Goal: Task Accomplishment & Management: Manage account settings

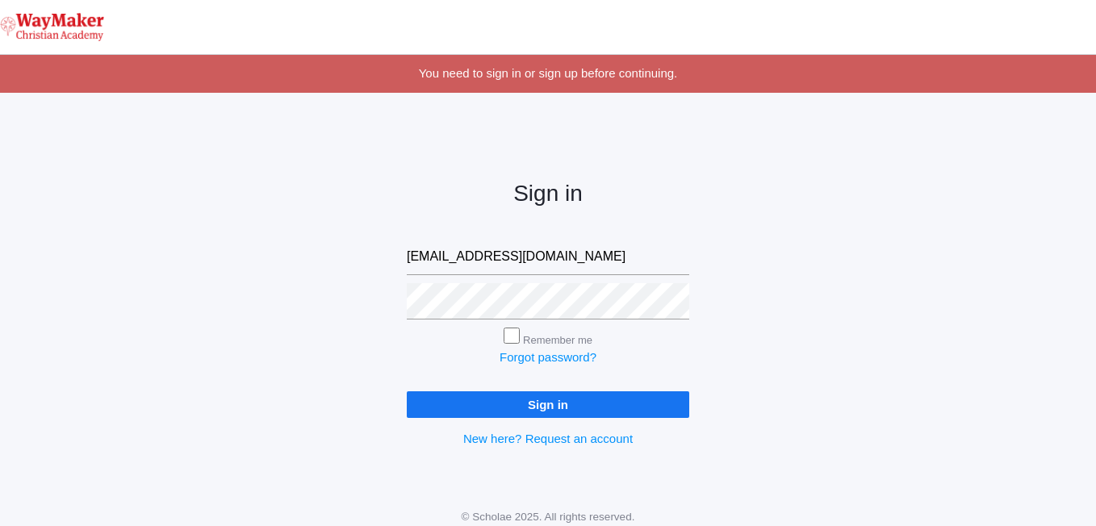
type input "[EMAIL_ADDRESS][DOMAIN_NAME]"
click at [722, 327] on div "Sign in bposey@waymakerchristian.com Remember me Forgot password? Sign in New h…" at bounding box center [548, 301] width 1096 height 376
click at [448, 404] on input "Sign in" at bounding box center [548, 404] width 282 height 27
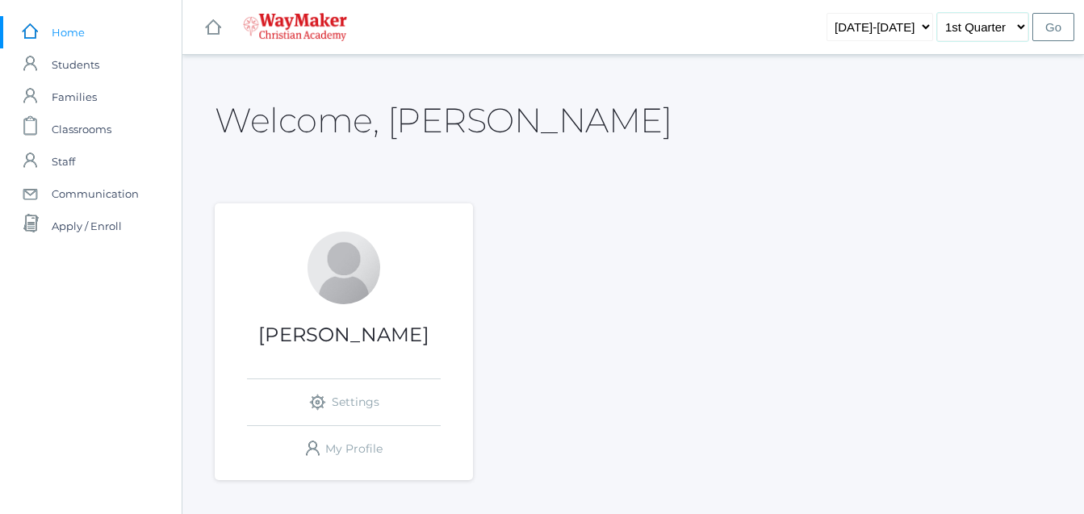
click at [1001, 19] on select "1st Quarter 2nd Quarter 3rd Quarter 4th Quarter" at bounding box center [982, 27] width 91 height 28
click at [1007, 19] on select "1st Quarter 2nd Quarter 3rd Quarter 4th Quarter" at bounding box center [982, 27] width 91 height 28
click at [87, 133] on span "Classrooms" at bounding box center [82, 129] width 60 height 32
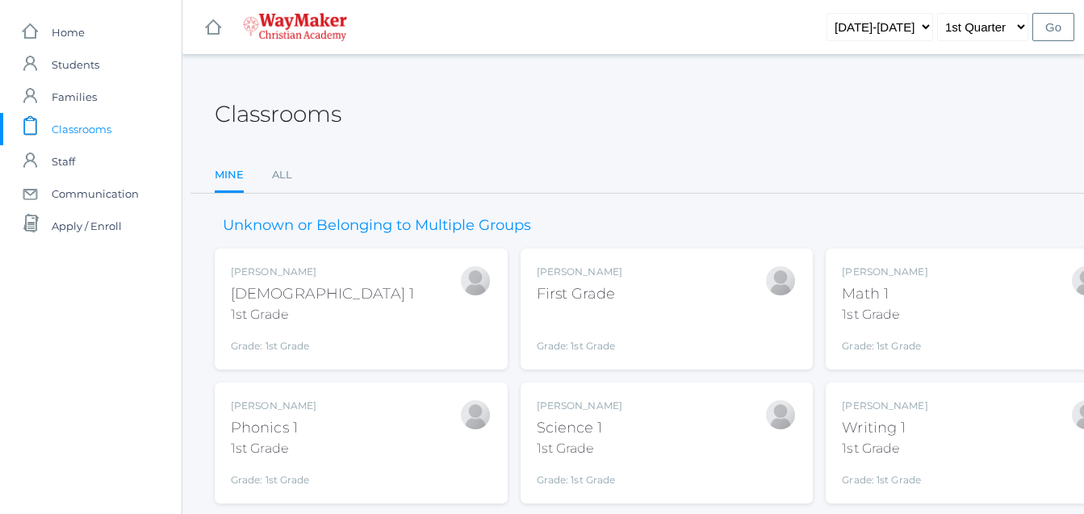
scroll to position [141, 0]
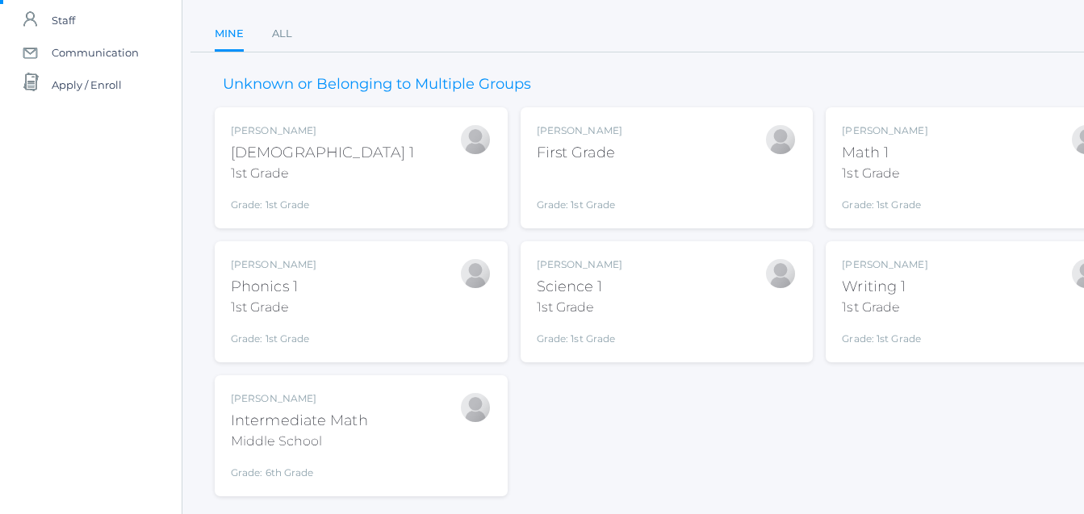
click at [618, 175] on div "Bonnie Posey First Grade Grade: 1st Grade 01ELEM" at bounding box center [667, 167] width 261 height 89
click at [621, 181] on div "Bonnie Posey First Grade Grade: 1st Grade 01ELEM" at bounding box center [667, 167] width 261 height 89
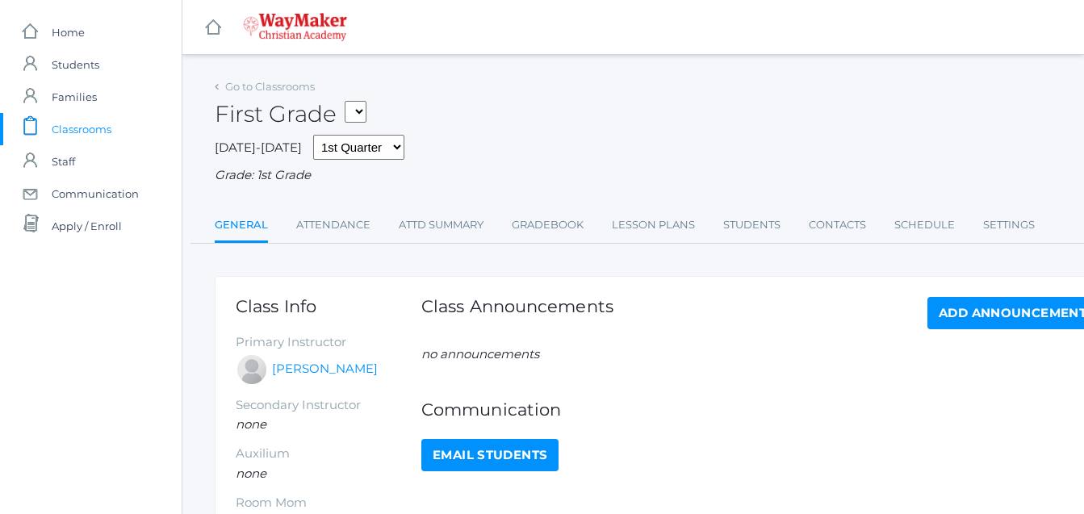
click at [332, 205] on div "Go to Classrooms First Grade 01ELEM - Writing 1 1st Grade 01ELEM - Science 1 1s…" at bounding box center [667, 159] width 904 height 169
click at [328, 223] on link "Attendance" at bounding box center [333, 225] width 74 height 32
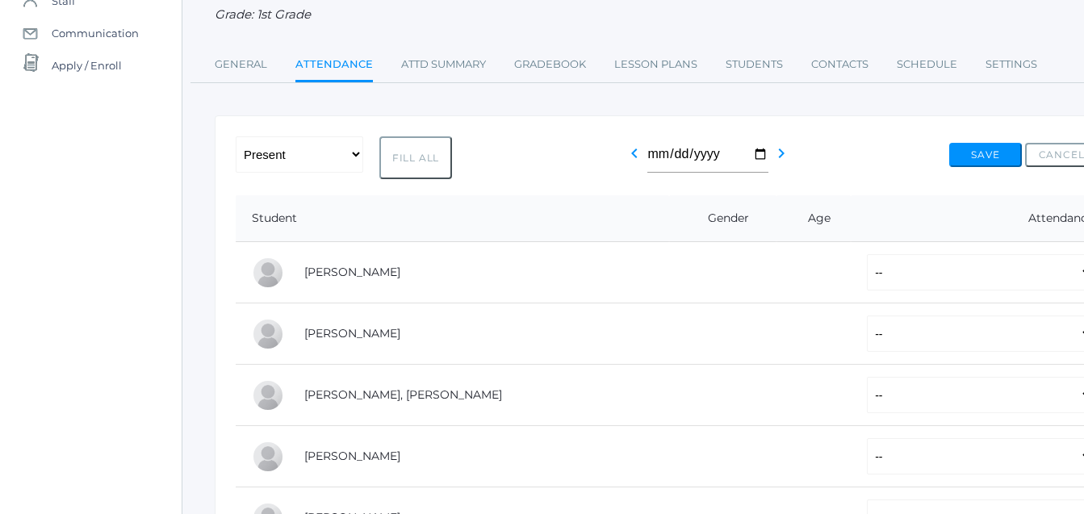
scroll to position [161, 67]
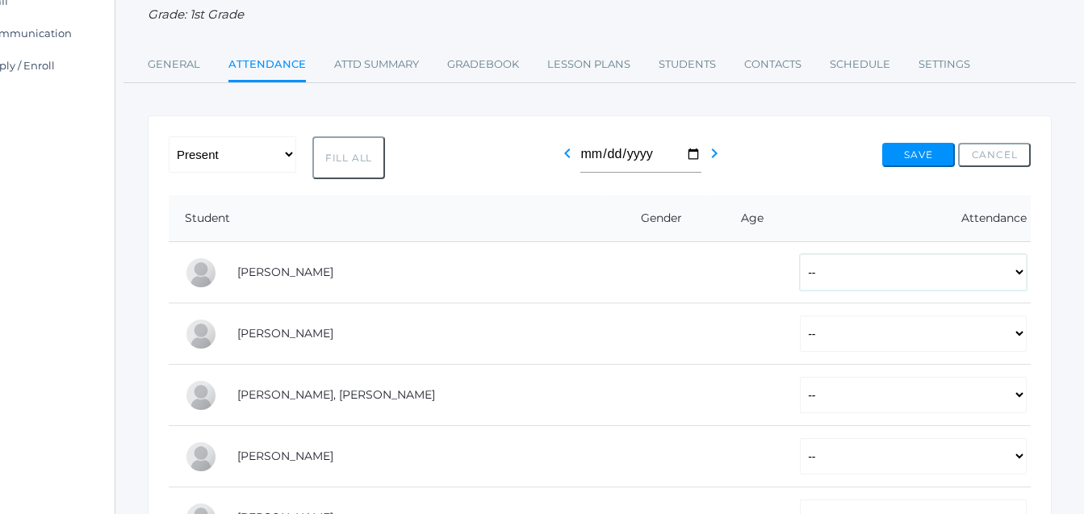
drag, startPoint x: 1022, startPoint y: 274, endPoint x: 1026, endPoint y: 283, distance: 9.8
click at [1026, 283] on select "-- Present Tardy Excused Tardy Unexcused Absent Excused Absent Unexcused" at bounding box center [913, 272] width 227 height 36
drag, startPoint x: 612, startPoint y: 299, endPoint x: 606, endPoint y: 276, distance: 24.1
click at [613, 299] on td at bounding box center [655, 272] width 107 height 61
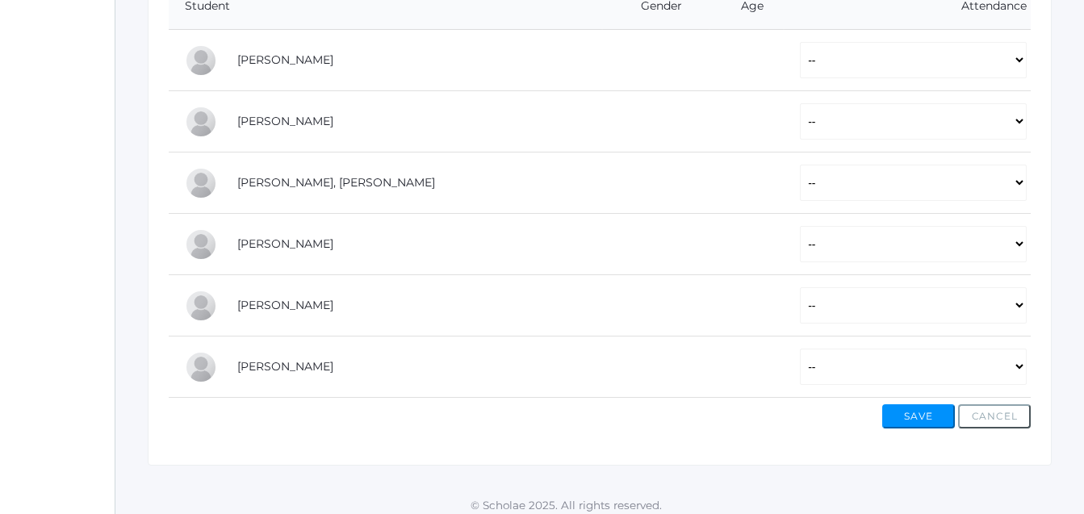
scroll to position [385, 67]
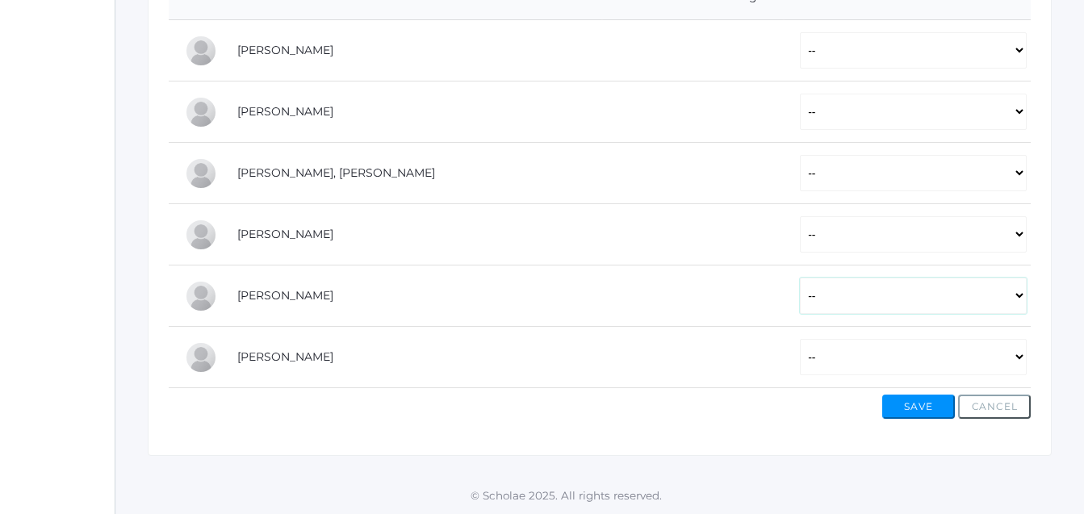
click at [1019, 304] on select "-- Present Tardy Excused Tardy Unexcused Absent Excused Absent Unexcused" at bounding box center [913, 296] width 227 height 36
select select "AE"
click at [800, 278] on select "-- Present Tardy Excused Tardy Unexcused Absent Excused Absent Unexcused" at bounding box center [913, 296] width 227 height 36
click at [1023, 302] on select "-- Present Tardy Excused Tardy Unexcused Absent Excused Absent Unexcused" at bounding box center [913, 296] width 227 height 36
select select
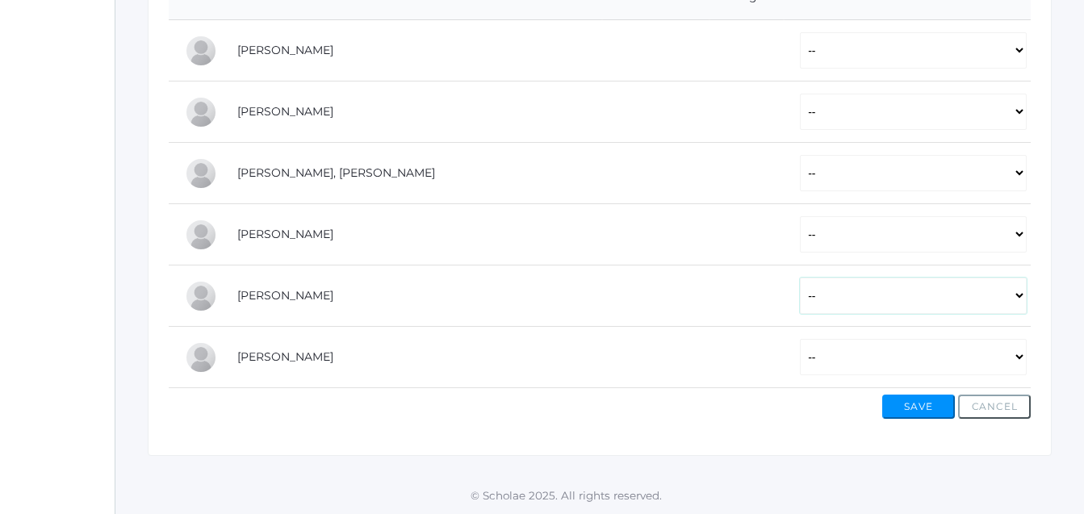
click at [800, 278] on select "-- Present Tardy Excused Tardy Unexcused Absent Excused Absent Unexcused" at bounding box center [913, 296] width 227 height 36
click at [910, 411] on button "Save" at bounding box center [918, 407] width 73 height 24
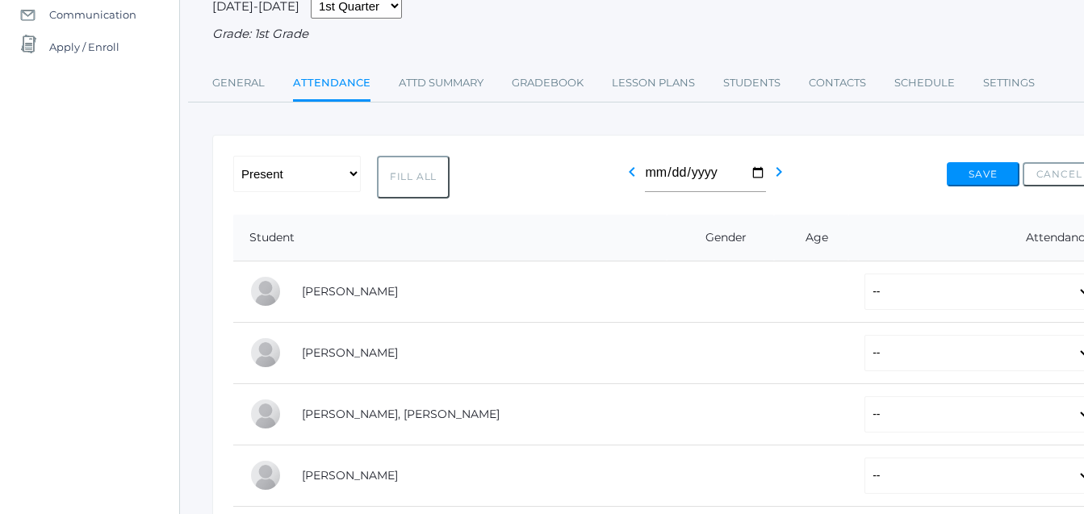
scroll to position [0, 2]
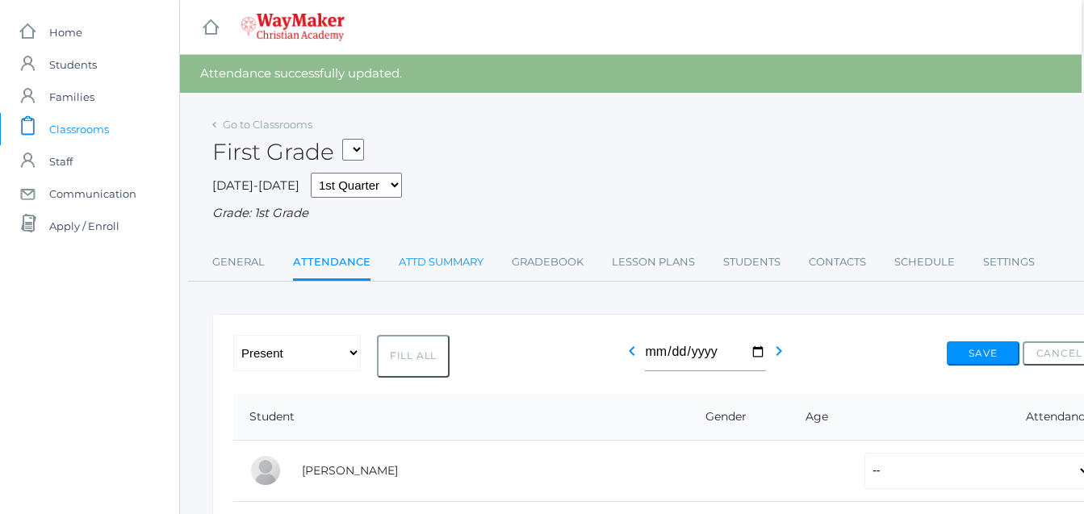
click at [412, 266] on link "Attd Summary" at bounding box center [441, 262] width 85 height 32
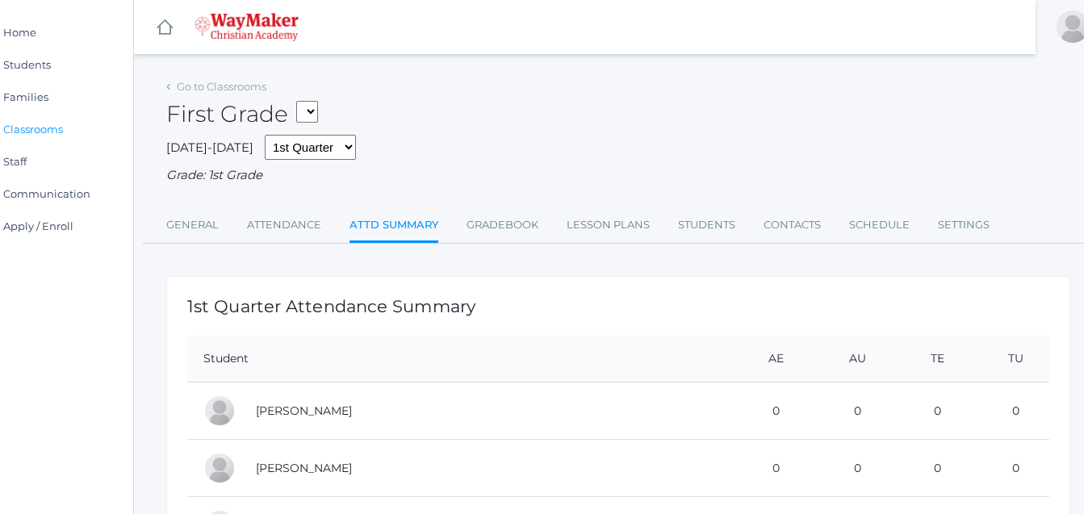
scroll to position [0, 67]
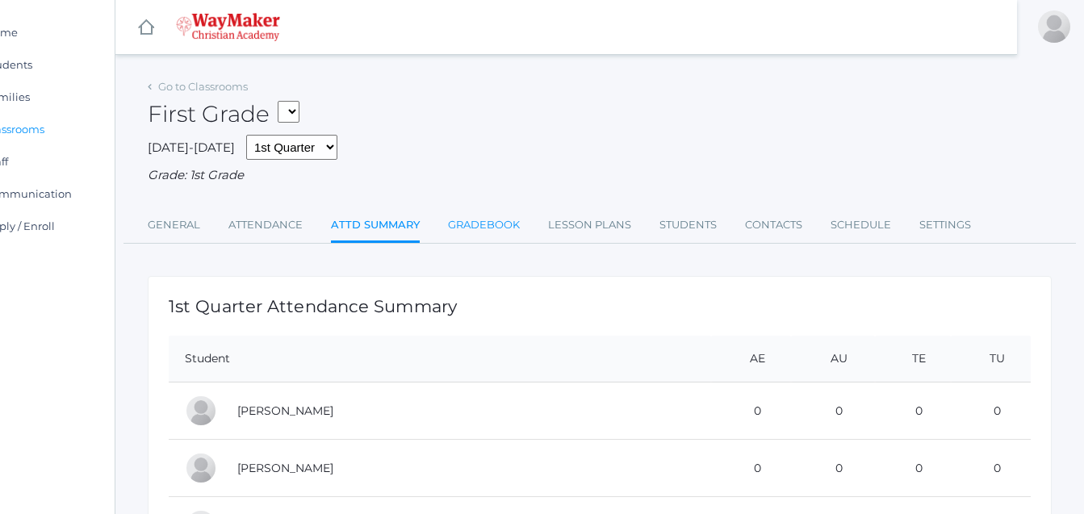
click at [507, 218] on link "Gradebook" at bounding box center [484, 225] width 72 height 32
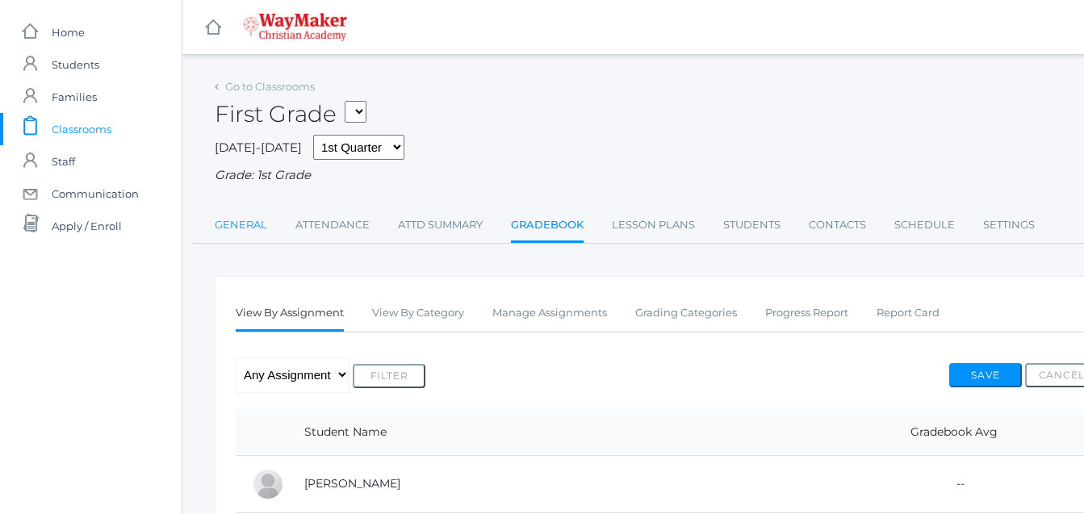
click at [242, 227] on link "General" at bounding box center [241, 225] width 52 height 32
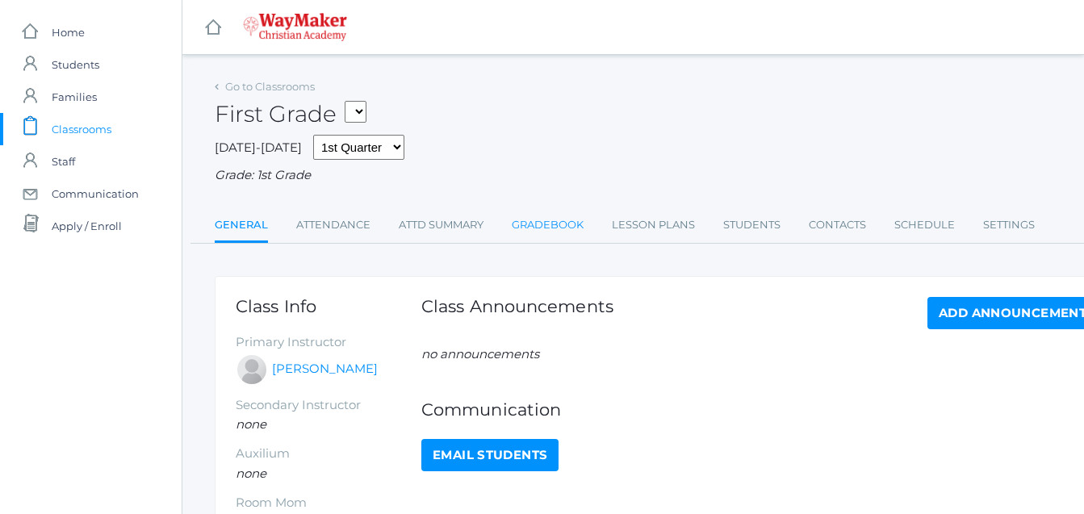
click at [557, 225] on link "Gradebook" at bounding box center [548, 225] width 72 height 32
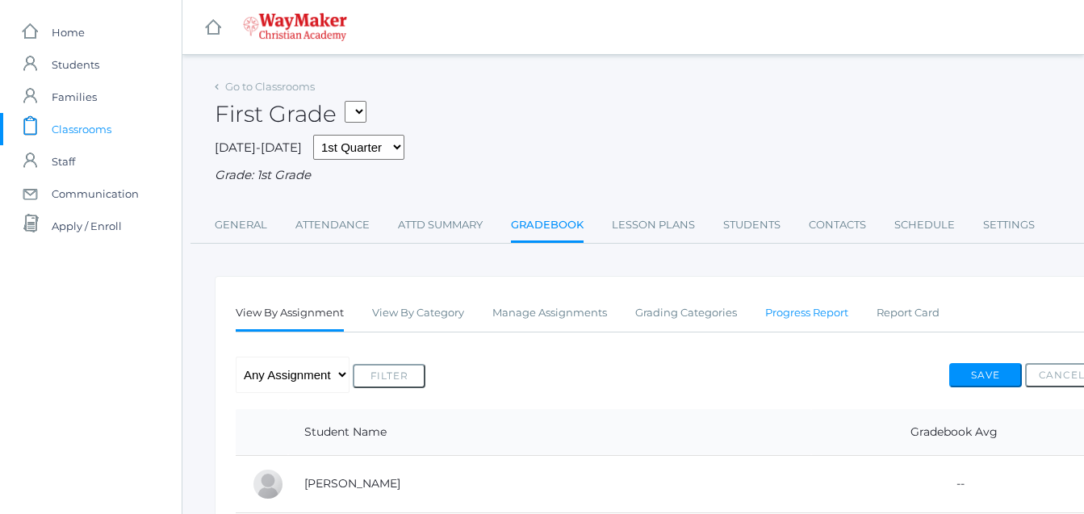
click at [827, 317] on link "Progress Report" at bounding box center [806, 313] width 83 height 32
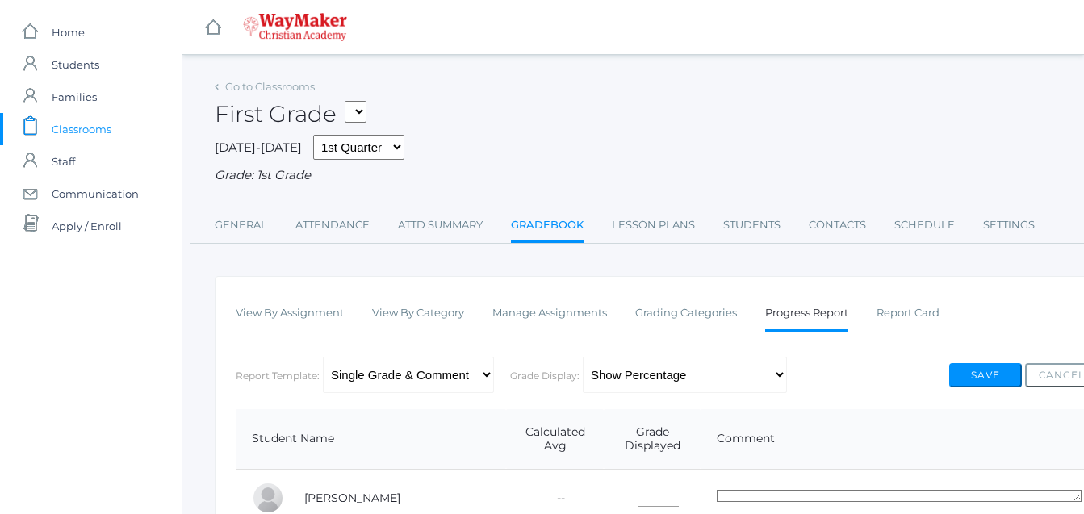
click at [77, 136] on span "Classrooms" at bounding box center [82, 129] width 60 height 32
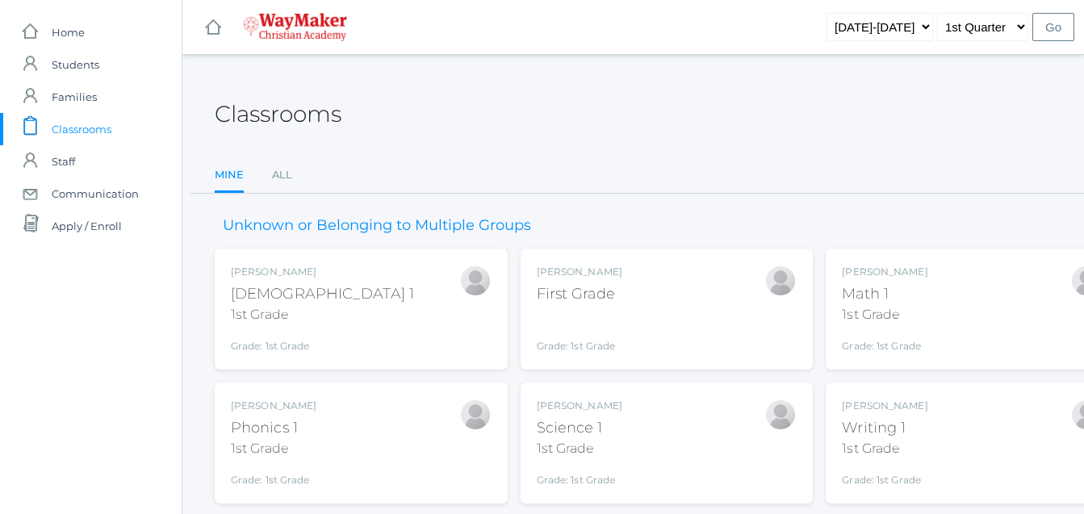
click at [370, 283] on div "Bonnie Posey Bible 1 1st Grade Grade: 1st Grade 01ELEM" at bounding box center [361, 309] width 261 height 89
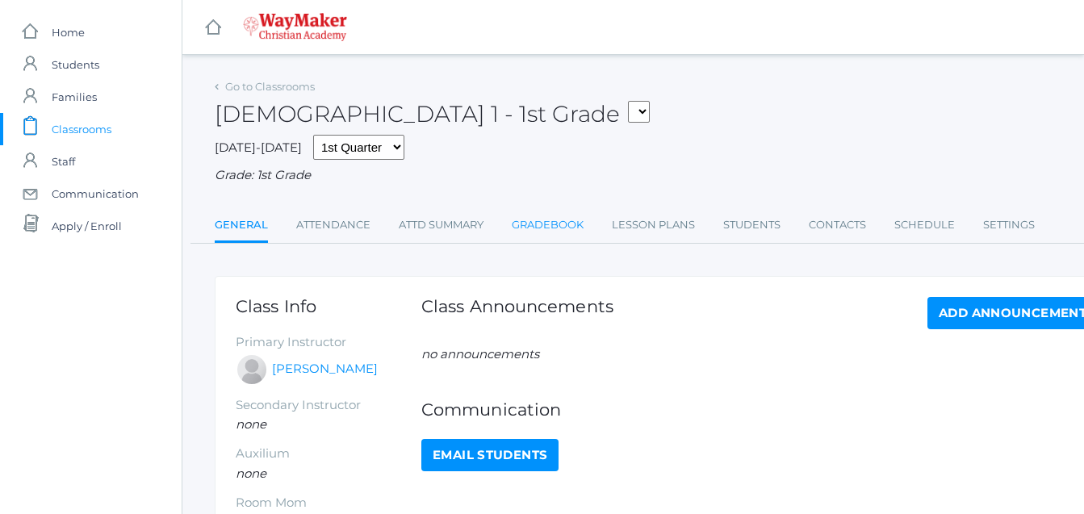
click at [541, 224] on link "Gradebook" at bounding box center [548, 225] width 72 height 32
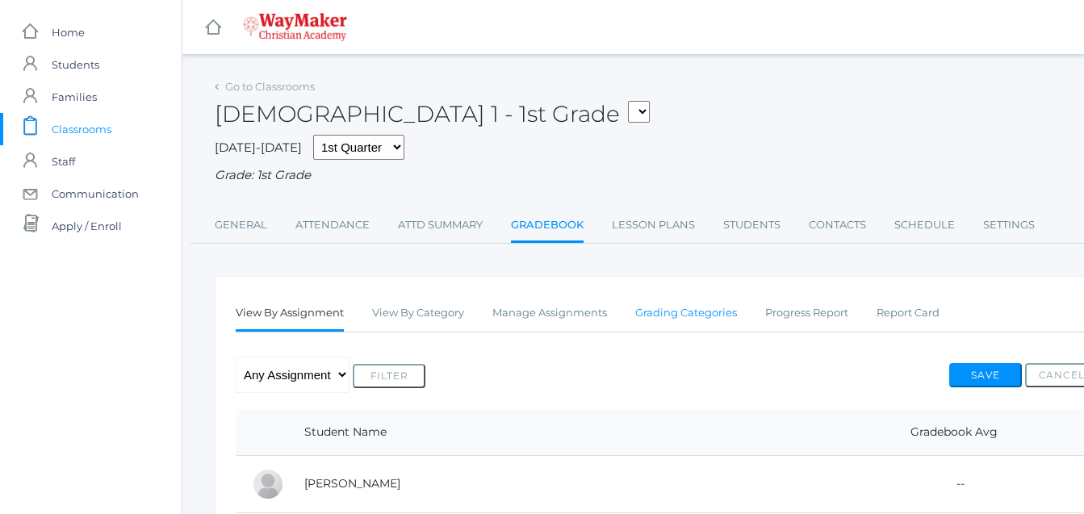
click at [663, 313] on link "Grading Categories" at bounding box center [686, 313] width 102 height 32
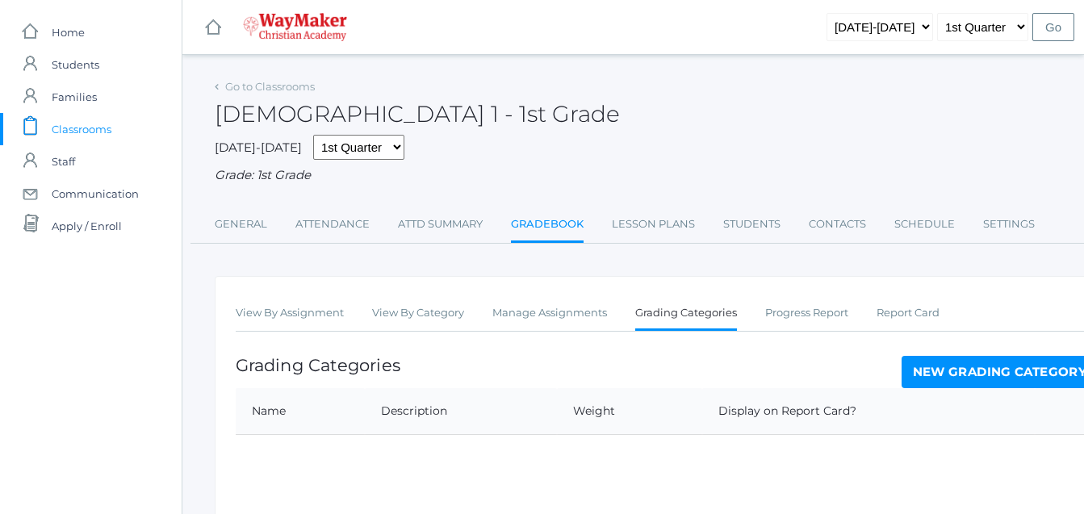
click at [663, 313] on link "Grading Categories" at bounding box center [686, 314] width 102 height 35
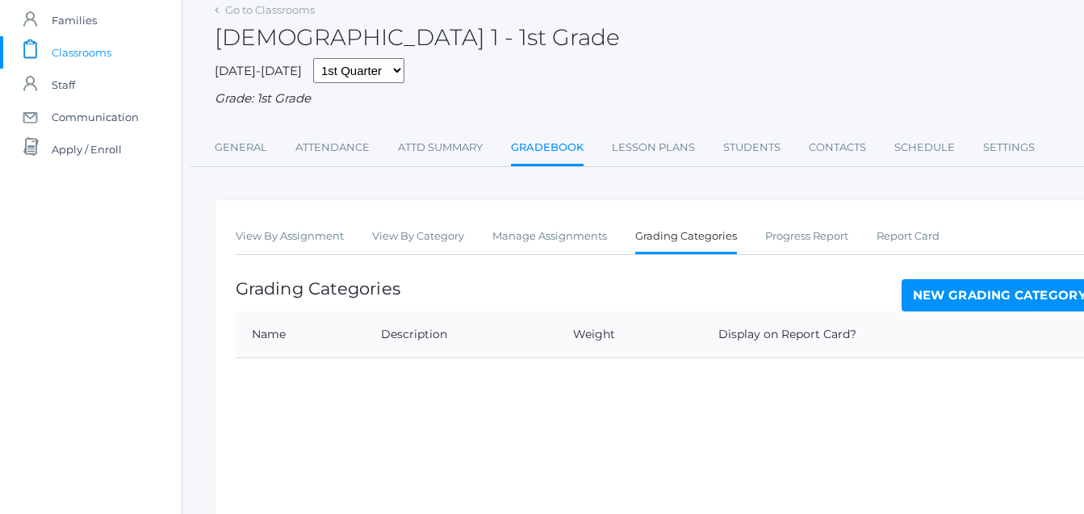
scroll to position [79, 0]
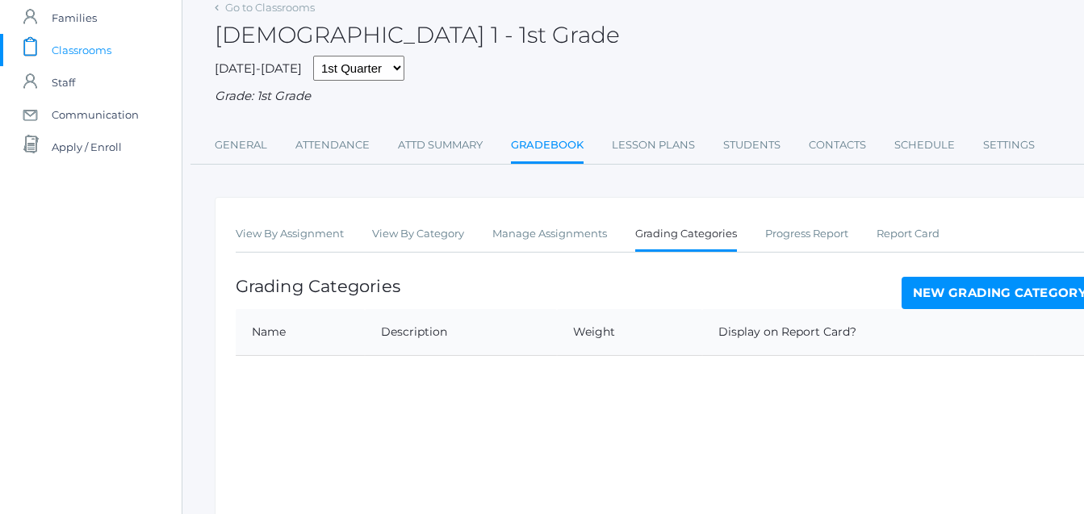
click at [970, 299] on link "New Grading Category" at bounding box center [999, 293] width 197 height 32
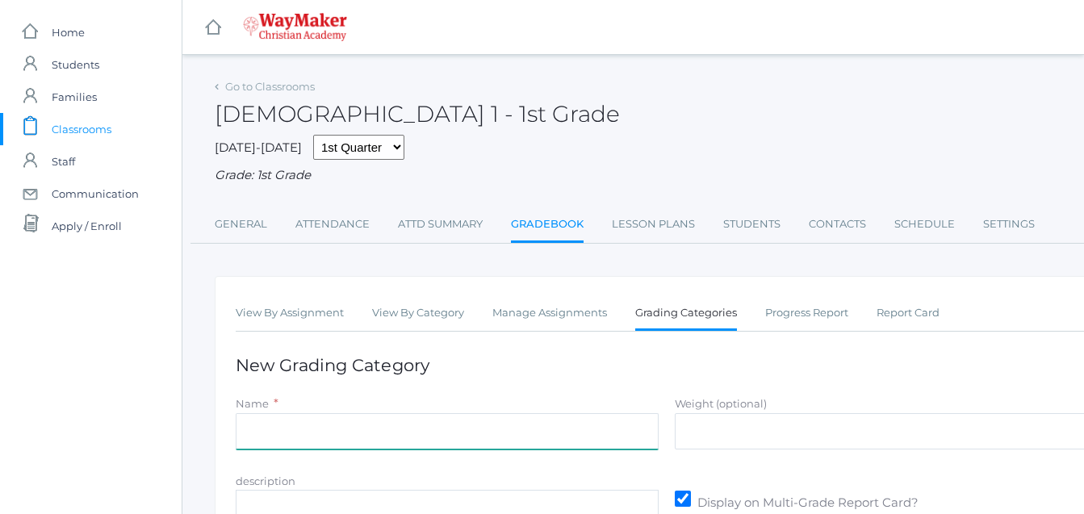
click at [307, 445] on input "Name" at bounding box center [447, 431] width 423 height 36
click at [310, 445] on input "Name" at bounding box center [447, 431] width 423 height 36
type input "Participation"
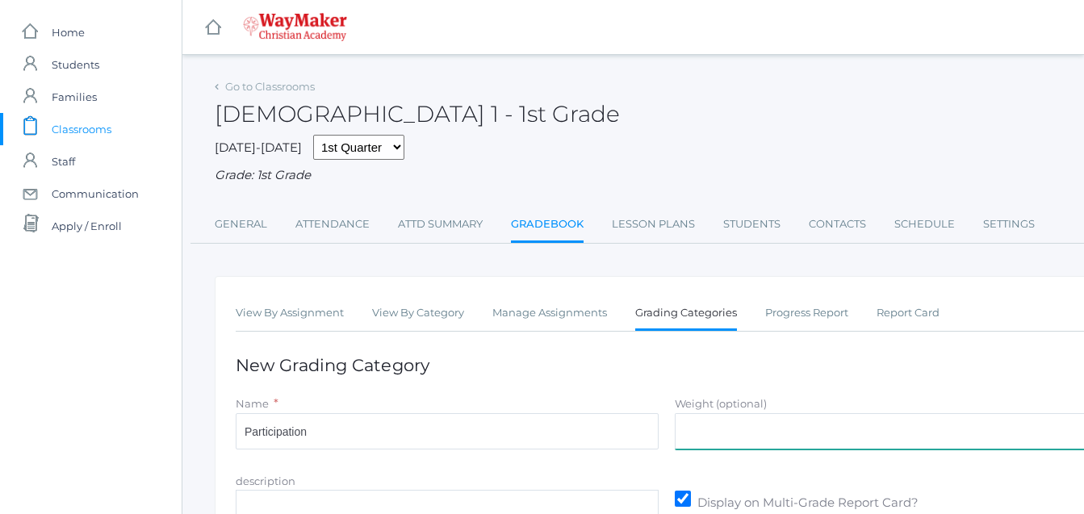
click at [751, 430] on input "Weight (optional)" at bounding box center [886, 431] width 423 height 36
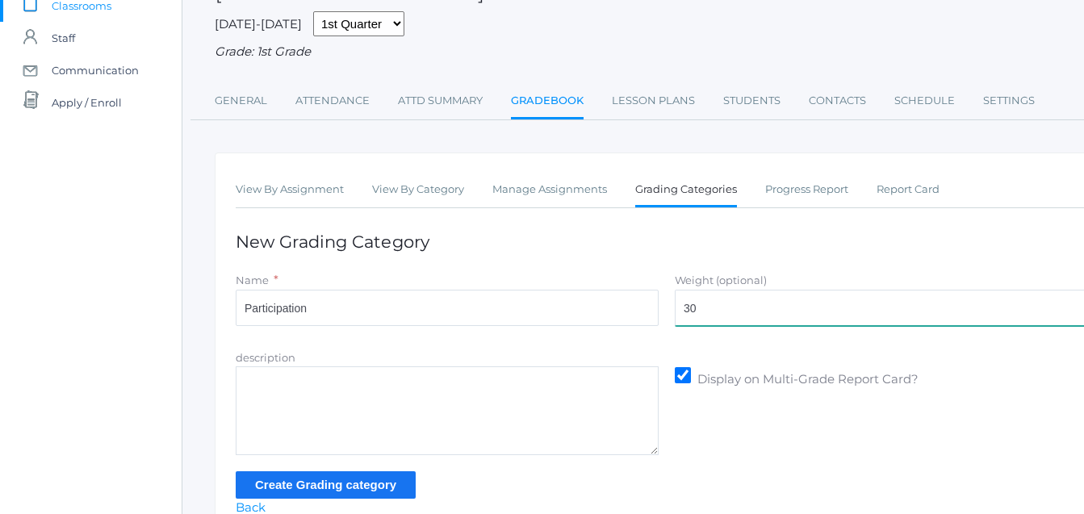
scroll to position [127, 0]
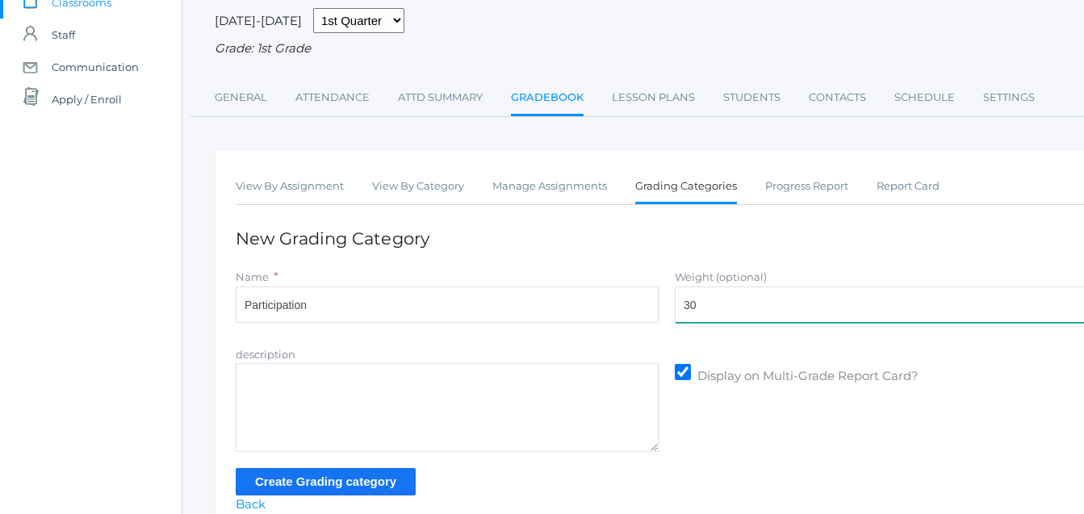
type input "30"
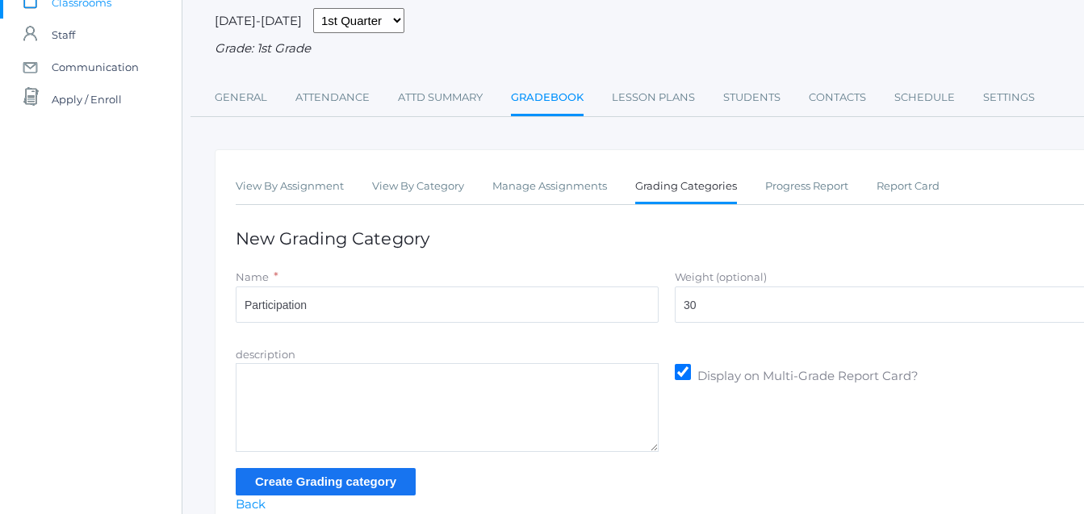
click at [316, 489] on input "Create Grading category" at bounding box center [326, 481] width 180 height 27
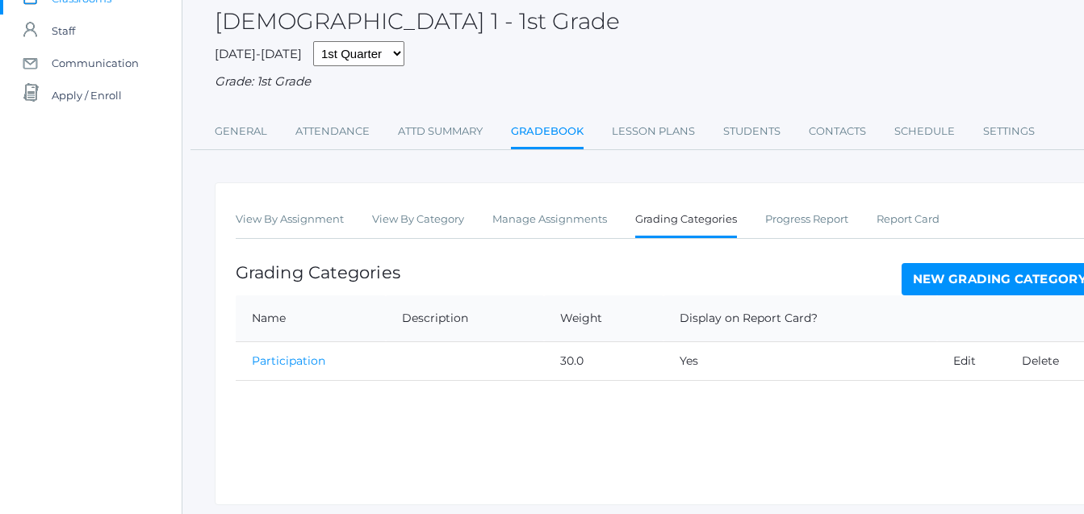
scroll to position [138, 0]
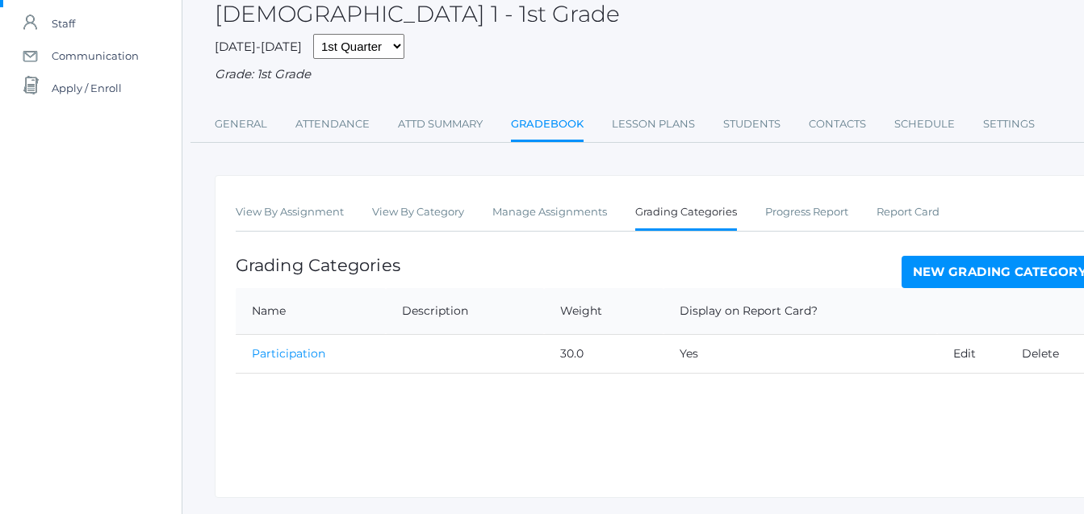
click at [955, 274] on link "New Grading Category" at bounding box center [999, 272] width 197 height 32
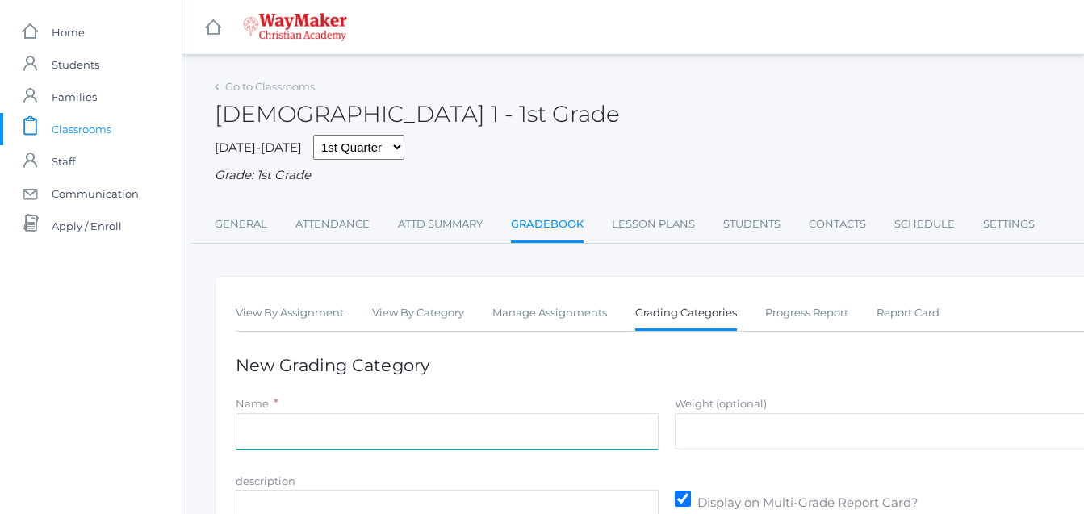
drag, startPoint x: 323, startPoint y: 416, endPoint x: 330, endPoint y: 425, distance: 10.9
click at [330, 425] on input "Name" at bounding box center [447, 431] width 423 height 36
type input "Asssignments/Projects"
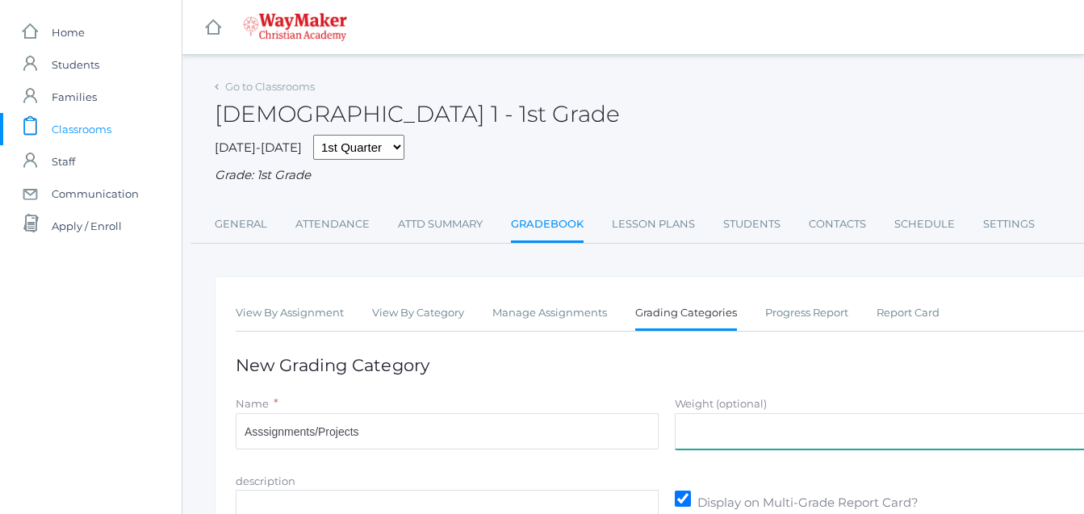
click at [727, 439] on input "Weight (optional)" at bounding box center [886, 431] width 423 height 36
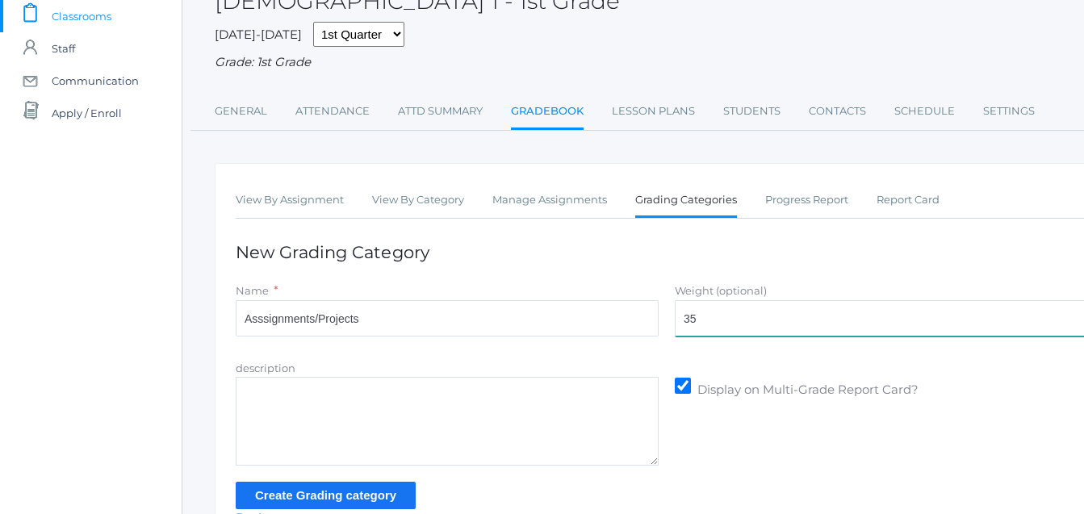
scroll to position [123, 0]
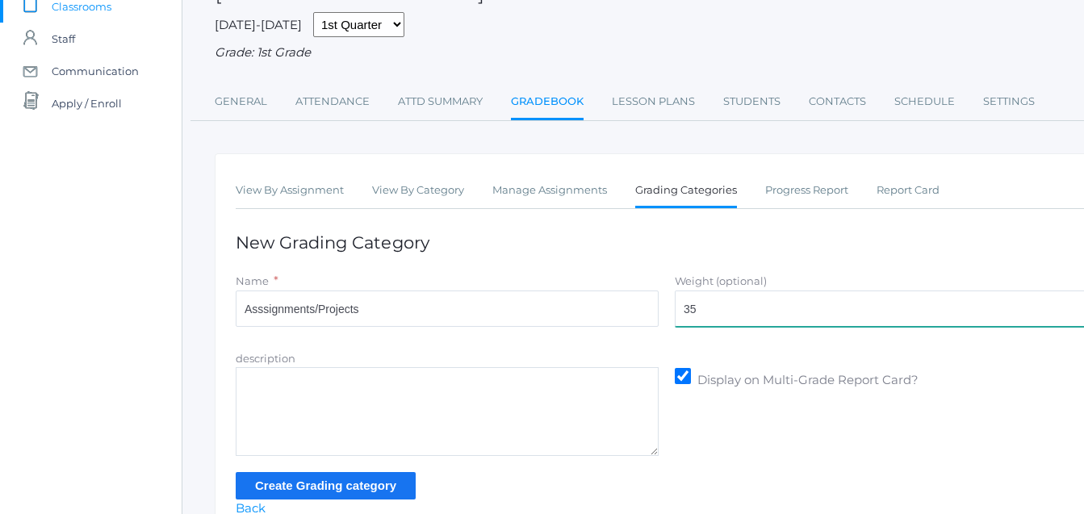
type input "35"
click at [256, 484] on input "Create Grading category" at bounding box center [326, 485] width 180 height 27
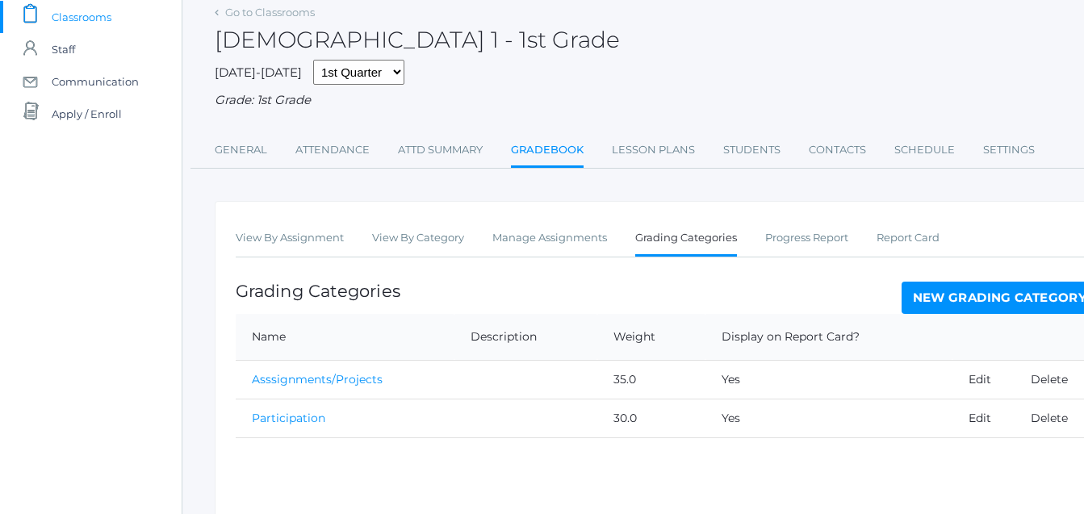
scroll to position [116, 0]
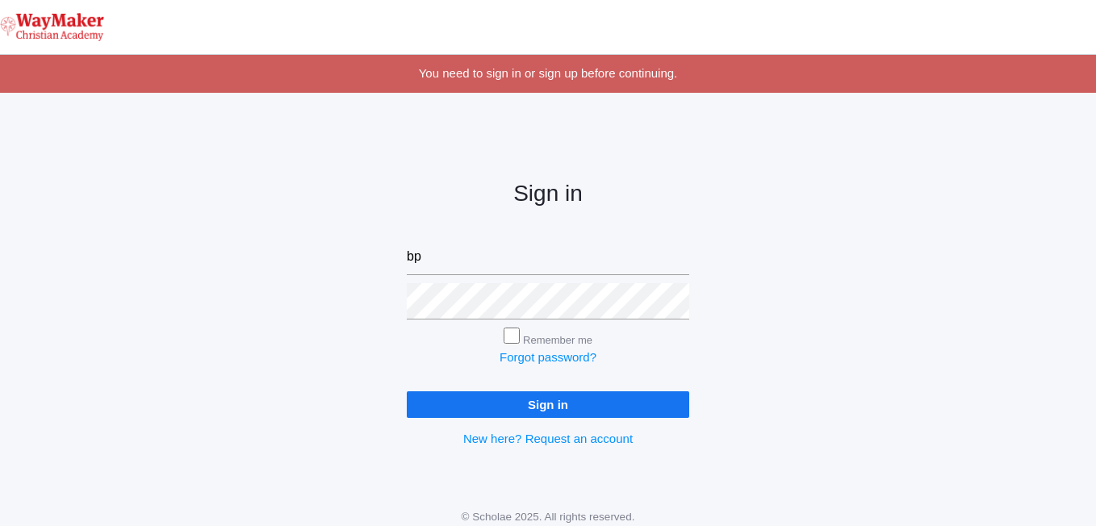
type input "[EMAIL_ADDRESS][DOMAIN_NAME]"
click at [1056, 11] on link at bounding box center [548, 27] width 1096 height 54
type input "[EMAIL_ADDRESS][DOMAIN_NAME]"
click at [547, 400] on input "Sign in" at bounding box center [548, 404] width 282 height 27
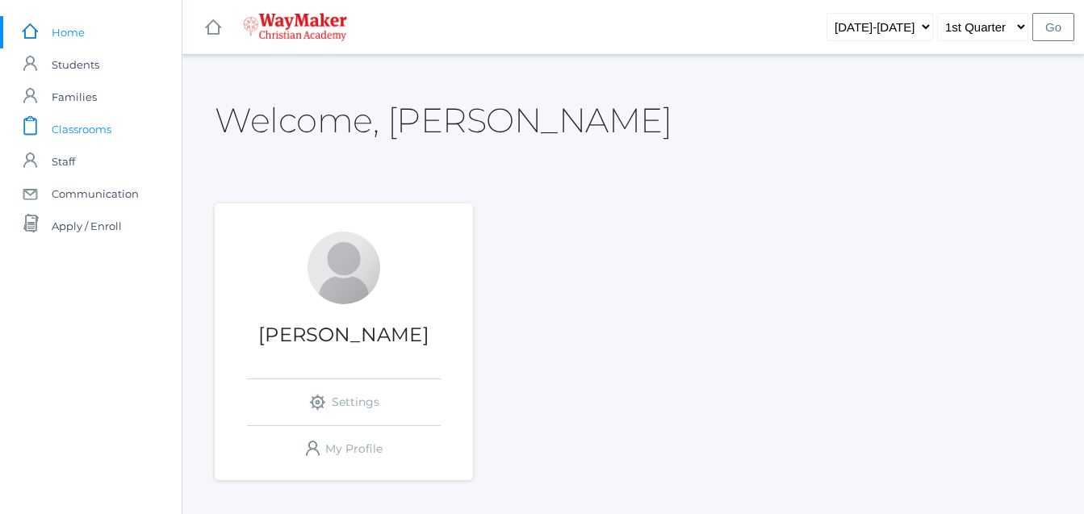
click at [82, 128] on span "Classrooms" at bounding box center [82, 129] width 60 height 32
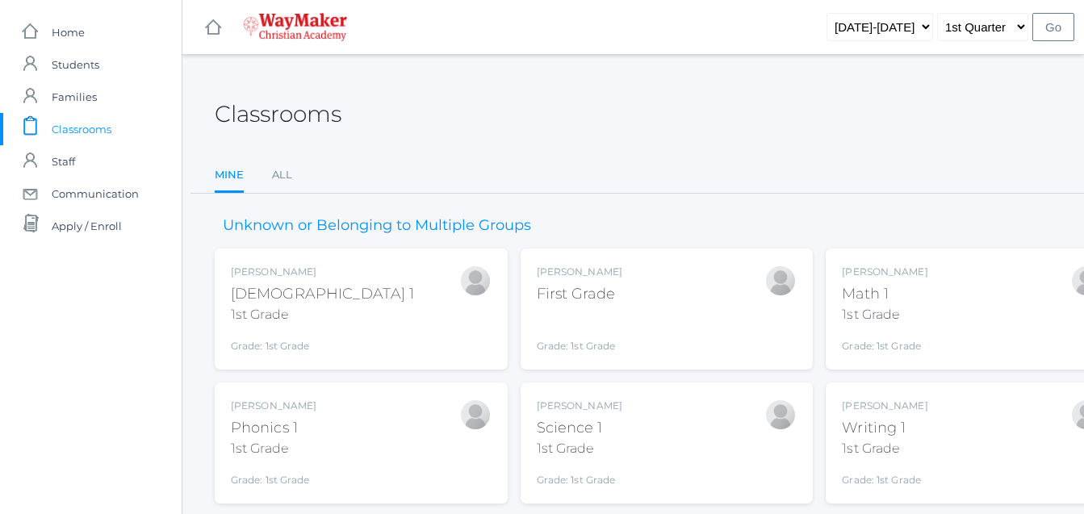
click at [82, 128] on span "Classrooms" at bounding box center [82, 129] width 60 height 32
click at [332, 287] on div "Bonnie Posey Bible 1 1st Grade Grade: 1st Grade 01ELEM" at bounding box center [361, 309] width 261 height 89
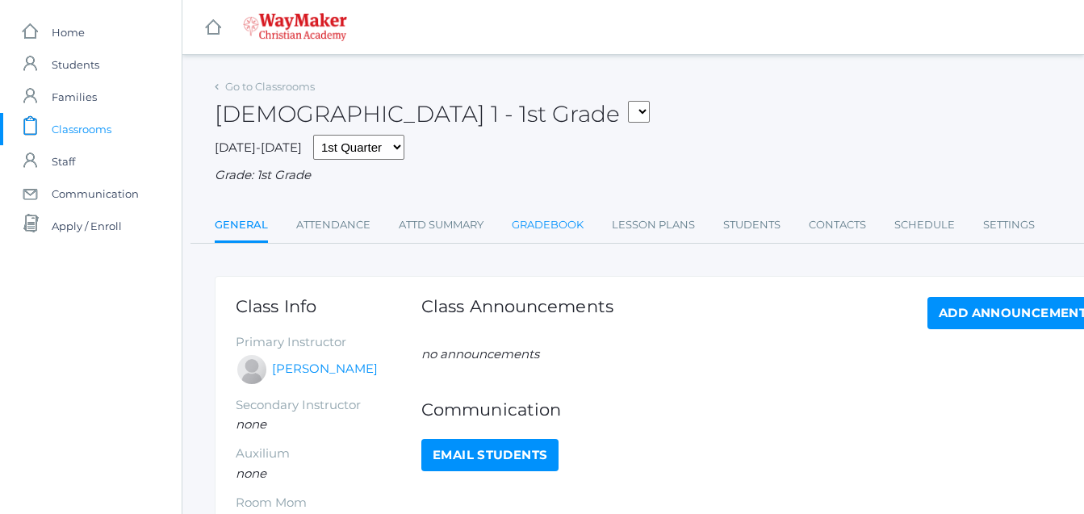
click at [559, 224] on link "Gradebook" at bounding box center [548, 225] width 72 height 32
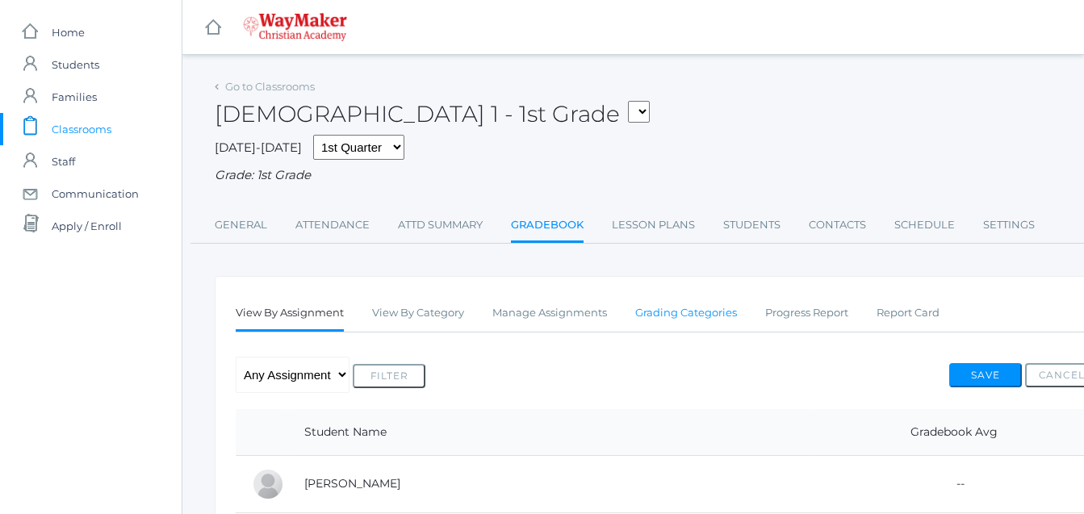
click at [687, 316] on link "Grading Categories" at bounding box center [686, 313] width 102 height 32
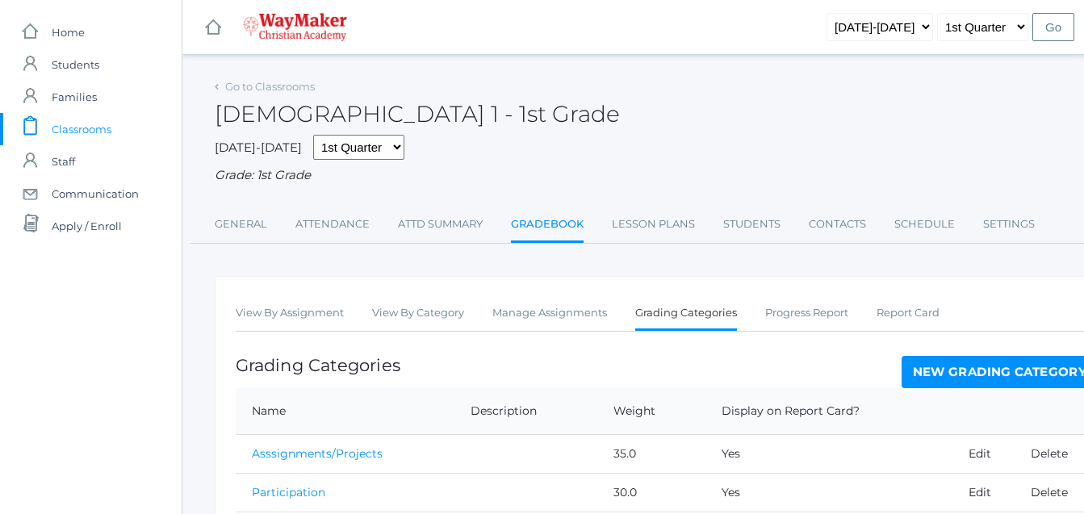
scroll to position [58, 0]
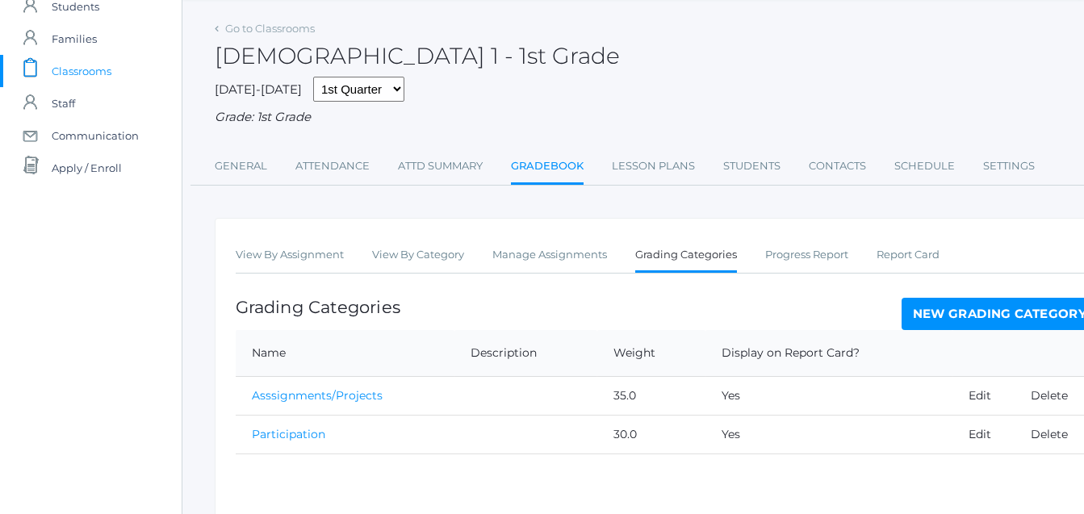
click at [973, 314] on link "New Grading Category" at bounding box center [999, 314] width 197 height 32
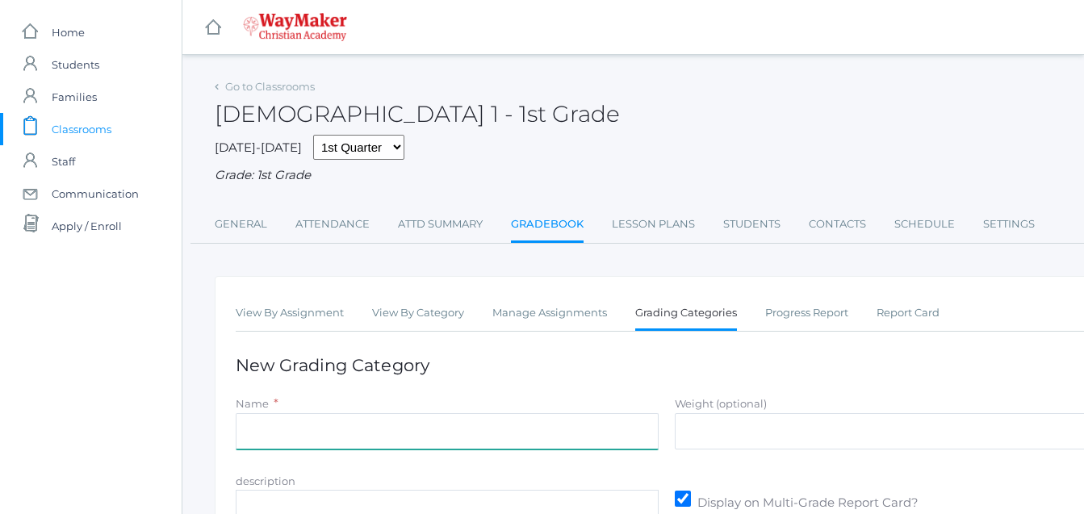
click at [285, 428] on input "Name" at bounding box center [447, 431] width 423 height 36
type input "Tests"
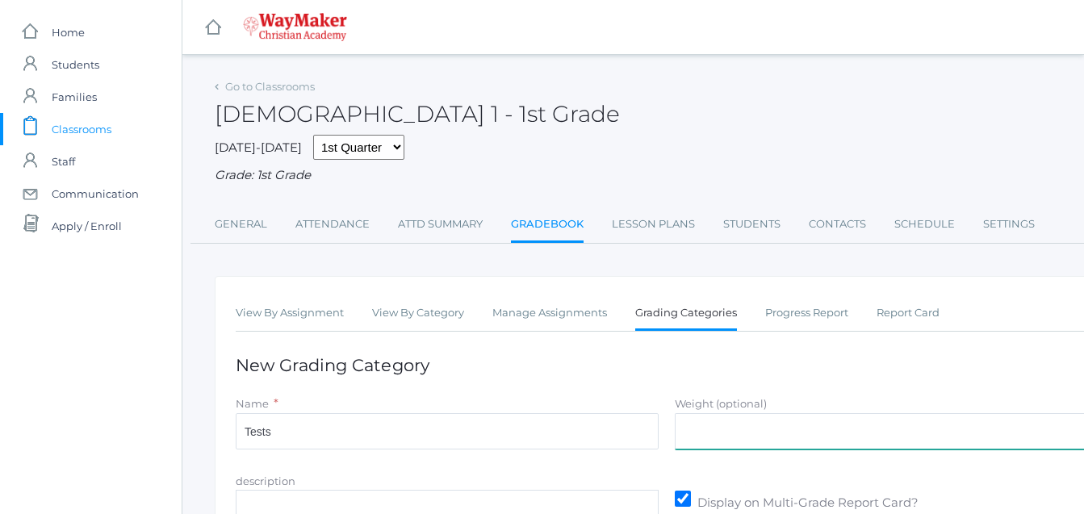
click at [714, 432] on input "Weight (optional)" at bounding box center [886, 431] width 423 height 36
click at [714, 431] on input "Weight (optional)" at bounding box center [886, 431] width 423 height 36
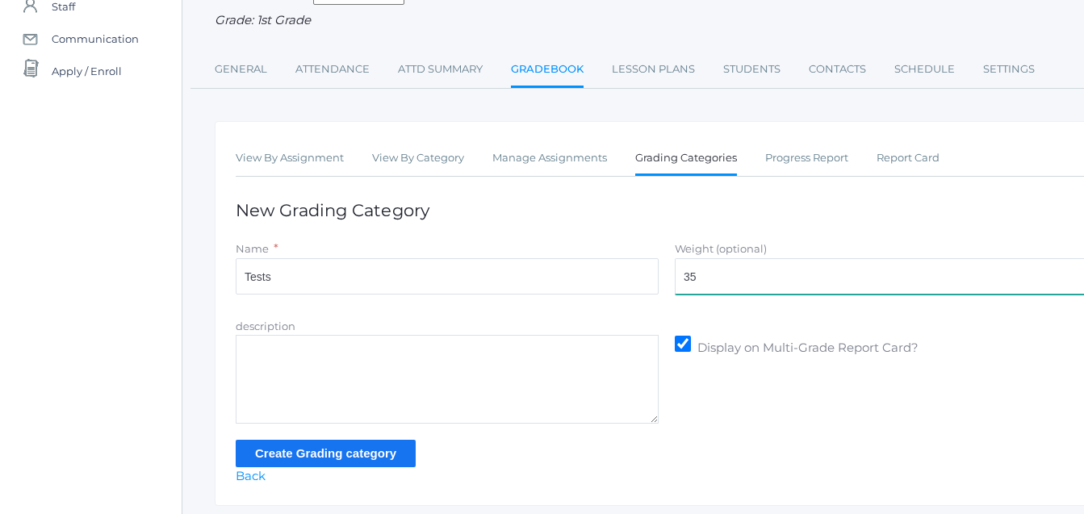
scroll to position [156, 0]
type input "35"
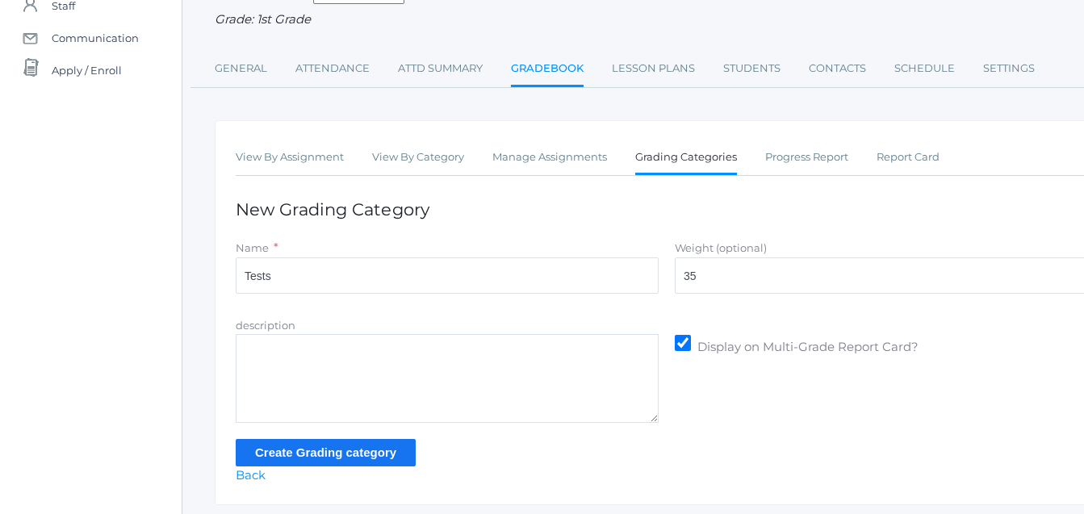
click at [301, 458] on input "Create Grading category" at bounding box center [326, 452] width 180 height 27
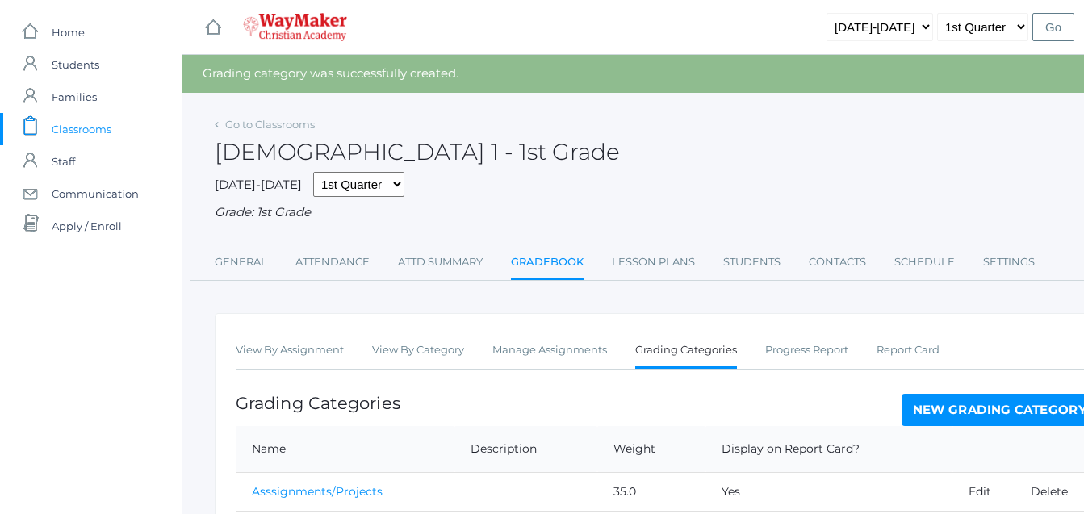
click at [64, 129] on span "Classrooms" at bounding box center [82, 129] width 60 height 32
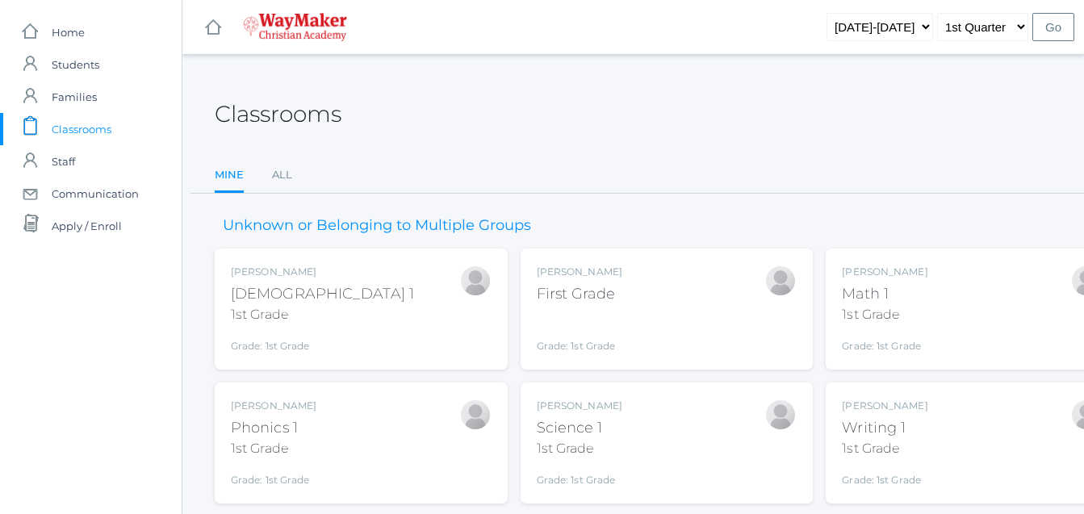
click at [310, 440] on div "Bonnie Posey Phonics 1 1st Grade Grade: 1st Grade 01ELEM" at bounding box center [361, 443] width 261 height 89
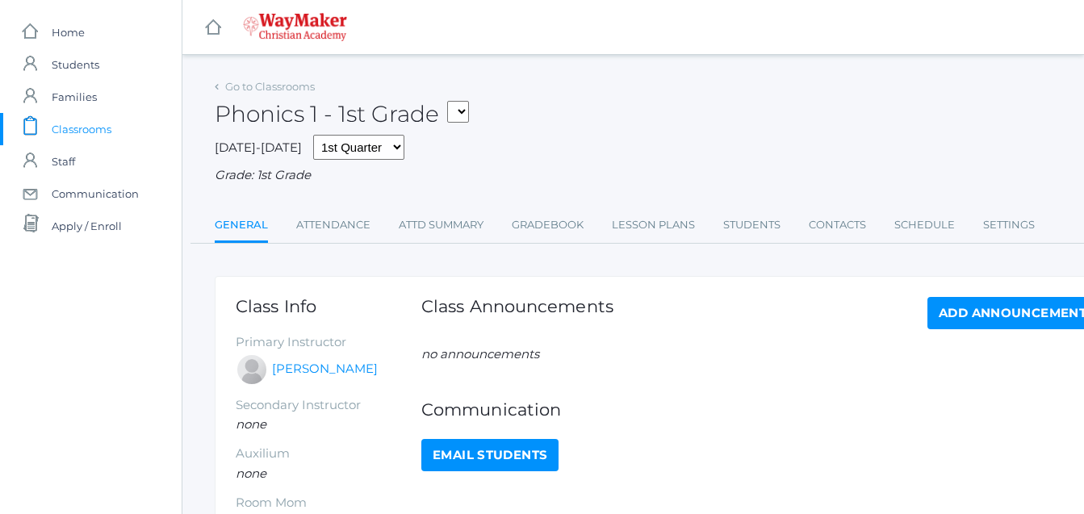
click at [469, 108] on select "01ELEM - Writing 1 1st Grade 01ELEM - Science 1 1st Grade 01ELEM - Math 1 1st G…" at bounding box center [458, 112] width 22 height 22
click at [469, 109] on select "01ELEM - Writing 1 1st Grade 01ELEM - Science 1 1st Grade 01ELEM - Math 1 1st G…" at bounding box center [458, 112] width 22 height 22
drag, startPoint x: 481, startPoint y: 102, endPoint x: 487, endPoint y: 112, distance: 11.6
click at [487, 112] on div "Phonics 1 - 1st Grade 01ELEM - Writing 1 1st Grade 01ELEM - Science 1 1st Grade…" at bounding box center [667, 105] width 904 height 60
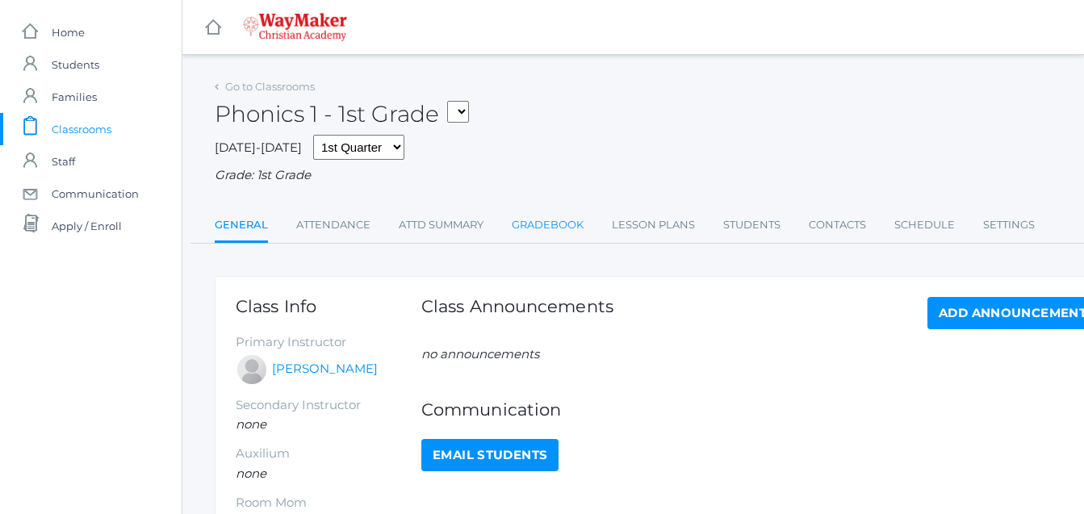
click at [563, 226] on link "Gradebook" at bounding box center [548, 225] width 72 height 32
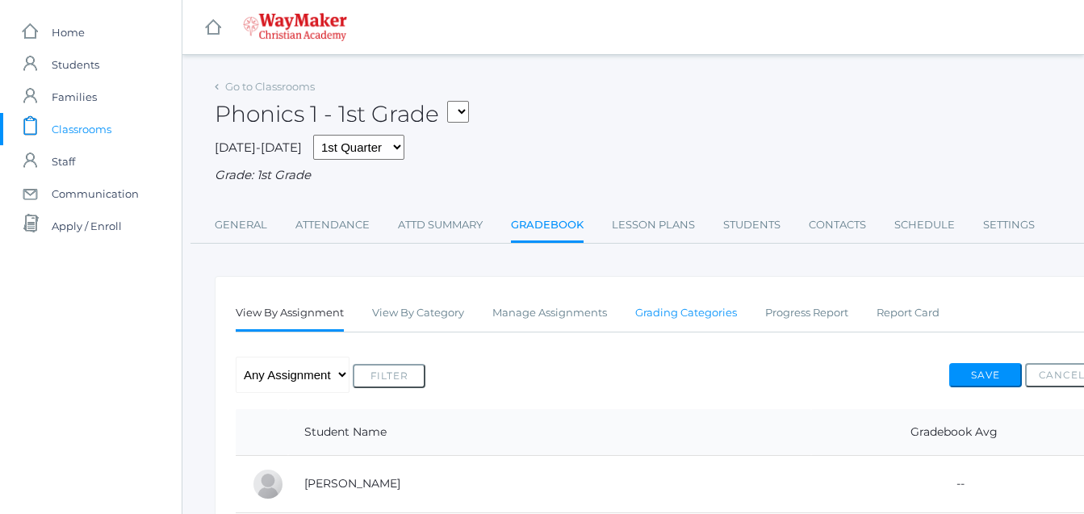
click at [683, 308] on link "Grading Categories" at bounding box center [686, 313] width 102 height 32
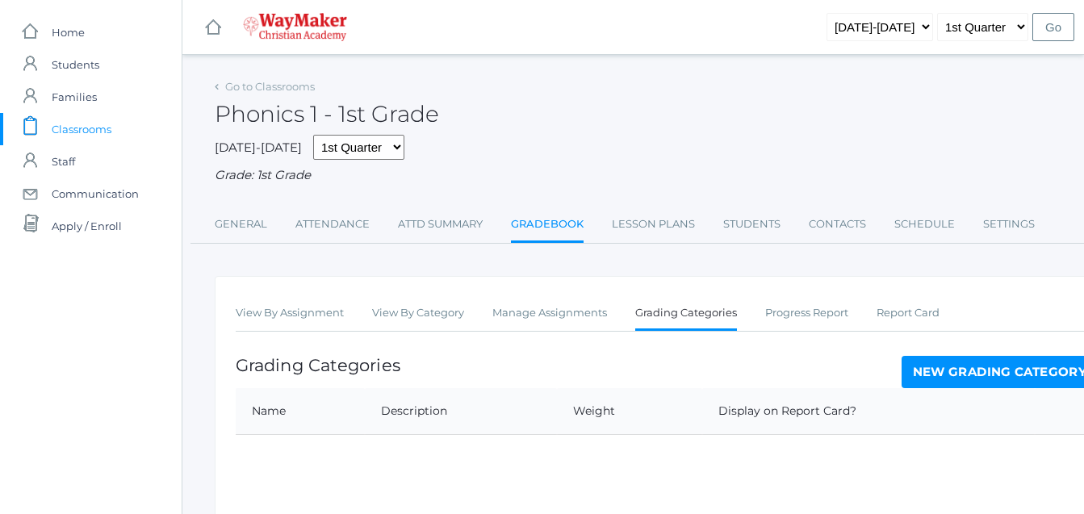
click at [1021, 374] on link "New Grading Category" at bounding box center [999, 372] width 197 height 32
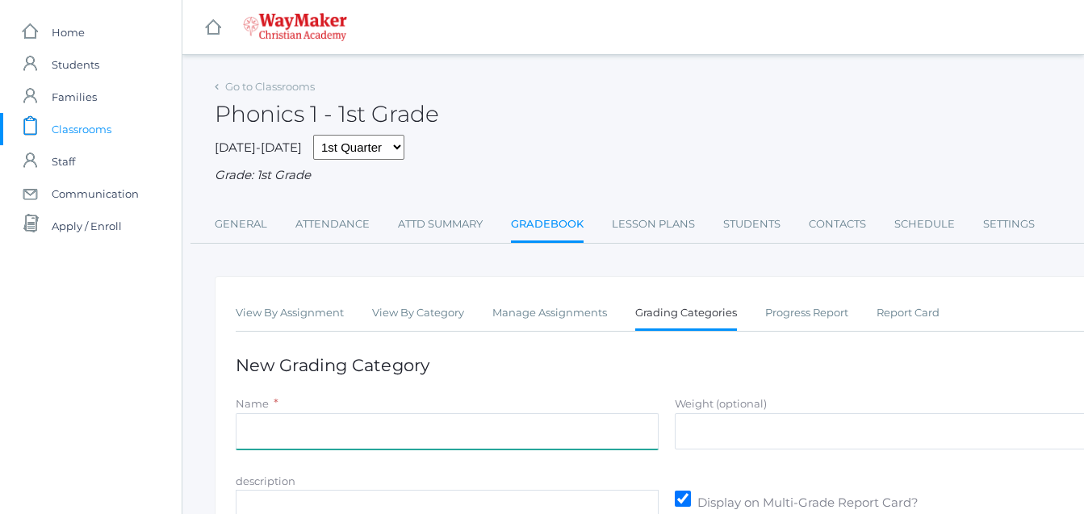
click at [286, 429] on input "Name" at bounding box center [447, 431] width 423 height 36
type input "Tests"
type input "35"
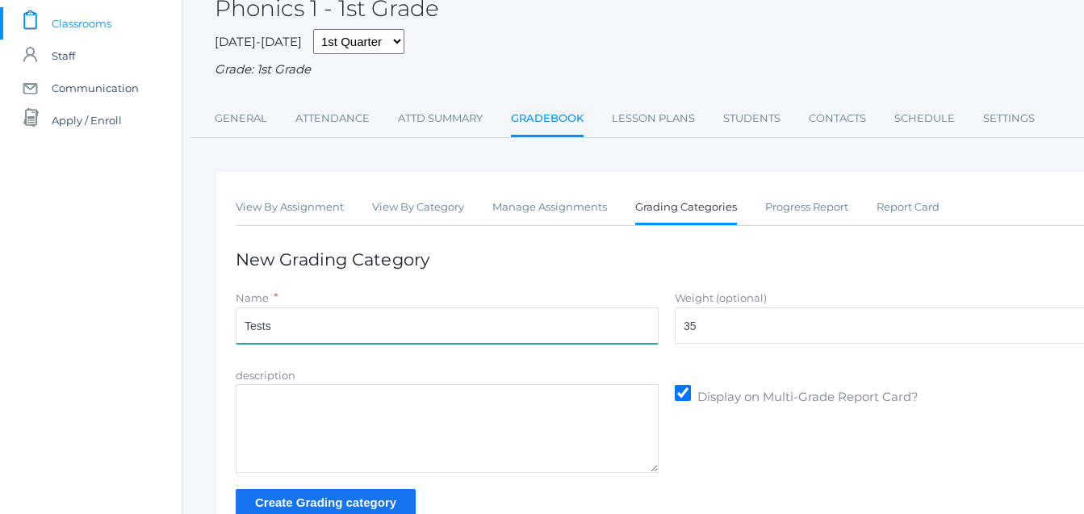
scroll to position [207, 0]
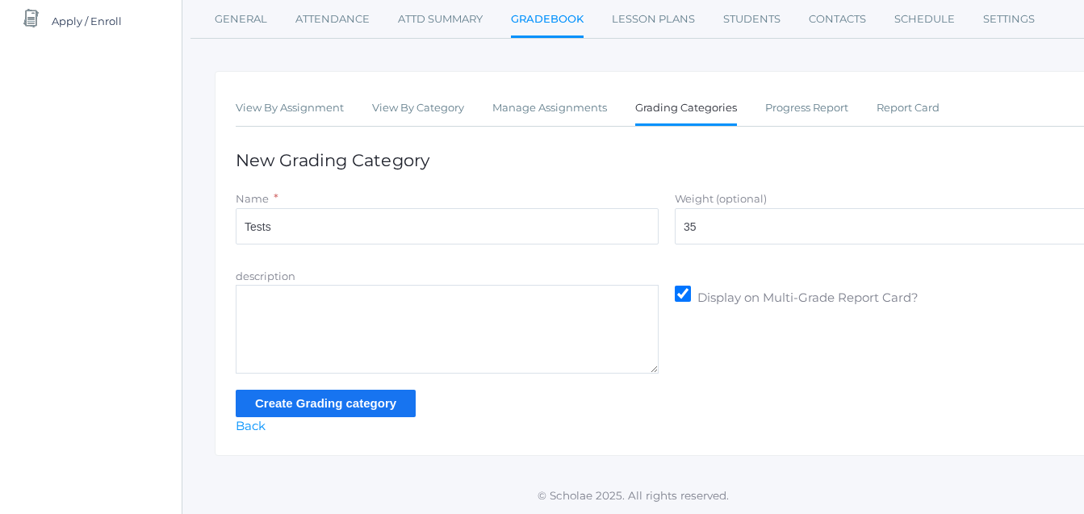
click at [378, 404] on input "Create Grading category" at bounding box center [326, 403] width 180 height 27
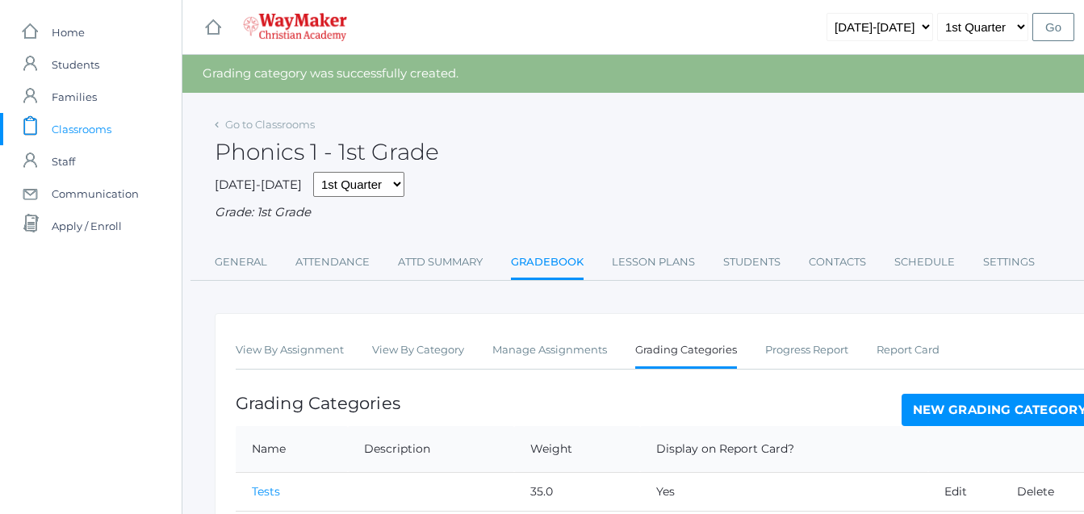
click at [1041, 412] on link "New Grading Category" at bounding box center [999, 410] width 197 height 32
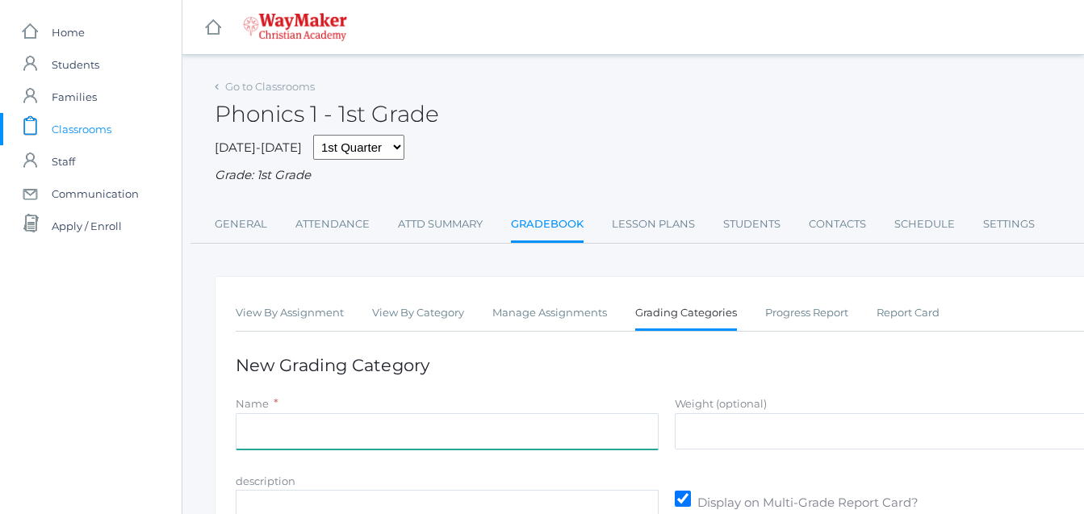
click at [271, 429] on input "Name" at bounding box center [447, 431] width 423 height 36
type input "Participation"
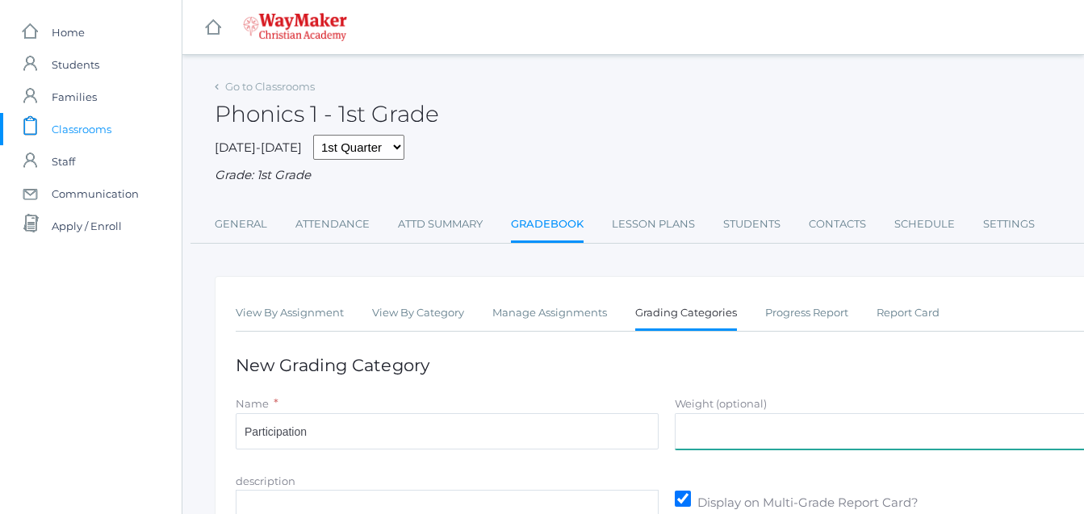
click at [851, 446] on input "Weight (optional)" at bounding box center [886, 431] width 423 height 36
type input "30"
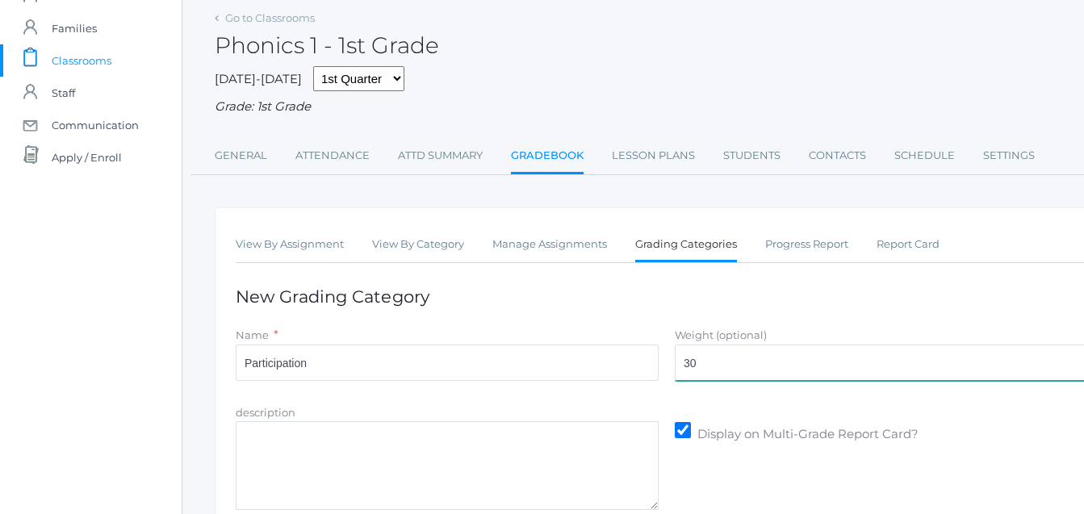
scroll to position [207, 0]
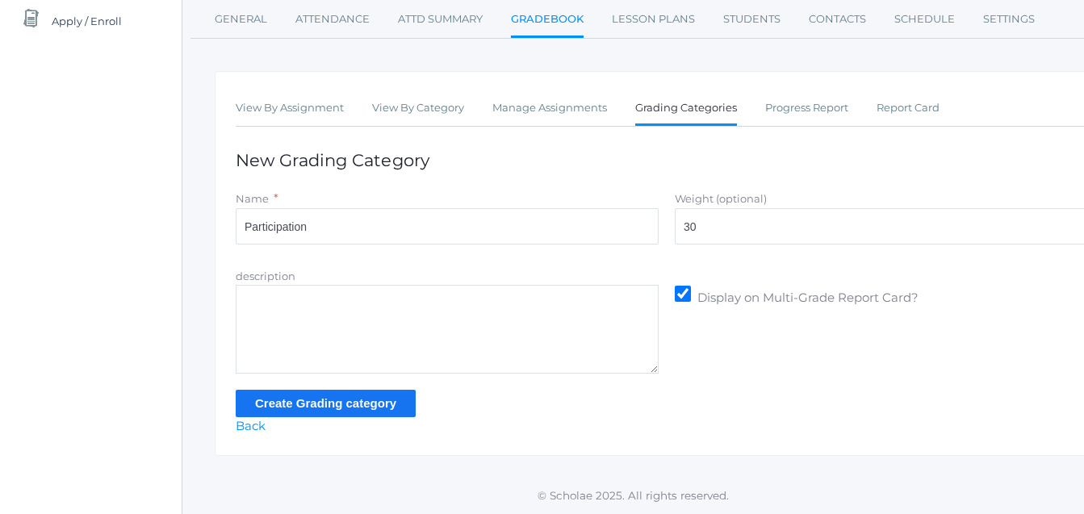
click at [375, 407] on input "Create Grading category" at bounding box center [326, 403] width 180 height 27
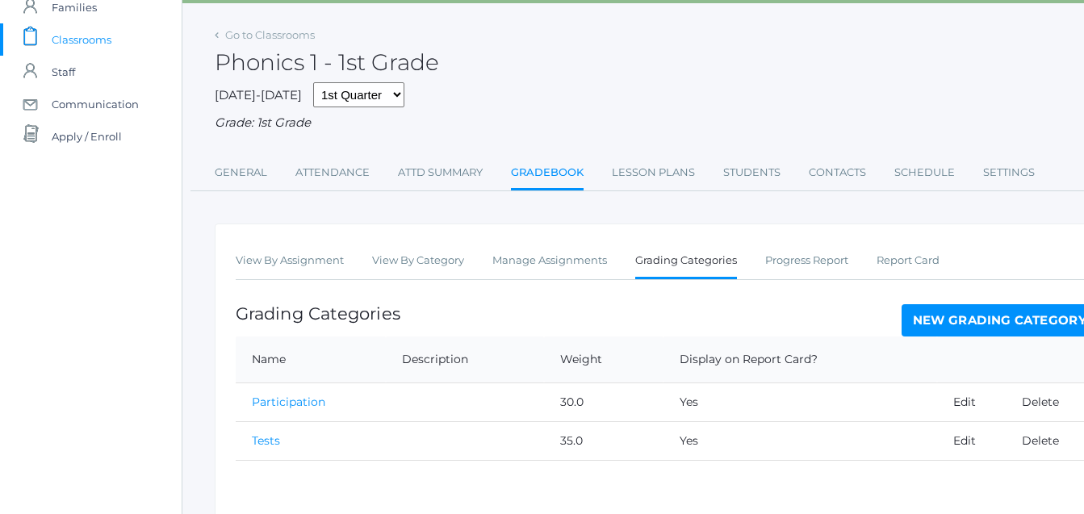
scroll to position [101, 0]
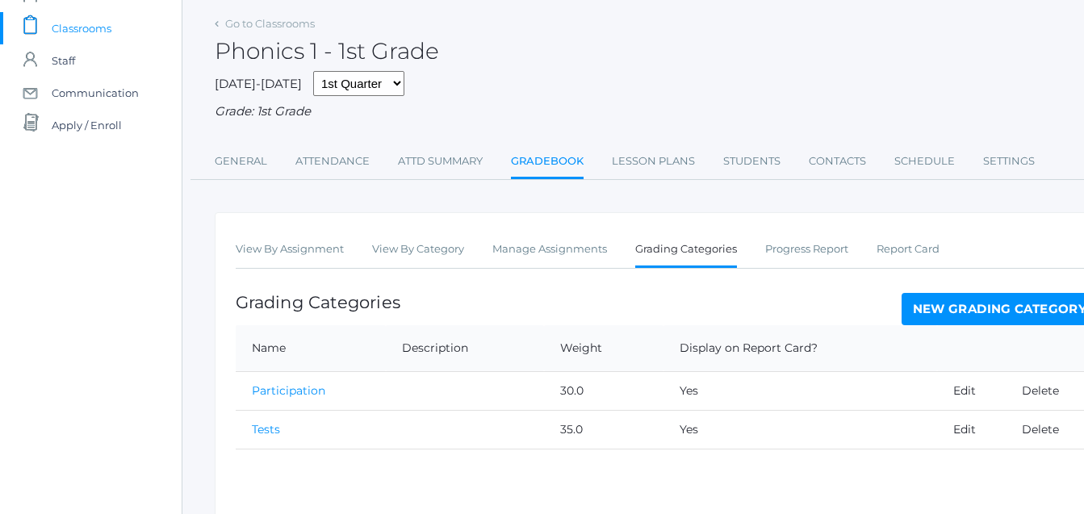
click at [968, 302] on link "New Grading Category" at bounding box center [999, 309] width 197 height 32
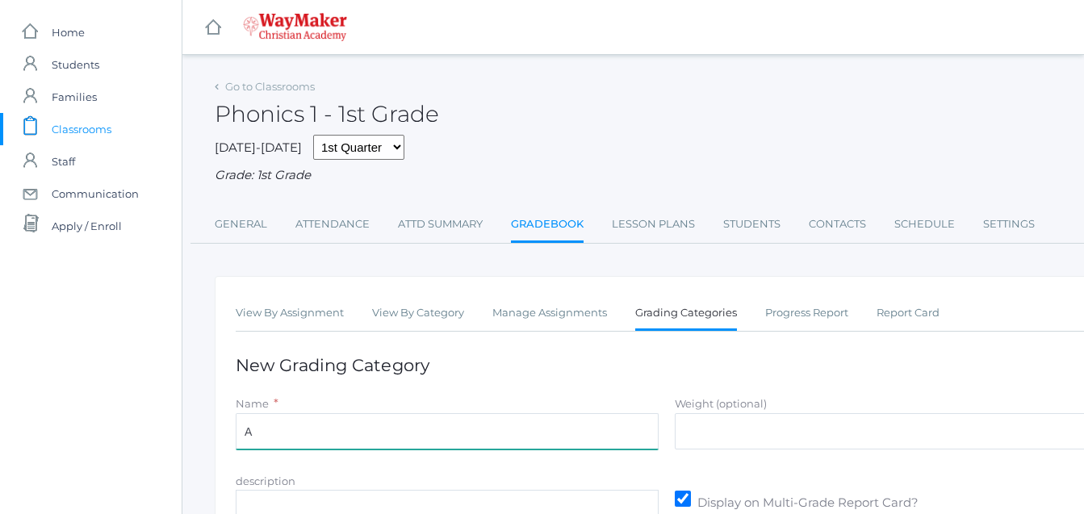
click at [248, 435] on input "A" at bounding box center [447, 431] width 423 height 36
click at [251, 436] on input "A" at bounding box center [447, 431] width 423 height 36
type input "Asssignments/Projects"
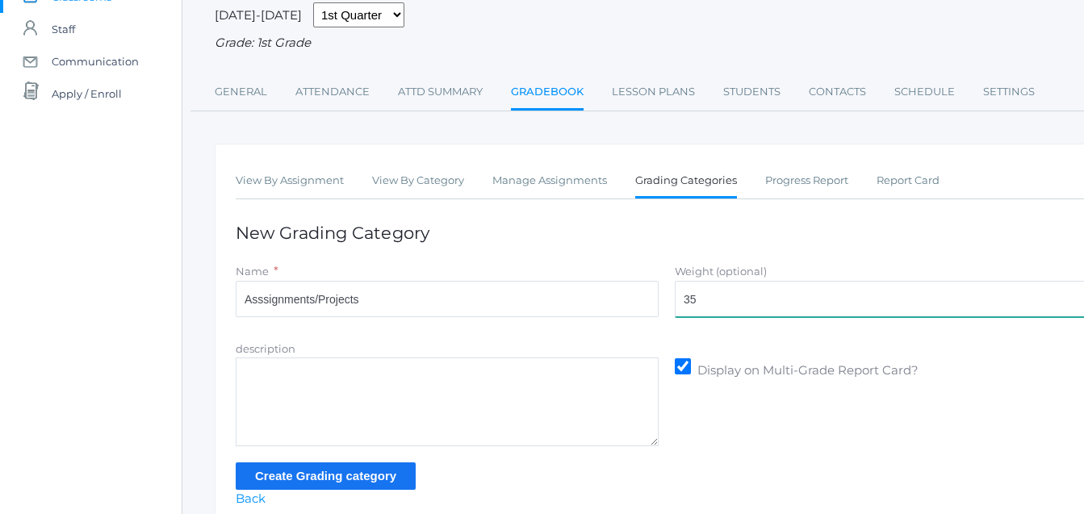
scroll to position [133, 0]
type input "35"
drag, startPoint x: 684, startPoint y: 433, endPoint x: 292, endPoint y: 487, distance: 396.1
click at [292, 487] on input "Create Grading category" at bounding box center [326, 475] width 180 height 27
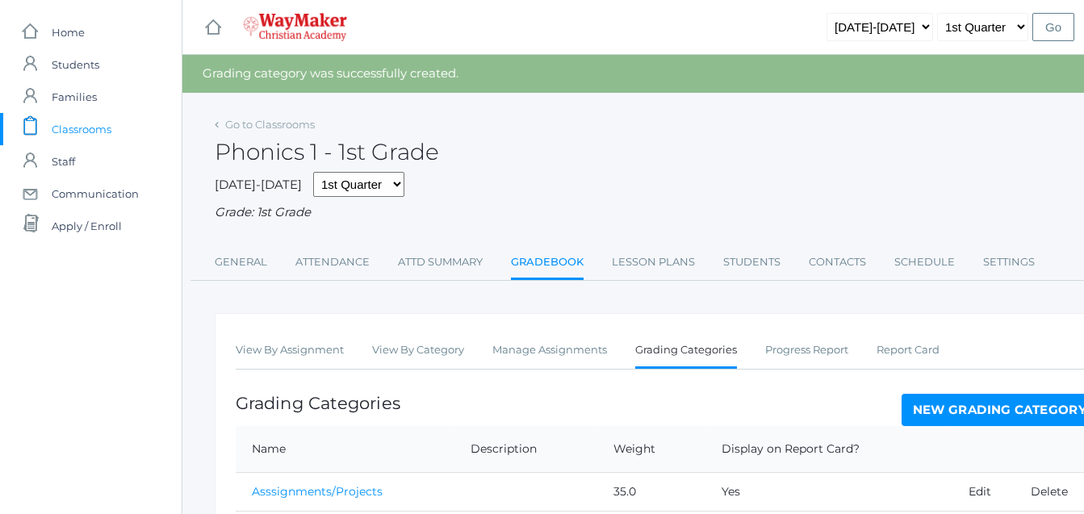
click at [62, 128] on span "Classrooms" at bounding box center [82, 129] width 60 height 32
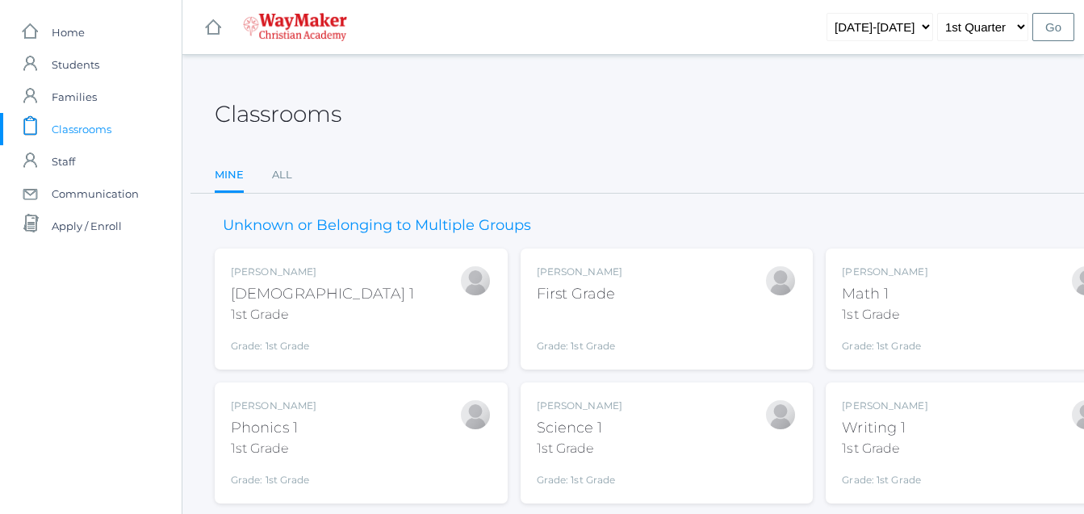
click at [65, 125] on span "Classrooms" at bounding box center [82, 129] width 60 height 32
click at [872, 296] on div "Bonnie Posey Math 1 1st Grade Grade: 1st Grade 01ELEM" at bounding box center [885, 309] width 86 height 89
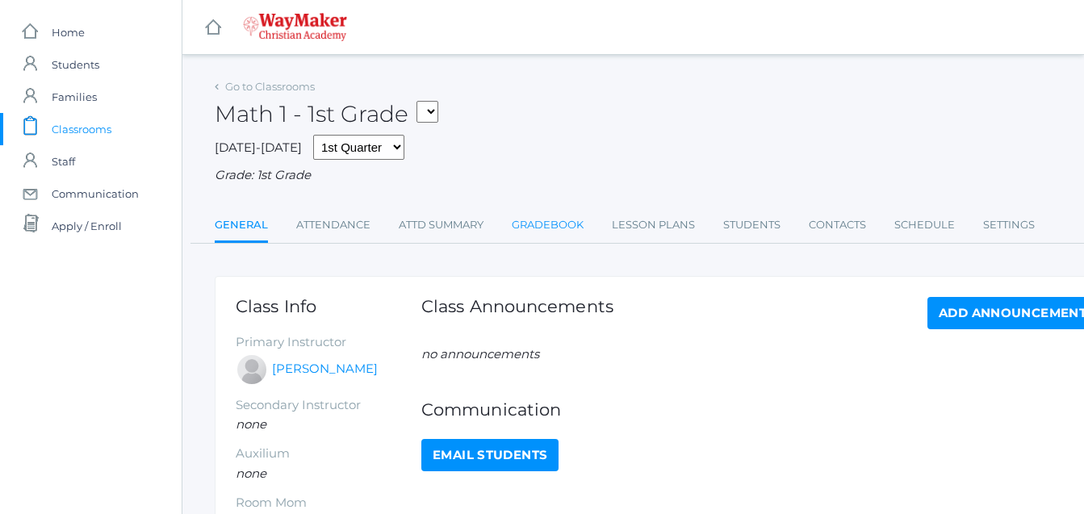
click at [565, 229] on link "Gradebook" at bounding box center [548, 225] width 72 height 32
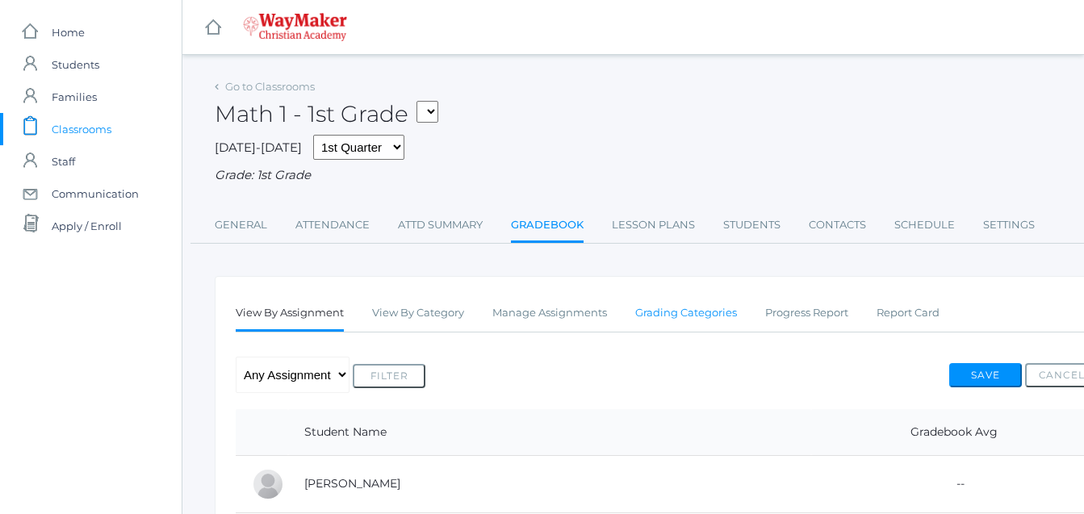
click at [684, 307] on link "Grading Categories" at bounding box center [686, 313] width 102 height 32
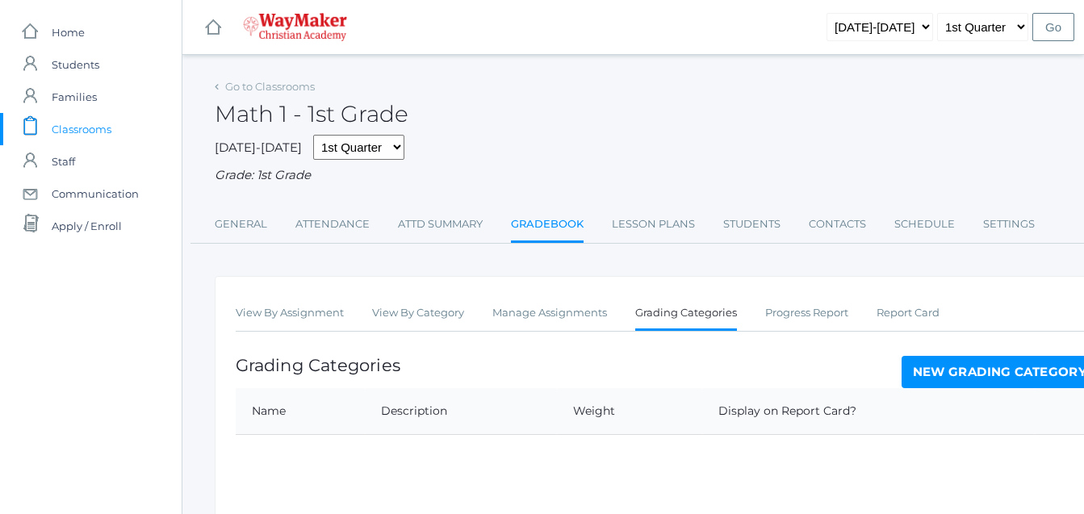
click at [1019, 379] on link "New Grading Category" at bounding box center [999, 372] width 197 height 32
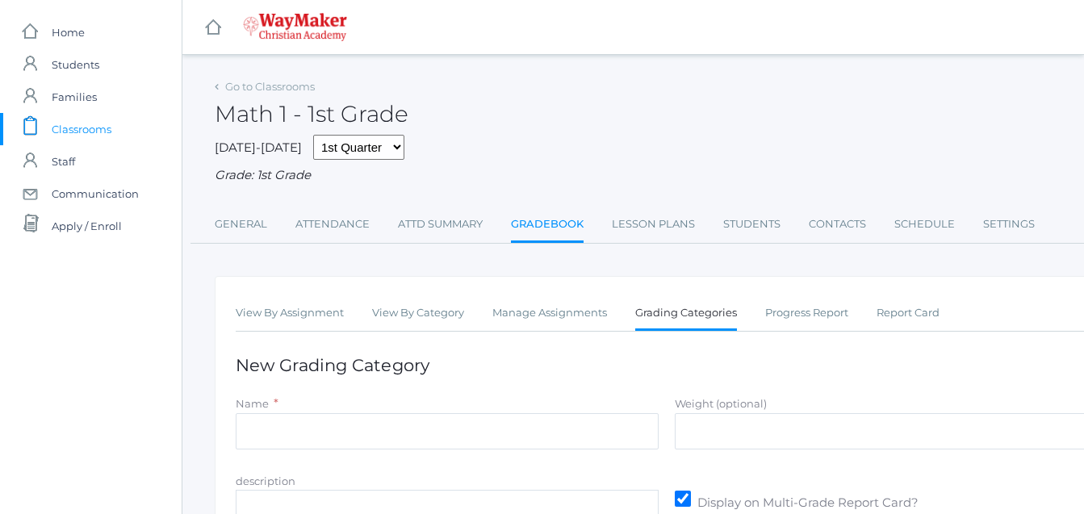
click at [1019, 379] on div "View By Assignment View By Category Manage Assignments Grading Categories Progr…" at bounding box center [667, 468] width 904 height 385
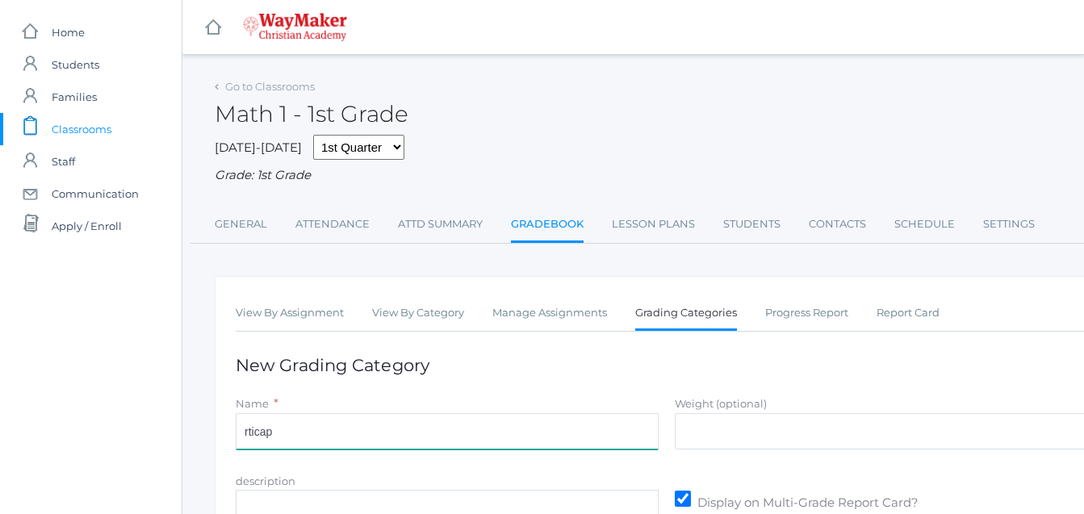
click at [245, 429] on input "rticap" at bounding box center [447, 431] width 423 height 36
type input "r"
click at [279, 435] on input "Participation" at bounding box center [447, 431] width 423 height 36
type input "Participation"
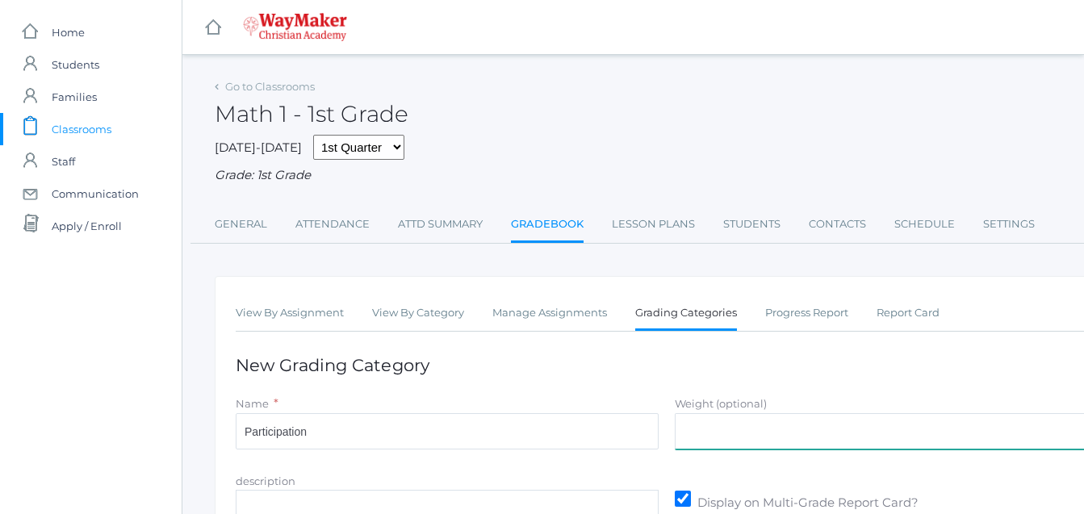
click at [697, 440] on input "Weight (optional)" at bounding box center [886, 431] width 423 height 36
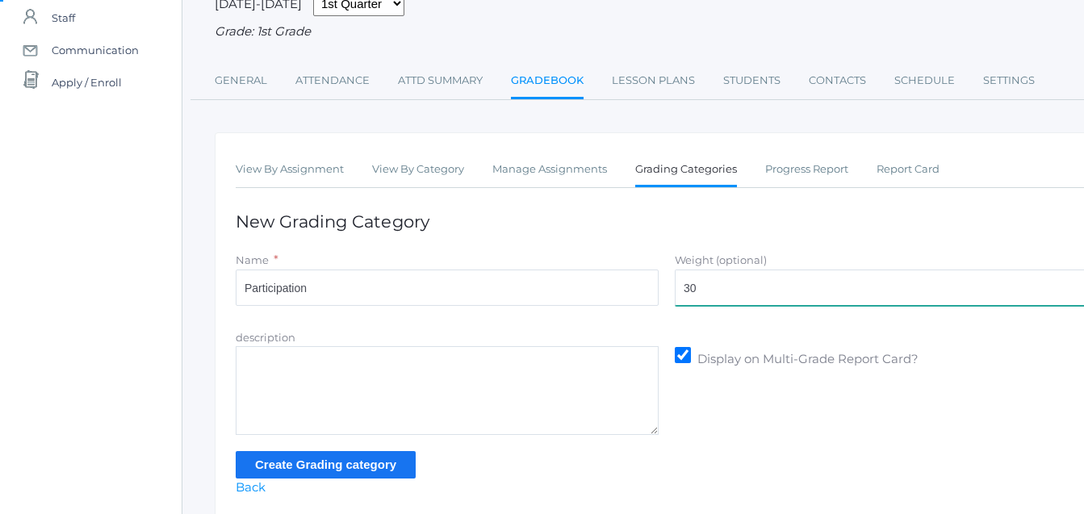
scroll to position [145, 0]
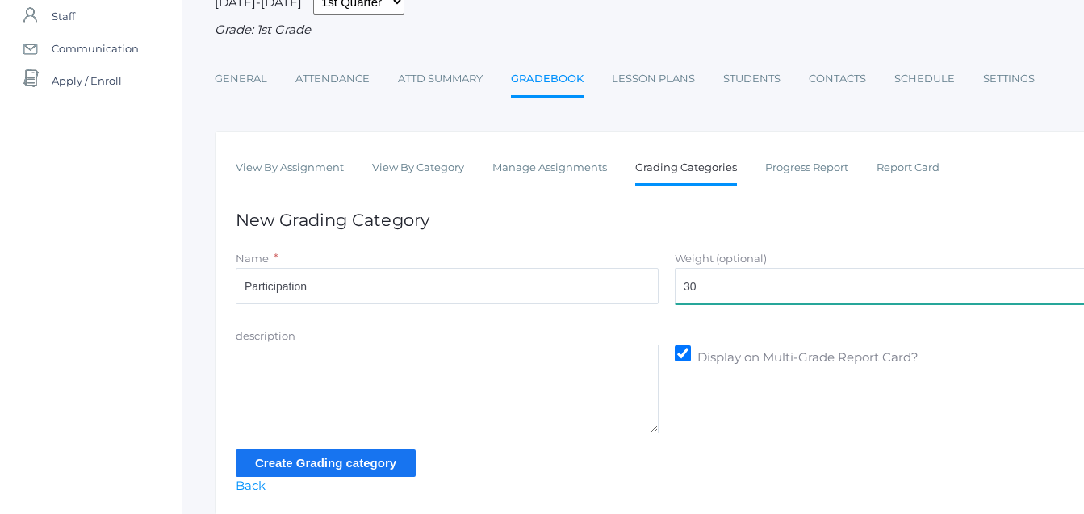
type input "30"
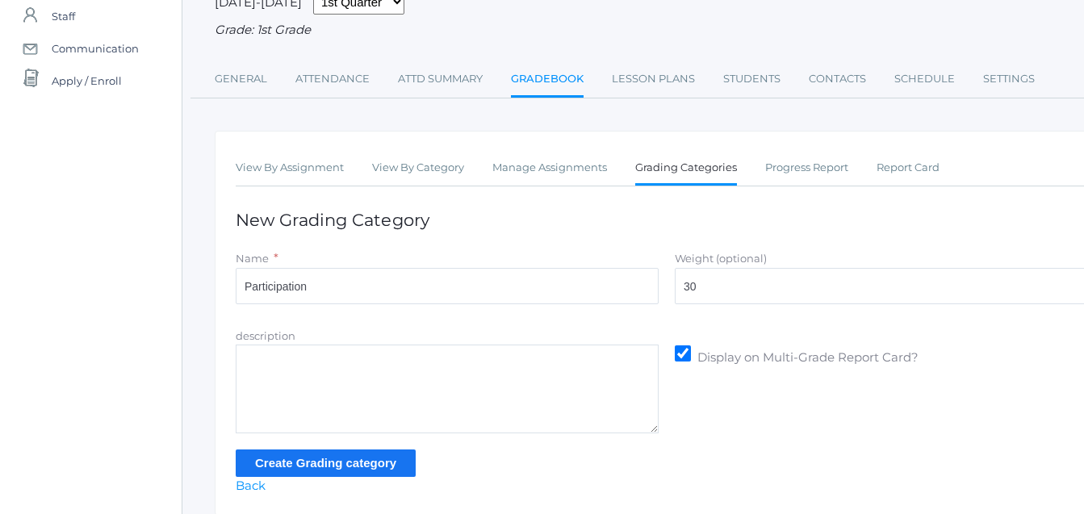
click at [324, 468] on input "Create Grading category" at bounding box center [326, 463] width 180 height 27
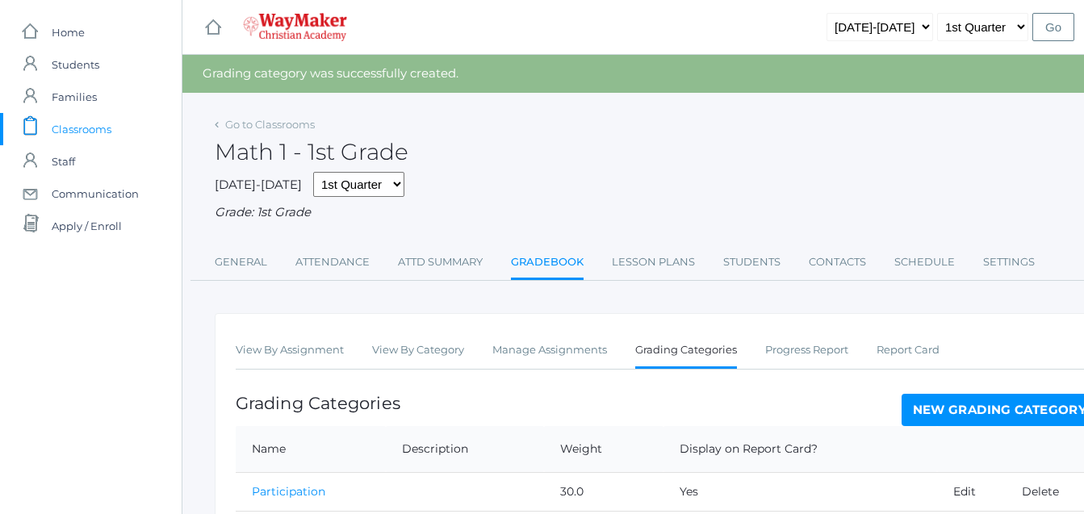
click at [999, 408] on link "New Grading Category" at bounding box center [999, 410] width 197 height 32
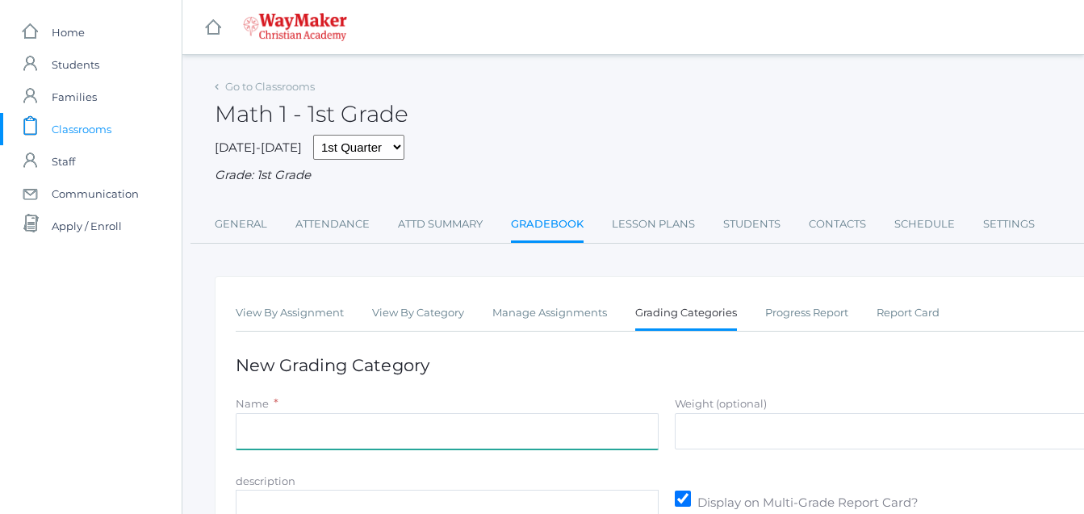
click at [255, 438] on input "Name" at bounding box center [447, 431] width 423 height 36
type input "A"
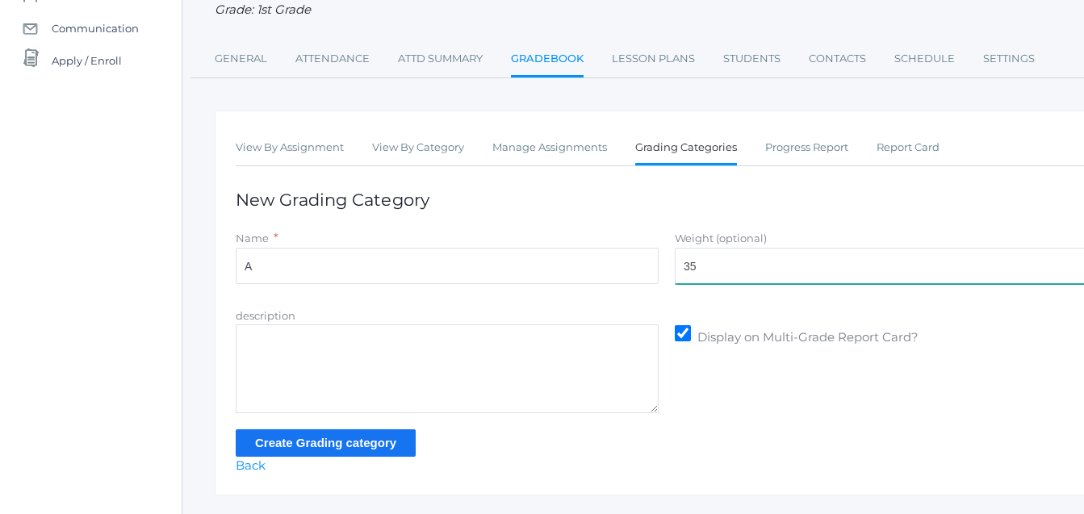
scroll to position [177, 0]
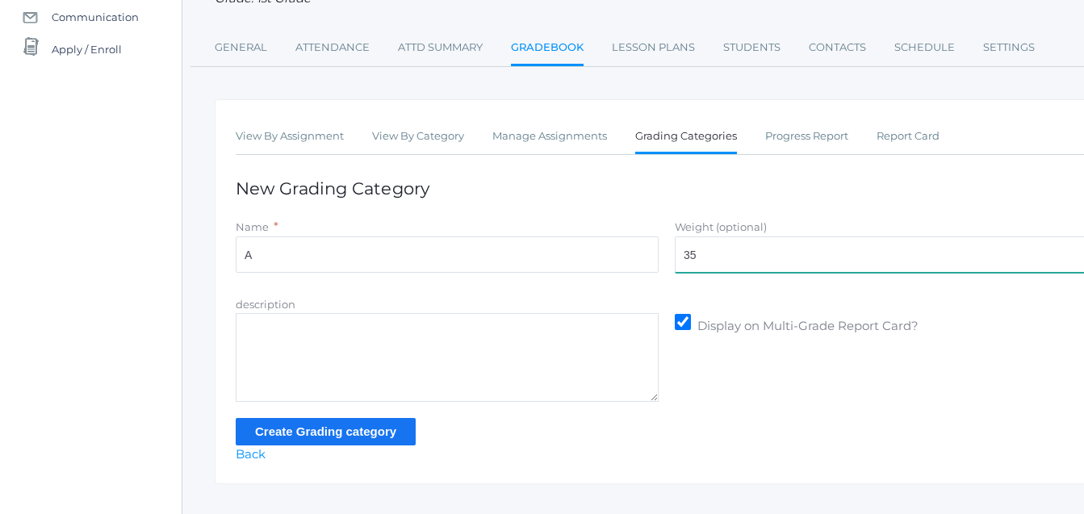
click at [694, 437] on form "Name * A Weight (optional) 35 description Display on Multi-Grade Report Card? C…" at bounding box center [667, 331] width 862 height 227
type input "35"
click at [316, 436] on input "Create Grading category" at bounding box center [326, 431] width 180 height 27
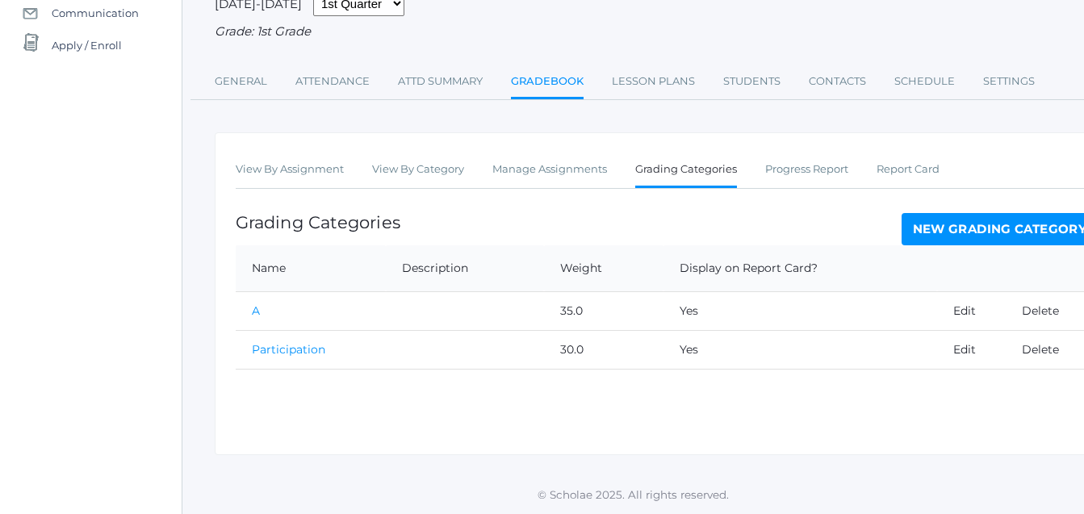
scroll to position [180, 0]
click at [978, 228] on link "New Grading Category" at bounding box center [999, 230] width 197 height 32
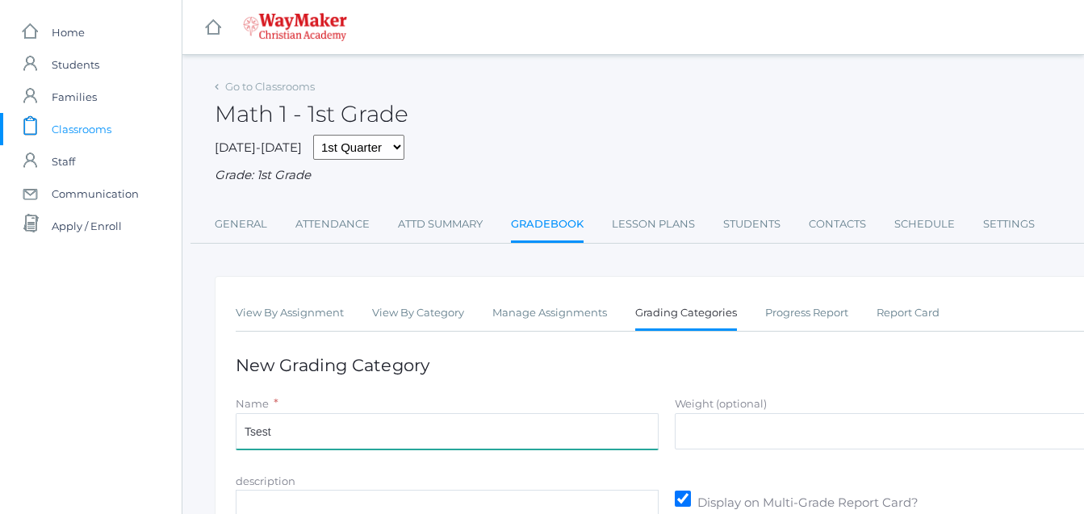
click at [248, 441] on input "Tsest" at bounding box center [447, 431] width 423 height 36
click at [252, 435] on input "Test" at bounding box center [447, 431] width 423 height 36
click at [265, 434] on input "Tests" at bounding box center [447, 431] width 423 height 36
type input "Tests"
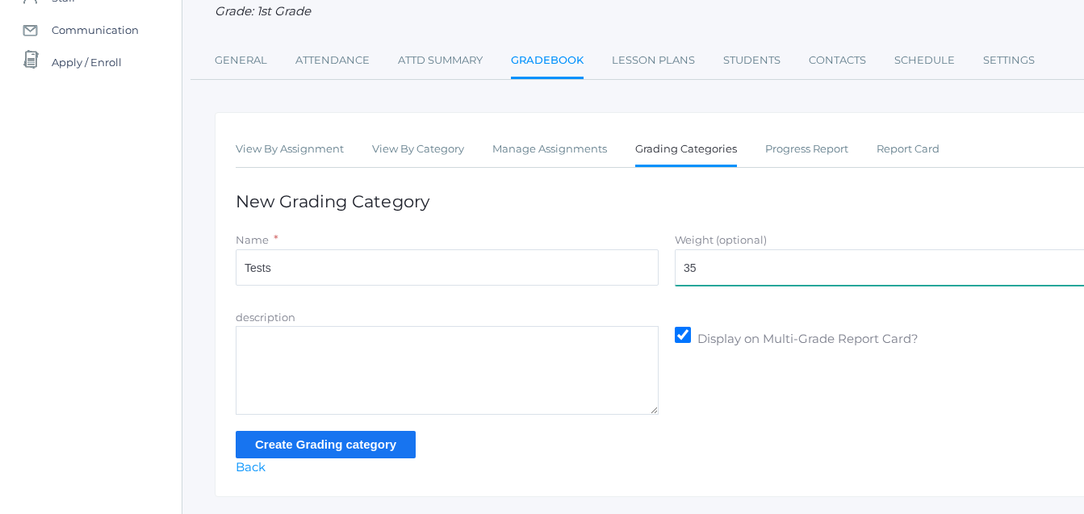
scroll to position [207, 0]
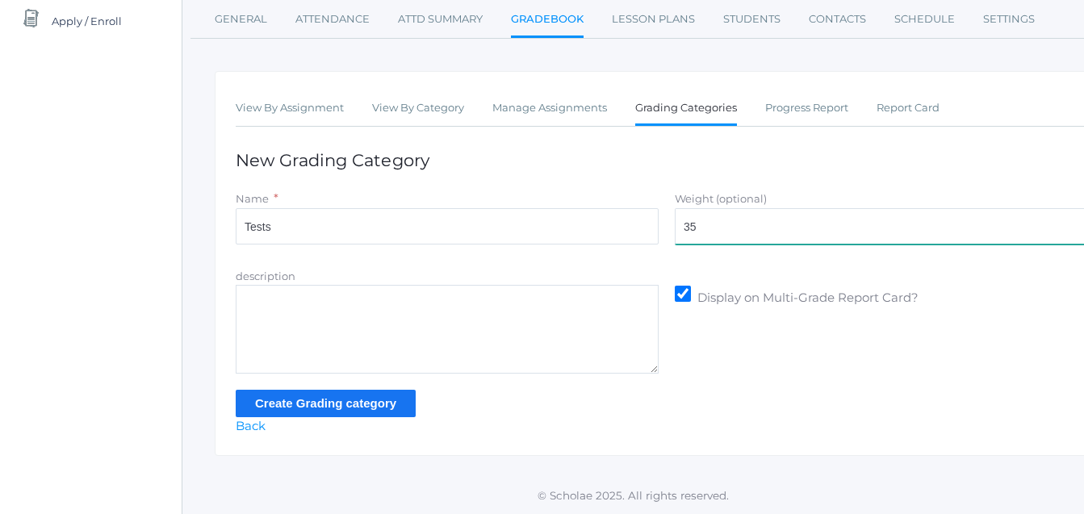
click at [698, 429] on div "View By Assignment View By Category Manage Assignments Grading Categories Progr…" at bounding box center [667, 263] width 904 height 385
type input "35"
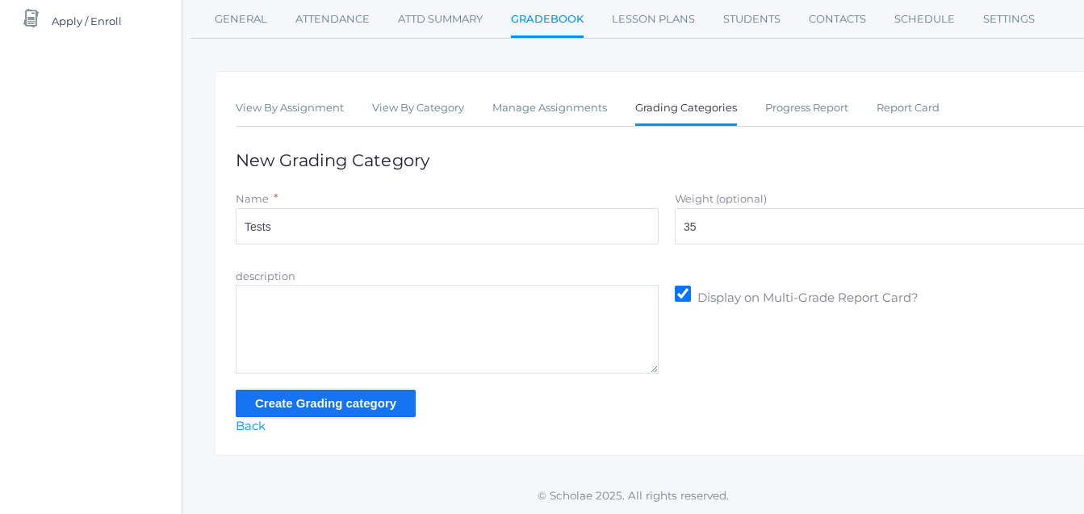
click at [293, 405] on input "Create Grading category" at bounding box center [326, 403] width 180 height 27
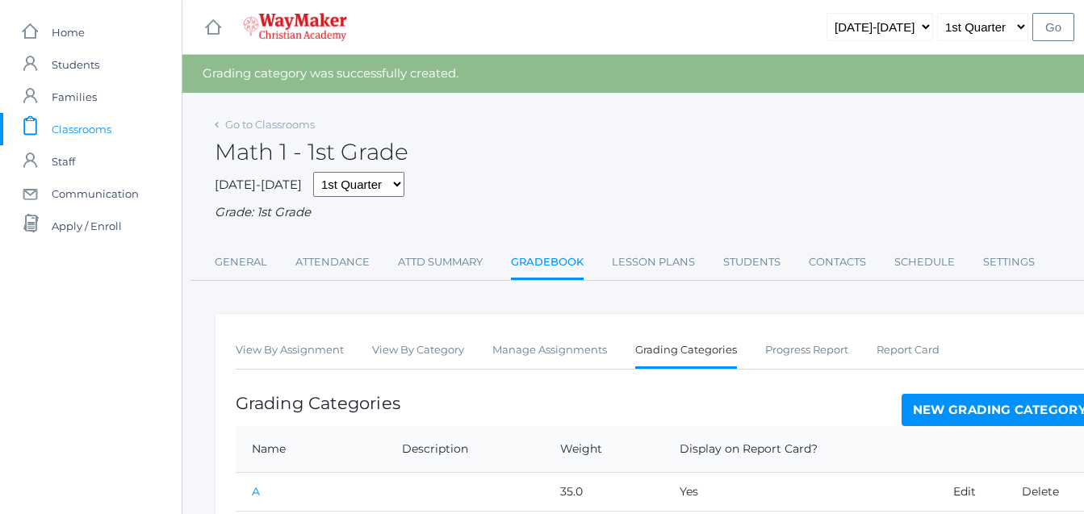
click at [93, 128] on span "Classrooms" at bounding box center [82, 129] width 60 height 32
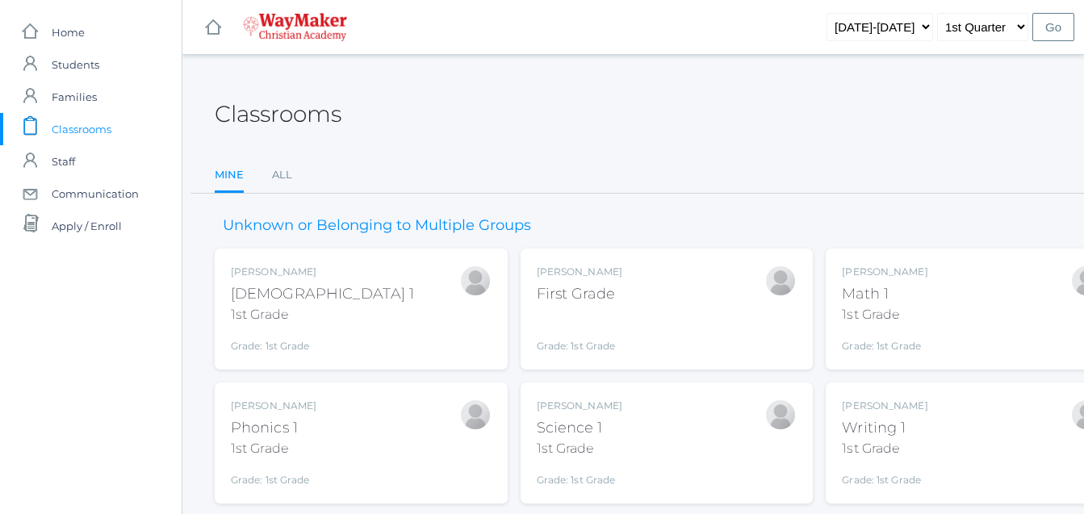
click at [634, 436] on div "[PERSON_NAME] Science 1 1st Grade Grade: 1st Grade 01ELEM" at bounding box center [667, 443] width 261 height 89
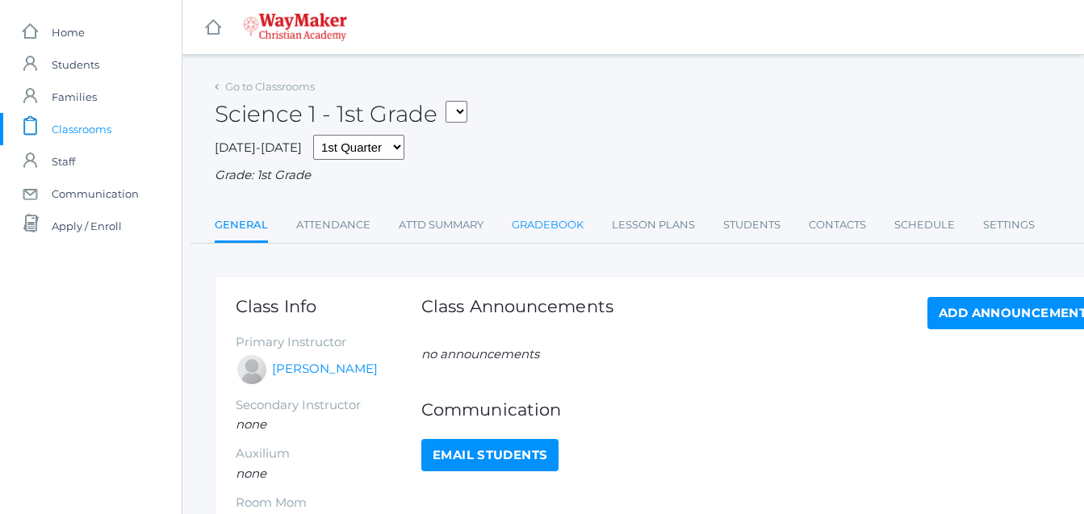
click at [564, 224] on link "Gradebook" at bounding box center [548, 225] width 72 height 32
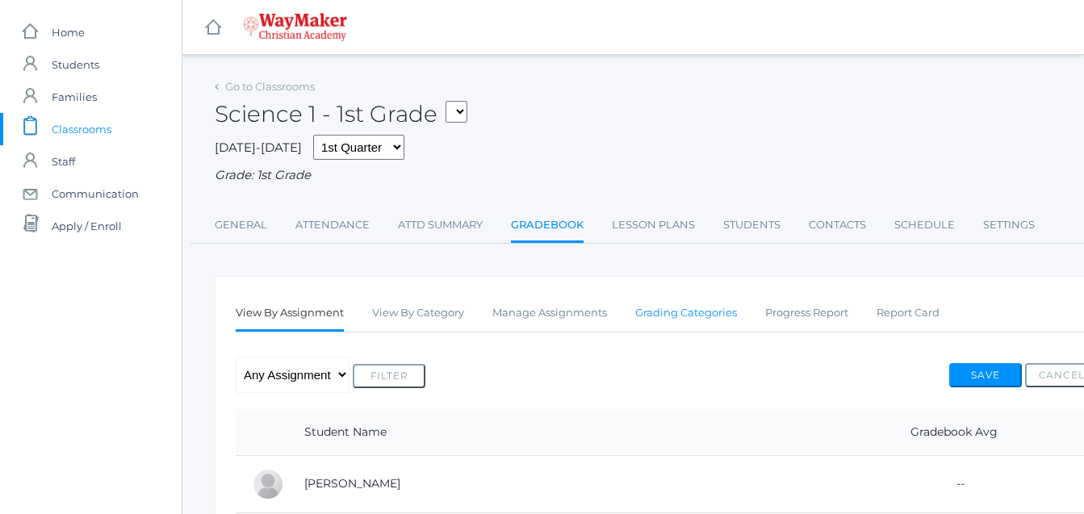
click at [702, 317] on link "Grading Categories" at bounding box center [686, 313] width 102 height 32
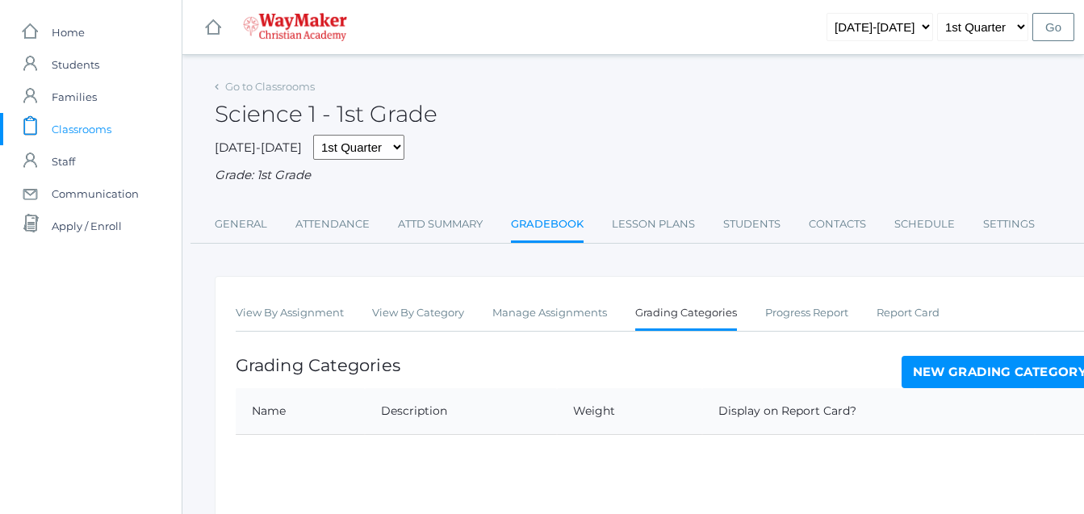
click at [988, 376] on link "New Grading Category" at bounding box center [999, 372] width 197 height 32
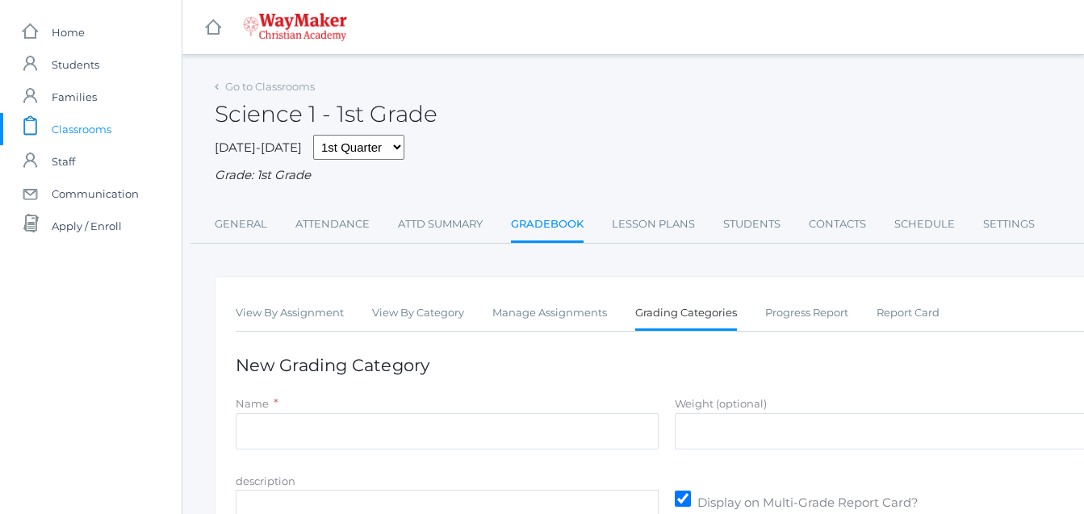
click at [988, 374] on h1 "New Grading Category" at bounding box center [667, 365] width 862 height 19
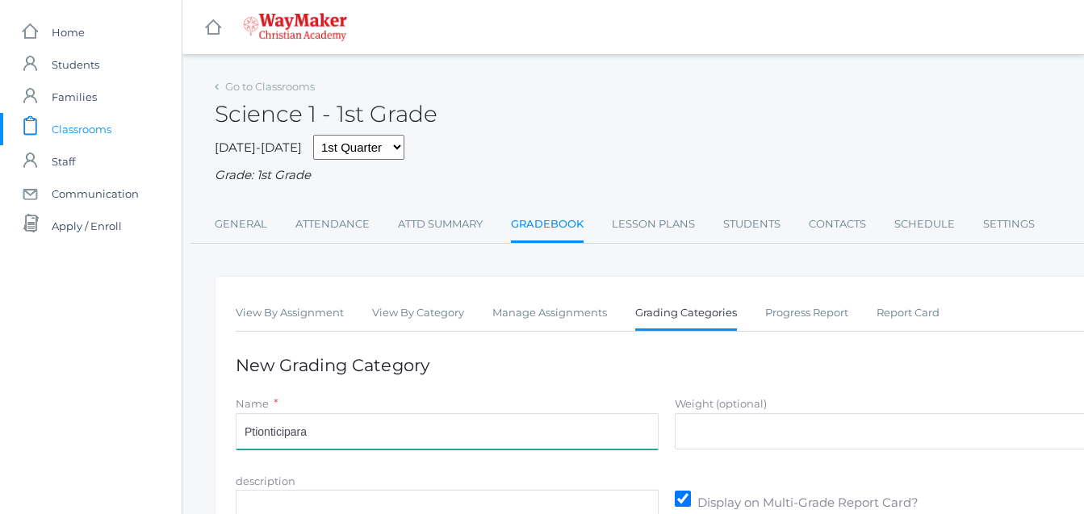
click at [252, 433] on input "Ptionticipara" at bounding box center [447, 431] width 423 height 36
click at [321, 441] on input "Ptionticipara" at bounding box center [447, 431] width 423 height 36
type input "P"
click at [272, 446] on input "P" at bounding box center [447, 431] width 423 height 36
type input "Participation"
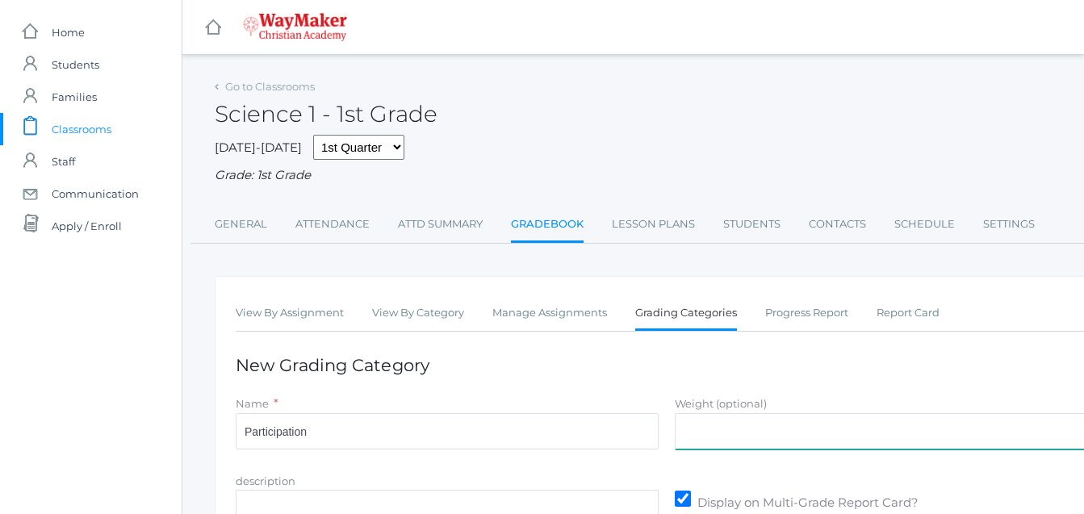
click at [686, 448] on input "Weight (optional)" at bounding box center [886, 431] width 423 height 36
type input "30"
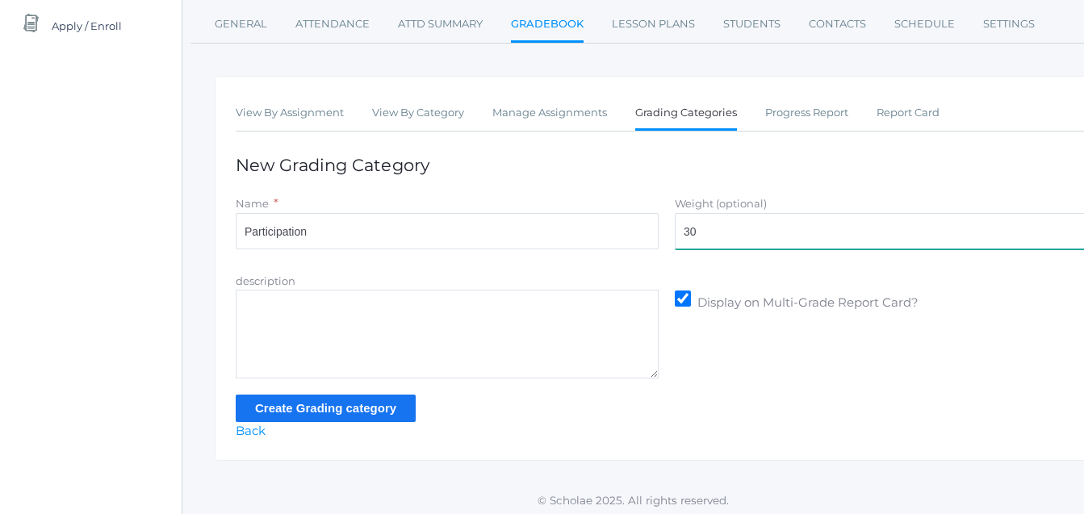
scroll to position [204, 0]
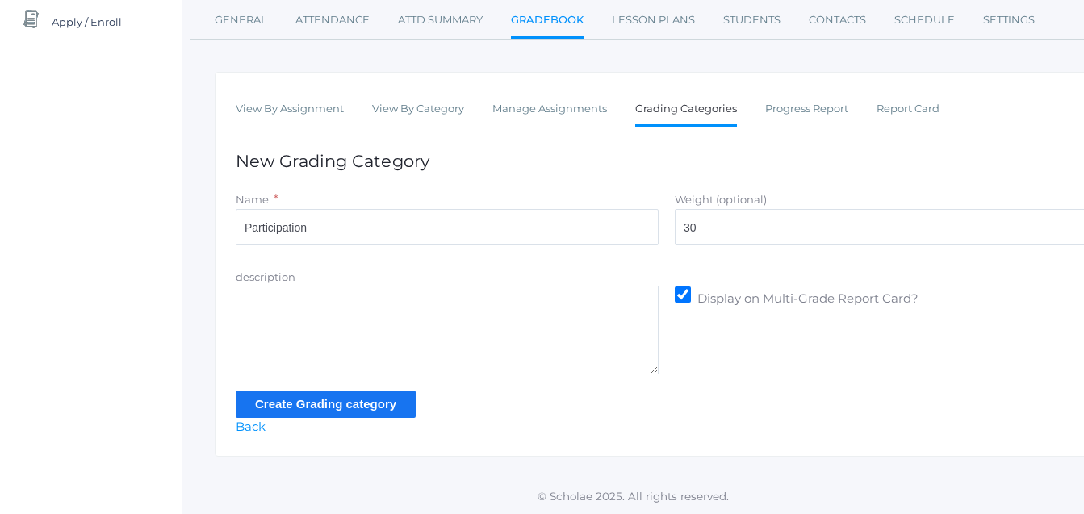
click at [328, 407] on input "Create Grading category" at bounding box center [326, 404] width 180 height 27
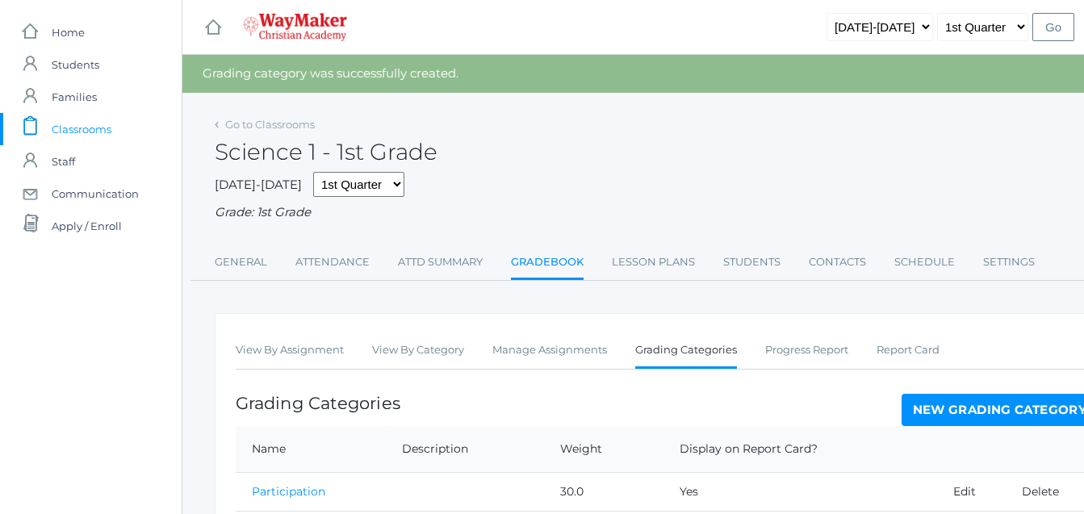
drag, startPoint x: 981, startPoint y: 416, endPoint x: 812, endPoint y: 401, distance: 169.3
click at [812, 401] on div "Grading Categories New Grading Category" at bounding box center [667, 410] width 862 height 32
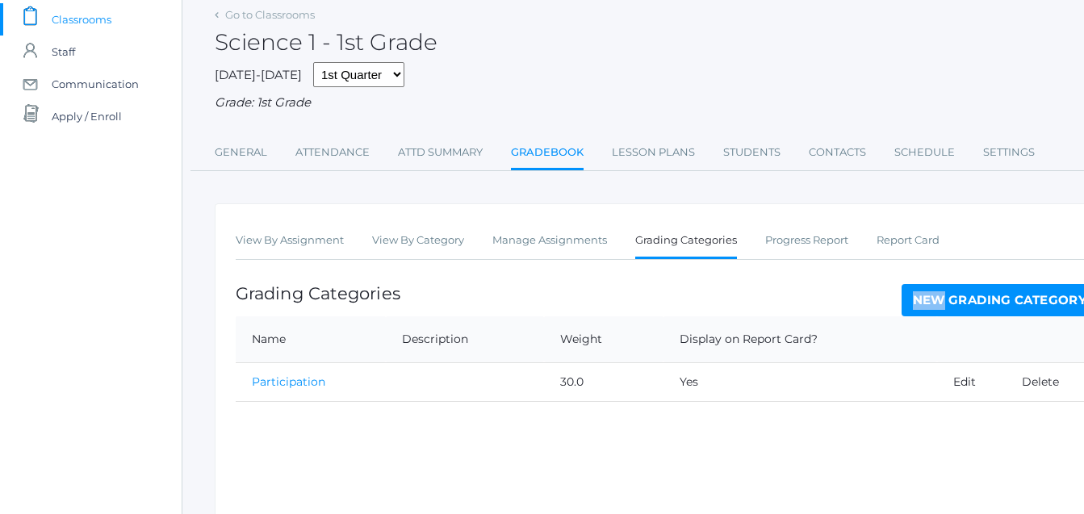
scroll to position [108, 0]
click at [958, 303] on link "New Grading Category" at bounding box center [999, 302] width 197 height 32
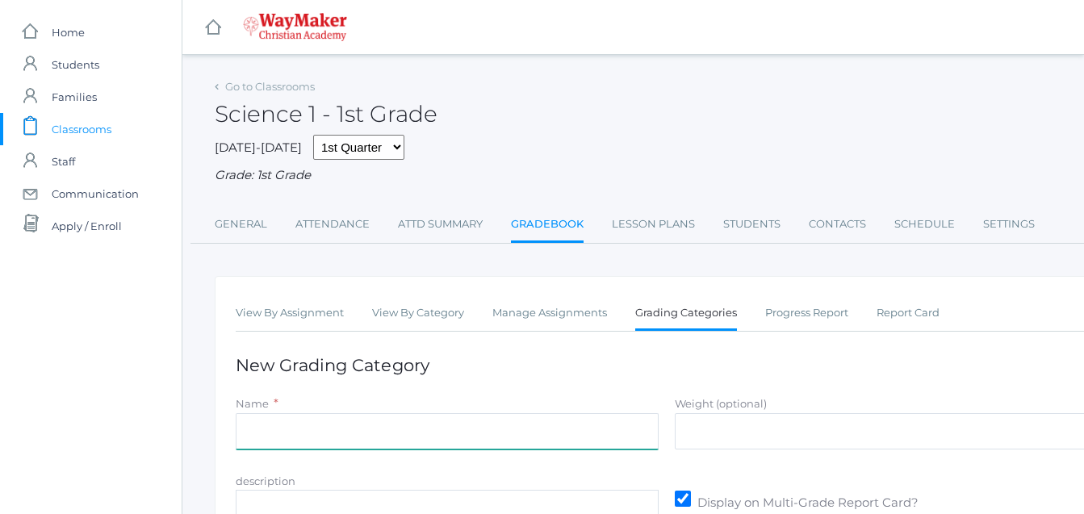
click at [261, 437] on input "Name" at bounding box center [447, 431] width 423 height 36
type input "Asssignments/Projects"
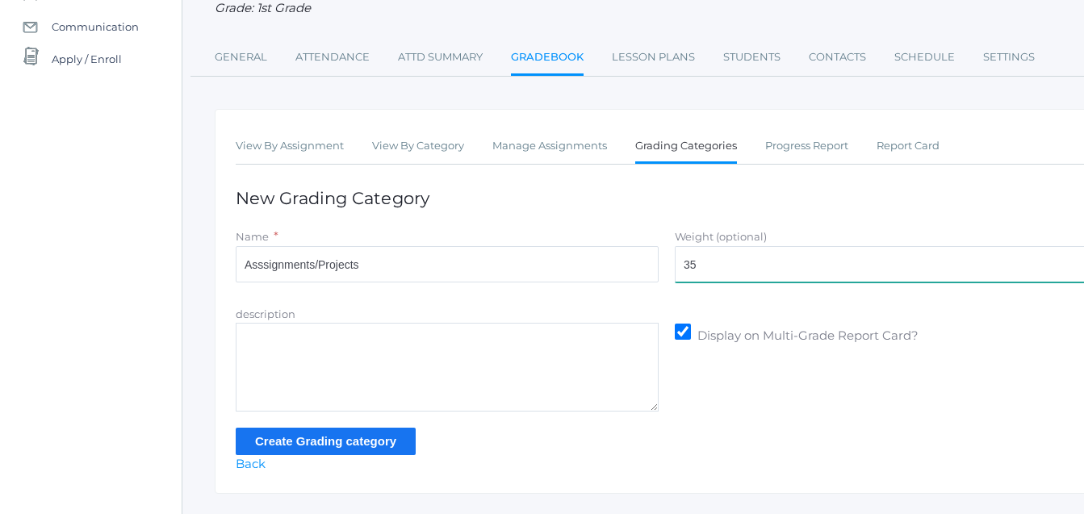
scroll to position [183, 0]
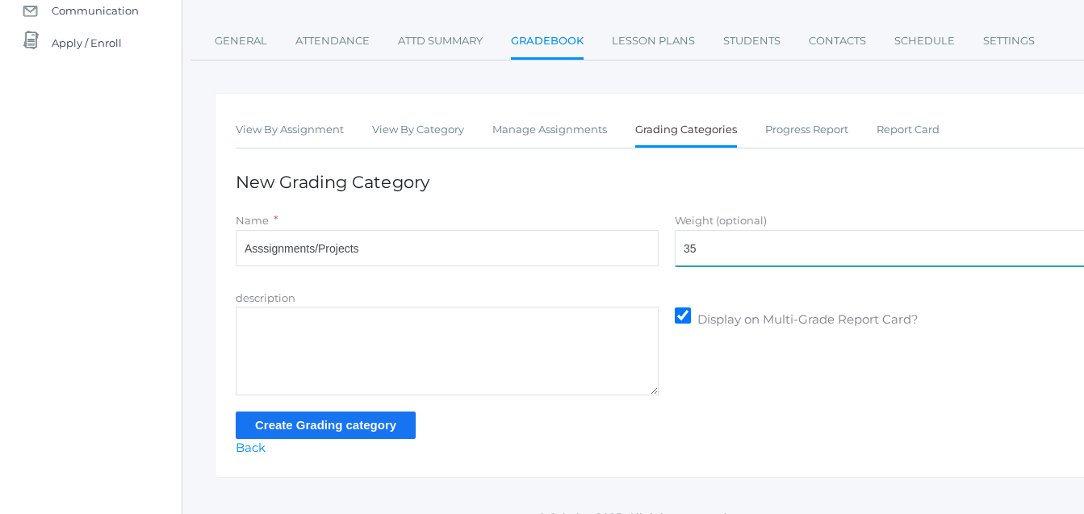
click at [694, 430] on form "Name * Asssignments/Projects Weight (optional) 35 description Display on Multi-…" at bounding box center [667, 324] width 862 height 227
type input "35"
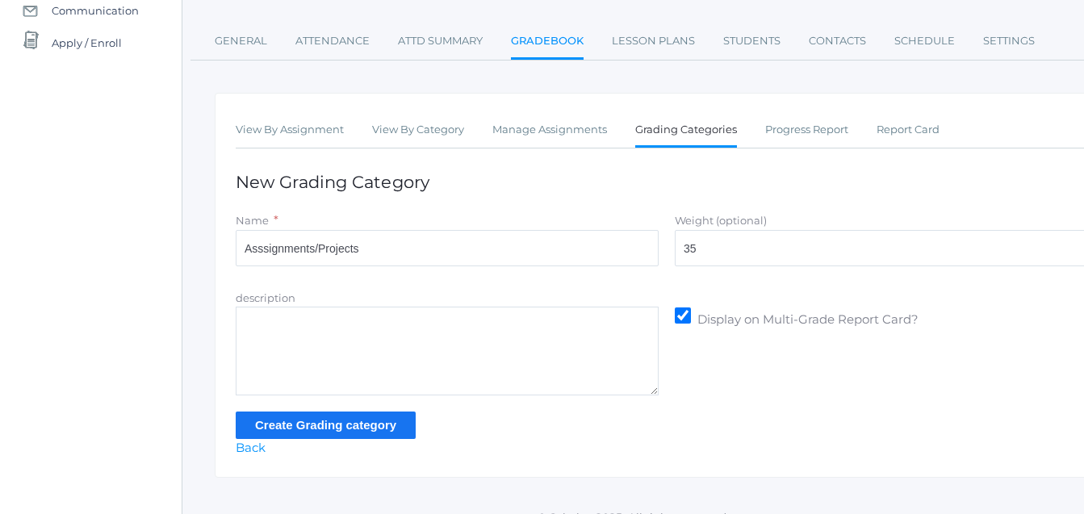
drag, startPoint x: 316, startPoint y: 417, endPoint x: 295, endPoint y: 417, distance: 21.0
click at [295, 417] on input "Create Grading category" at bounding box center [326, 425] width 180 height 27
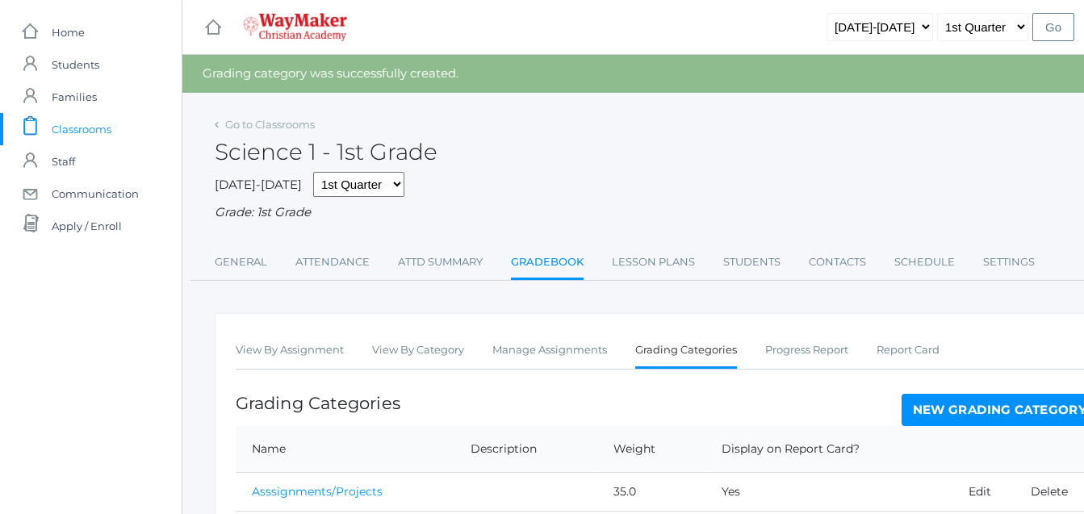
click at [988, 416] on link "New Grading Category" at bounding box center [999, 410] width 197 height 32
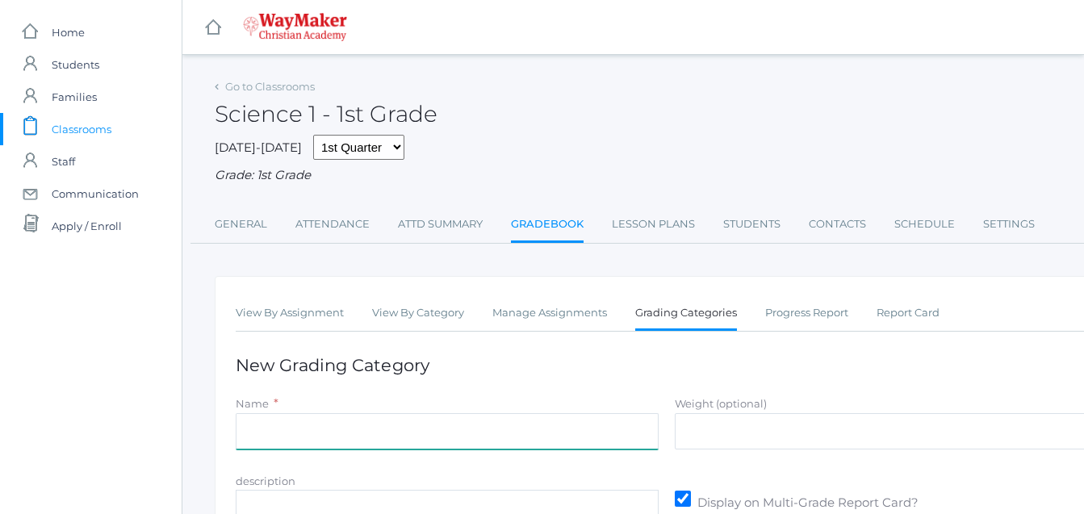
click at [252, 434] on input "Name" at bounding box center [447, 431] width 423 height 36
type input "Tests"
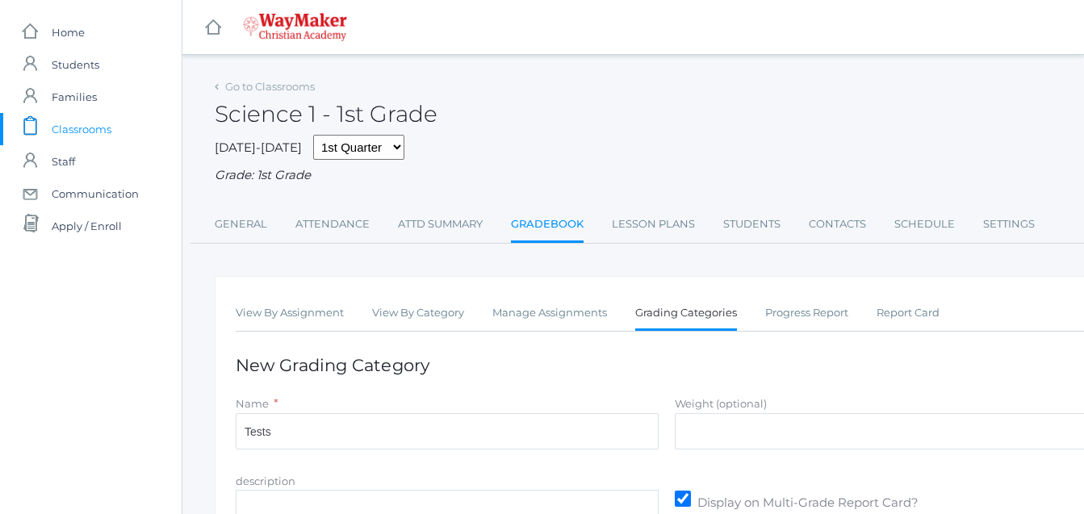
type input "35"
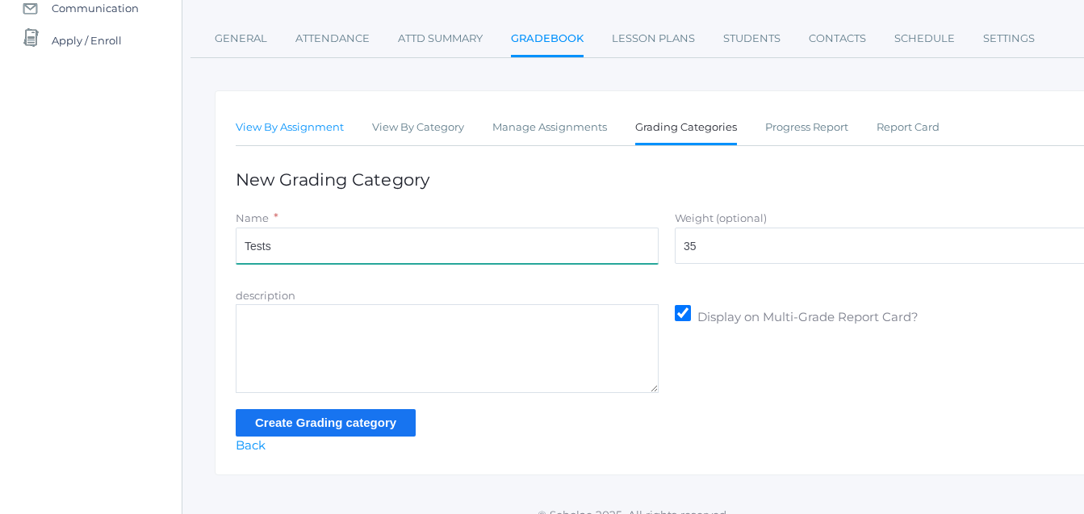
scroll to position [189, 0]
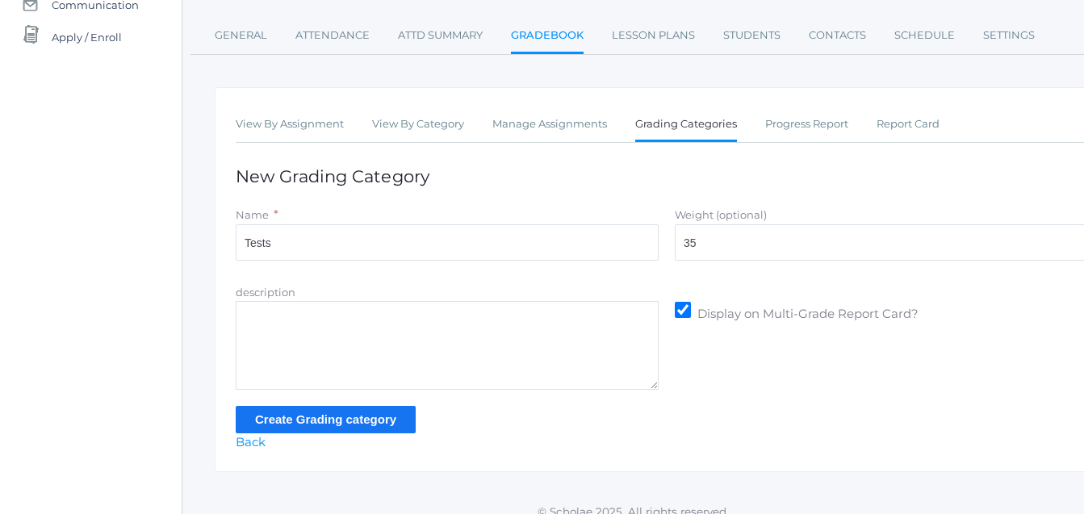
click at [383, 423] on input "Create Grading category" at bounding box center [326, 419] width 180 height 27
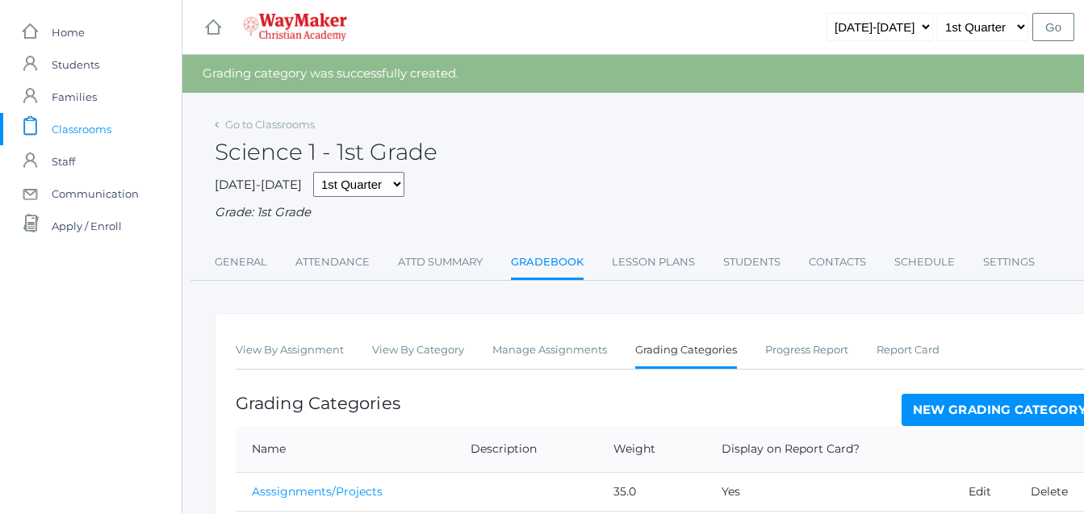
click at [77, 130] on span "Classrooms" at bounding box center [82, 129] width 60 height 32
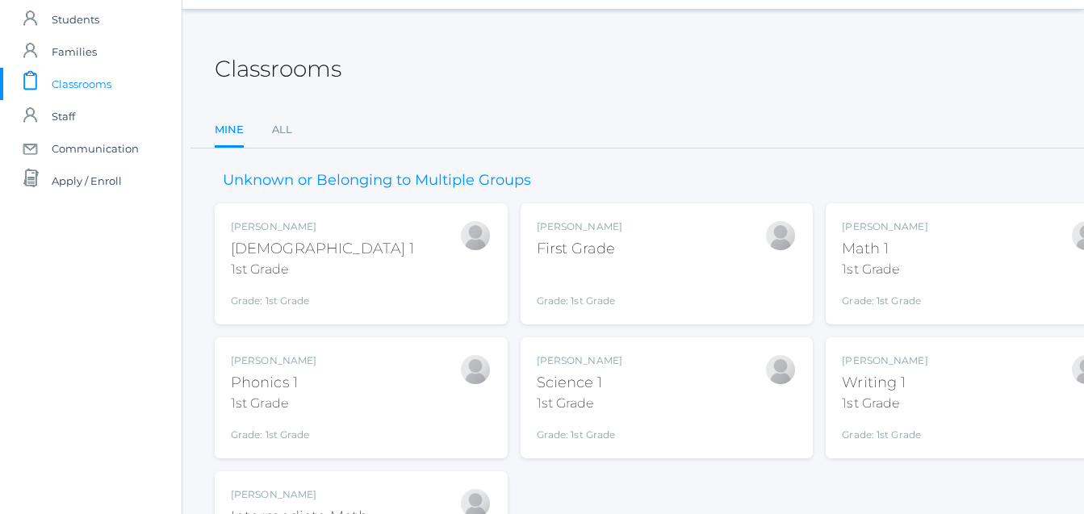
scroll to position [182, 0]
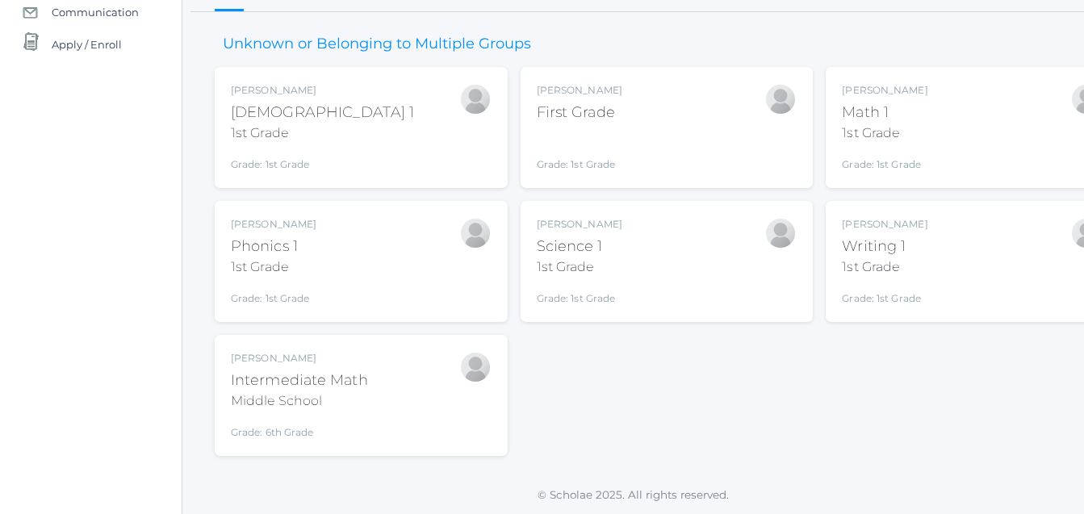
click at [897, 256] on div "Writing 1" at bounding box center [885, 247] width 86 height 22
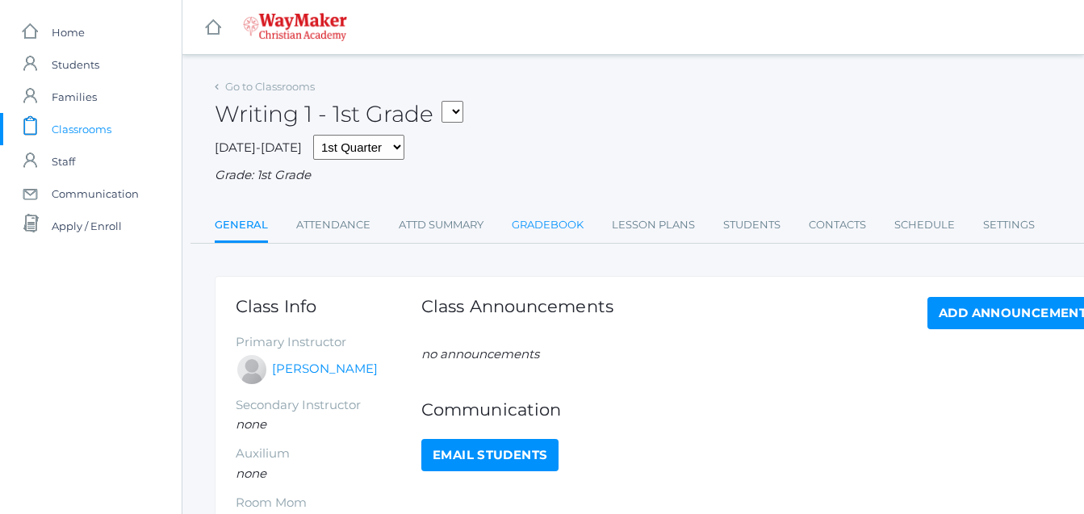
click at [550, 222] on link "Gradebook" at bounding box center [548, 225] width 72 height 32
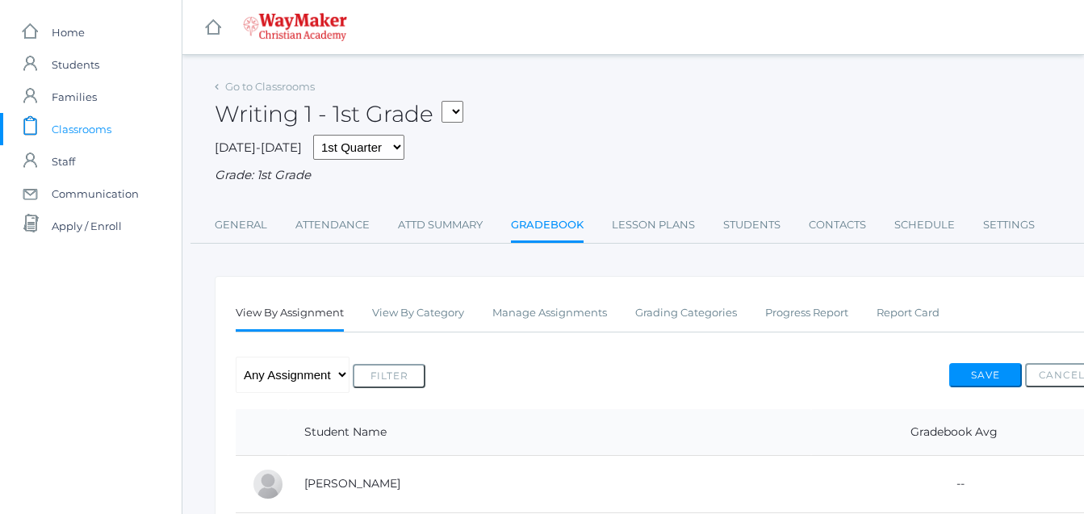
click at [550, 222] on link "Gradebook" at bounding box center [547, 226] width 73 height 35
click at [688, 316] on link "Grading Categories" at bounding box center [686, 313] width 102 height 32
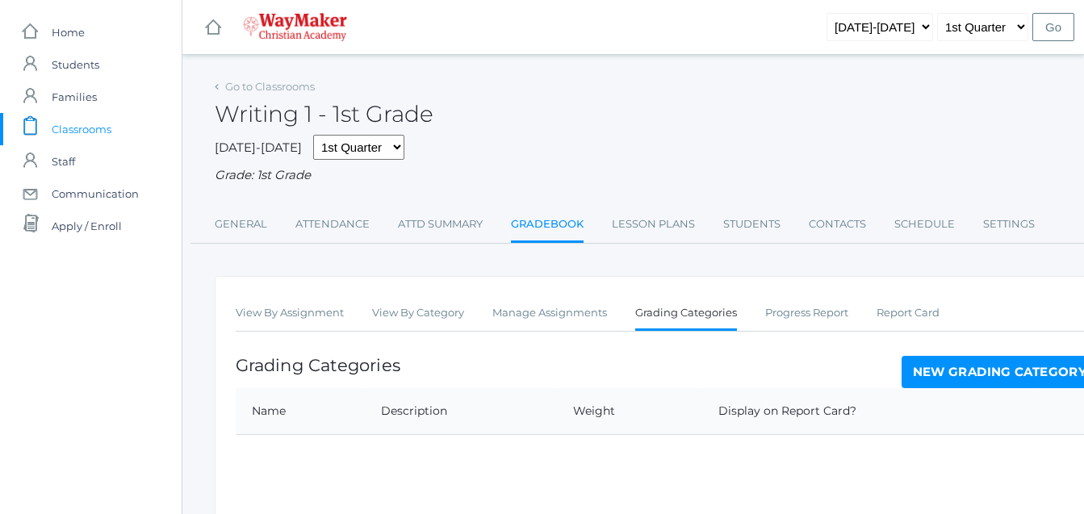
click at [691, 318] on link "Grading Categories" at bounding box center [686, 314] width 102 height 35
click at [1019, 367] on link "New Grading Category" at bounding box center [999, 372] width 197 height 32
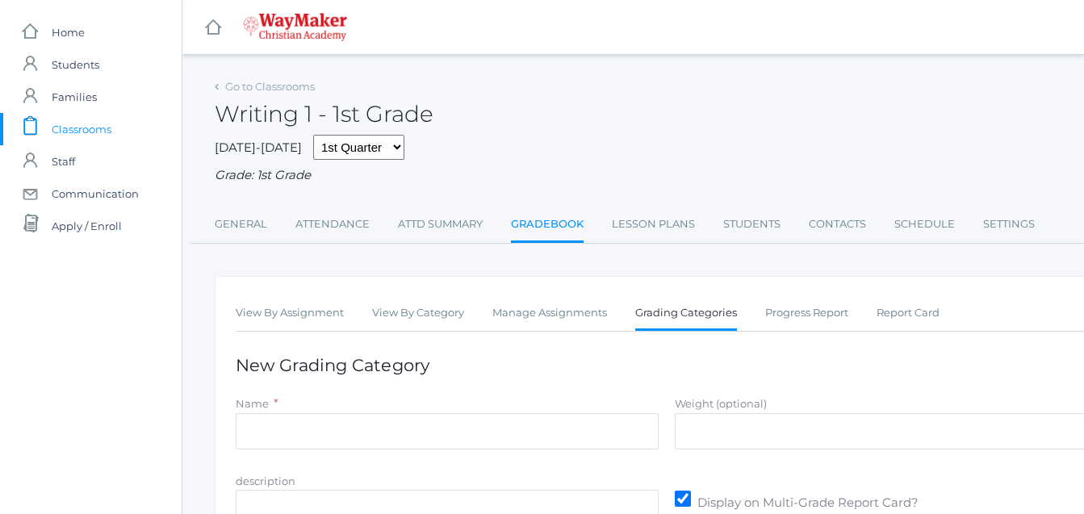
click at [1019, 367] on h1 "New Grading Category" at bounding box center [667, 365] width 862 height 19
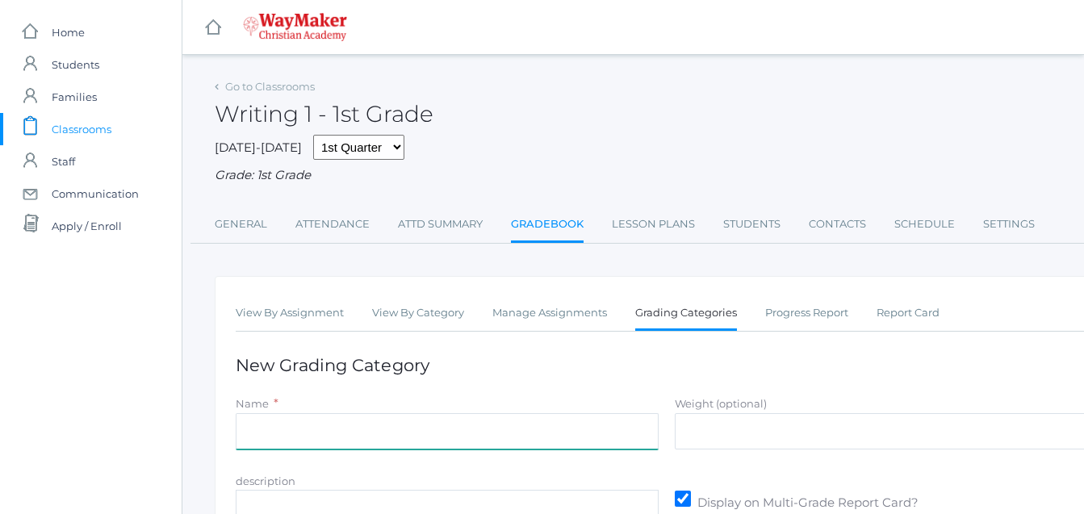
click at [247, 437] on input "Name" at bounding box center [447, 431] width 423 height 36
type input "Participation"
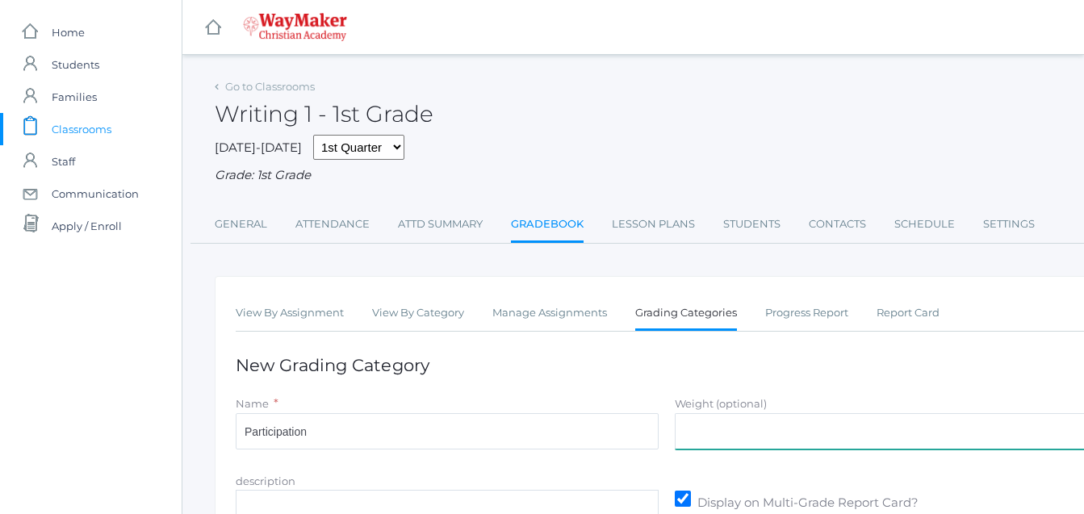
type input "30"
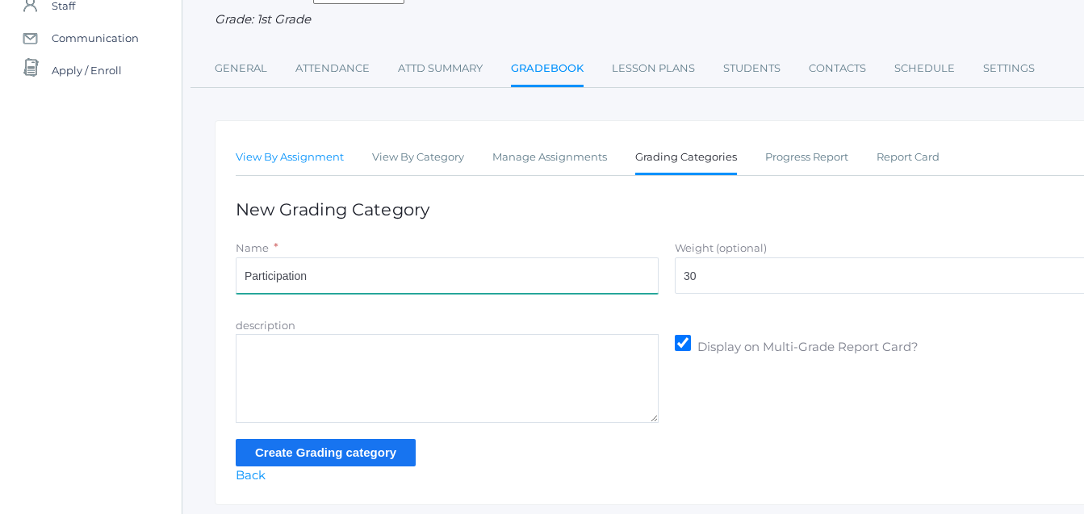
scroll to position [161, 0]
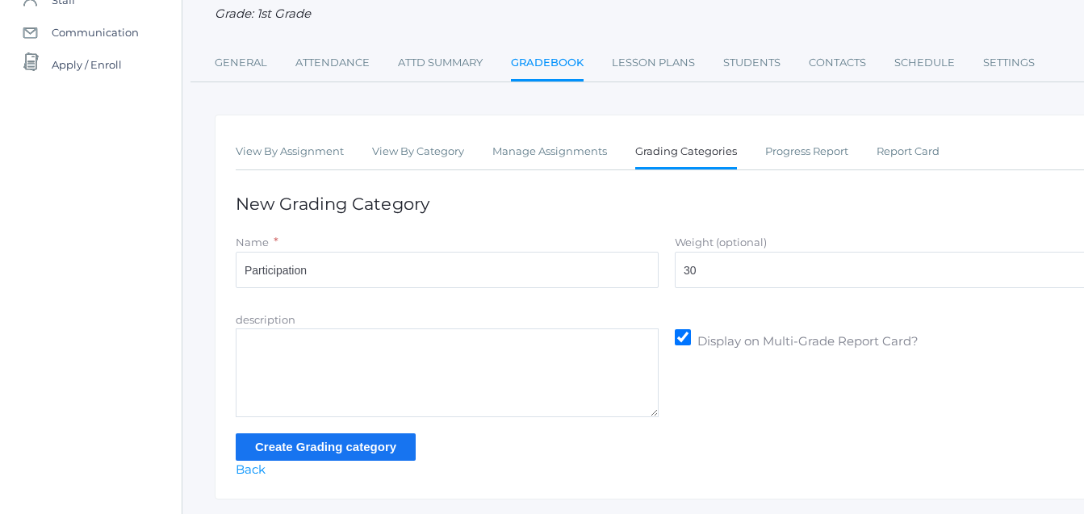
click at [385, 448] on input "Create Grading category" at bounding box center [326, 446] width 180 height 27
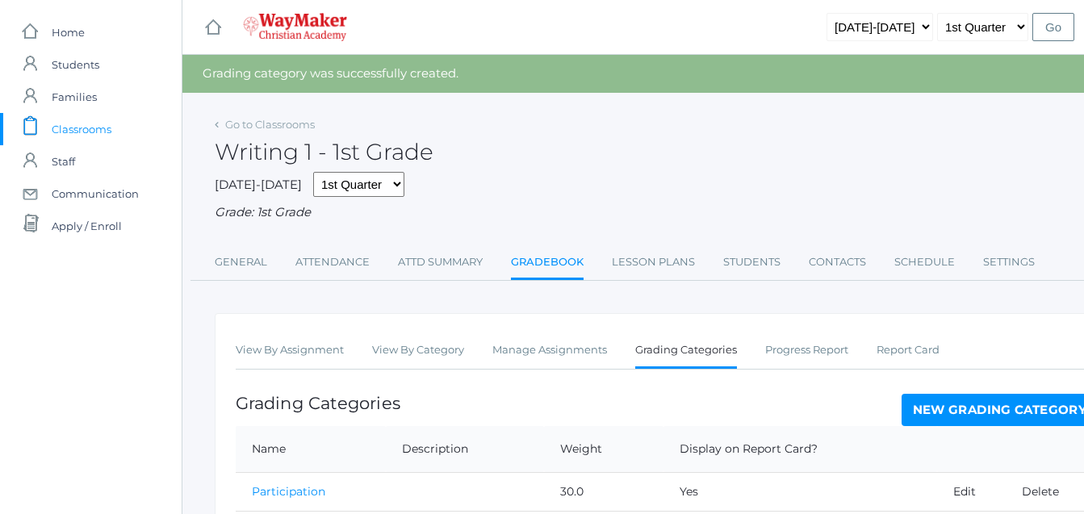
click at [989, 409] on link "New Grading Category" at bounding box center [999, 410] width 197 height 32
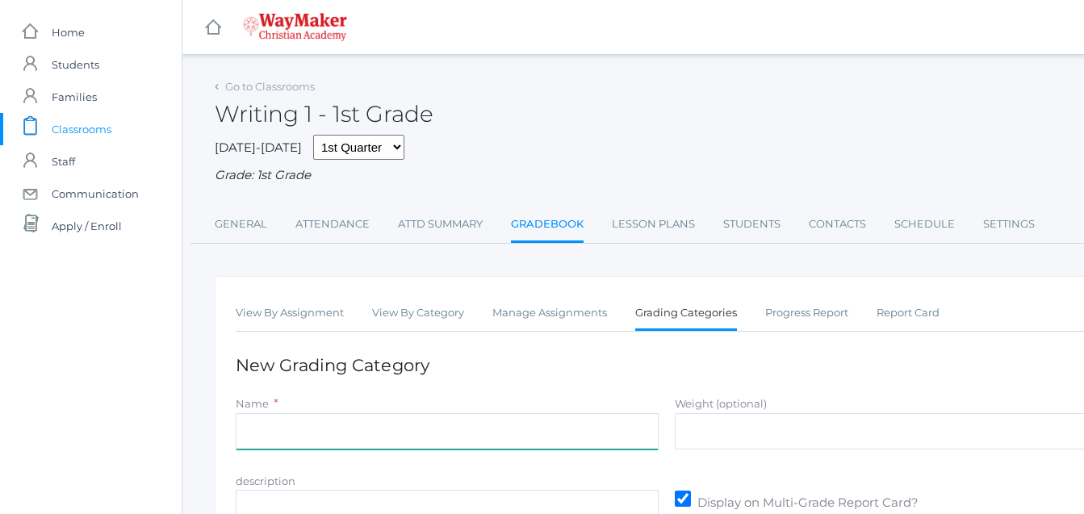
click at [264, 441] on input "Name" at bounding box center [447, 431] width 423 height 36
type input "Asssignments/Projects"
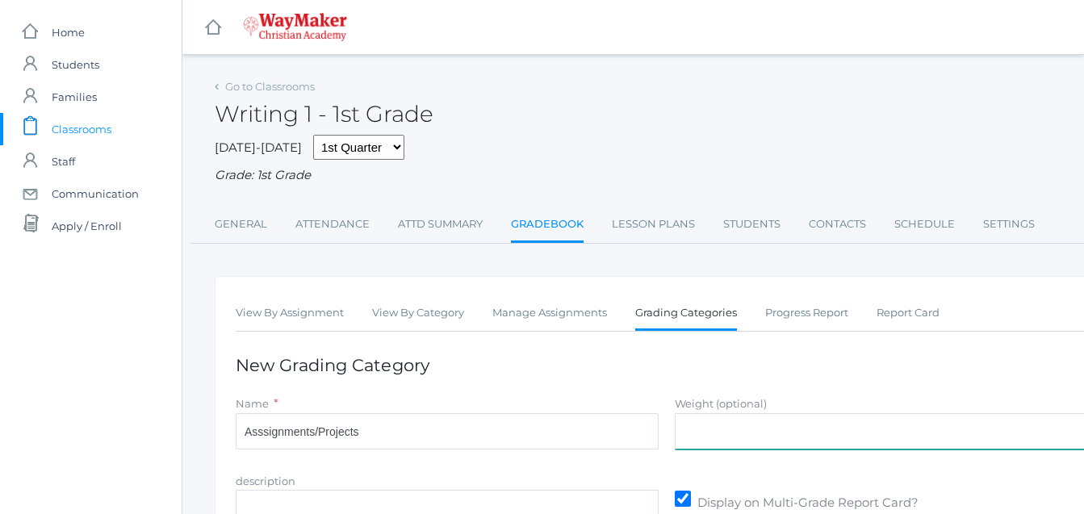
click at [681, 433] on input "Weight (optional)" at bounding box center [886, 431] width 423 height 36
type input "35"
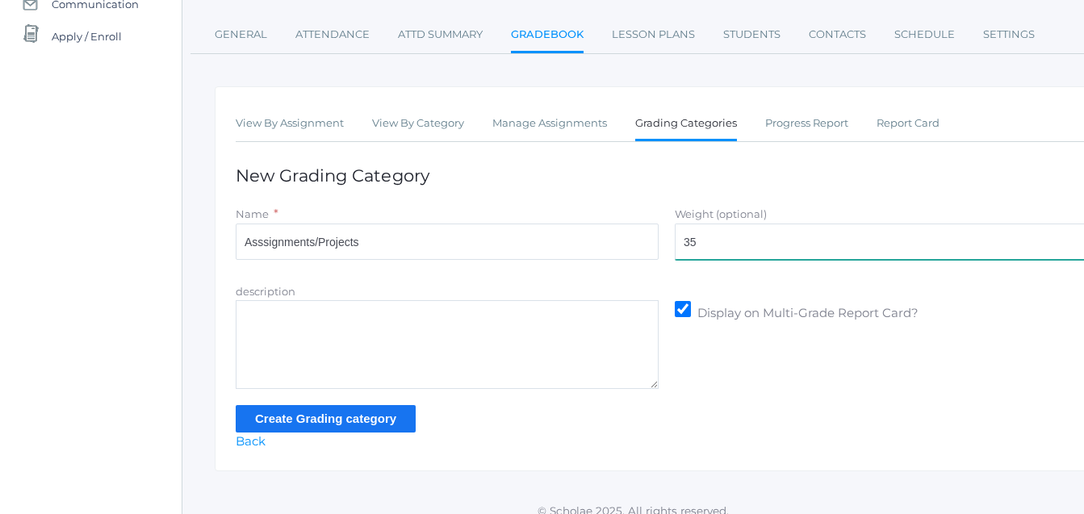
scroll to position [191, 0]
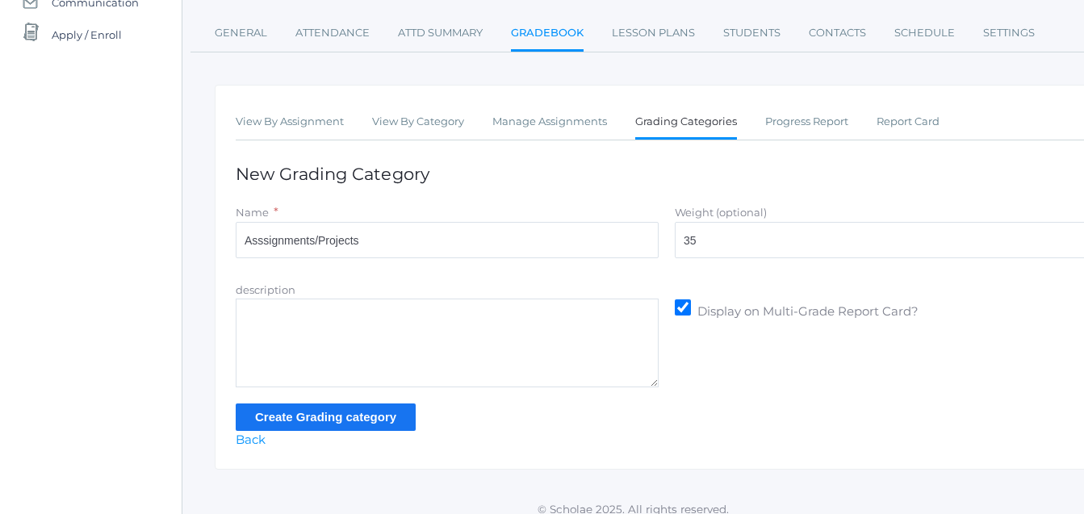
click at [316, 420] on input "Create Grading category" at bounding box center [326, 417] width 180 height 27
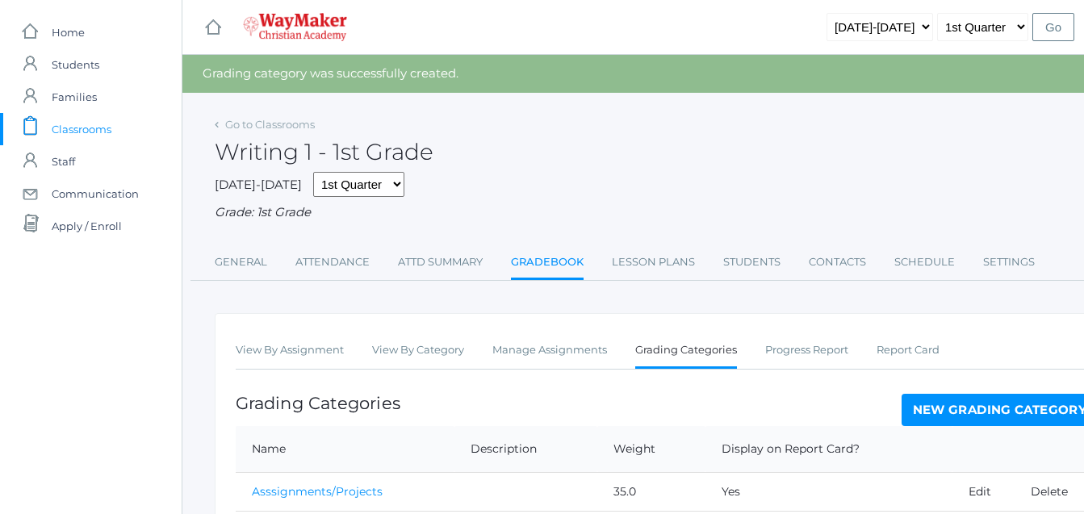
click at [1026, 415] on link "New Grading Category" at bounding box center [999, 410] width 197 height 32
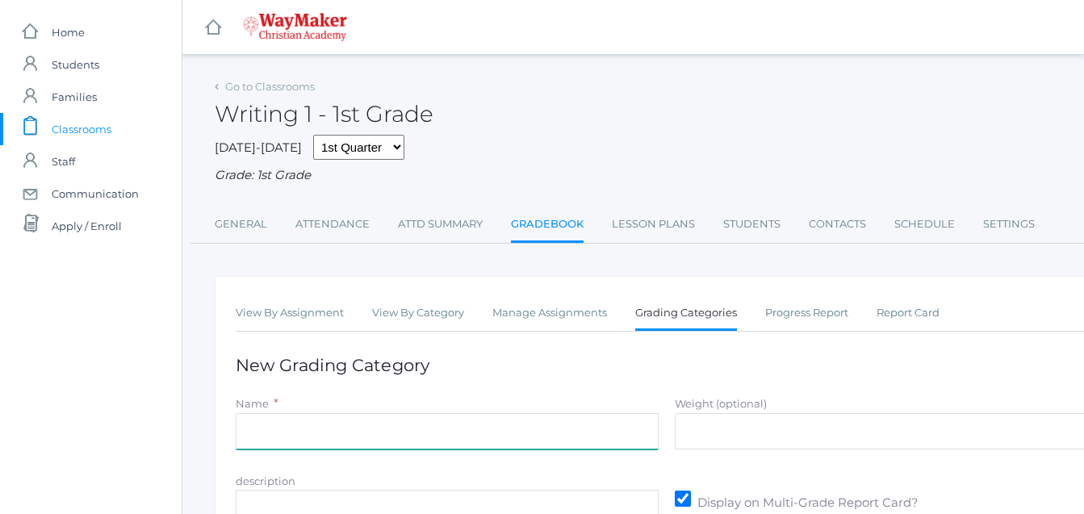
click at [253, 433] on input "Name" at bounding box center [447, 431] width 423 height 36
type input "Tests"
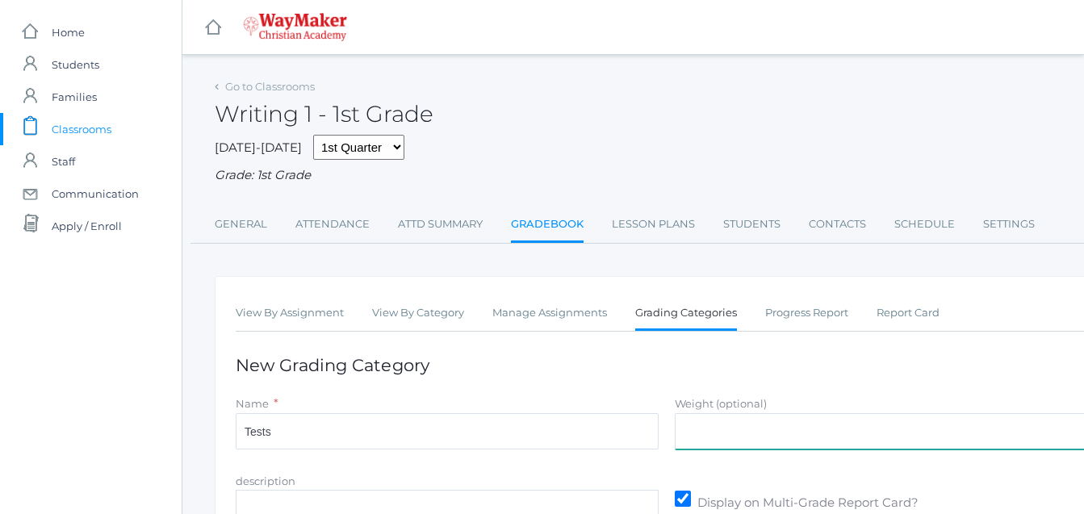
type input "35"
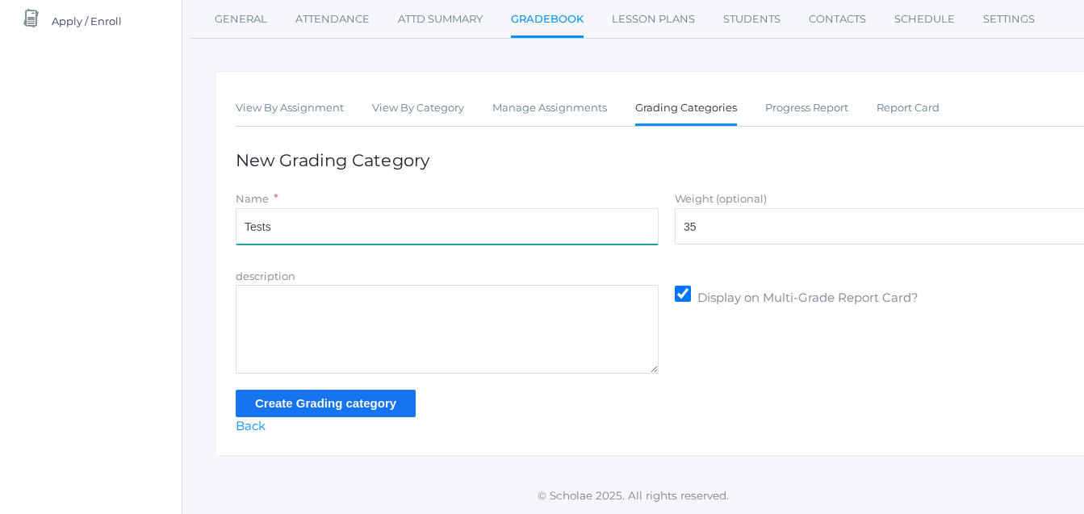
scroll to position [207, 0]
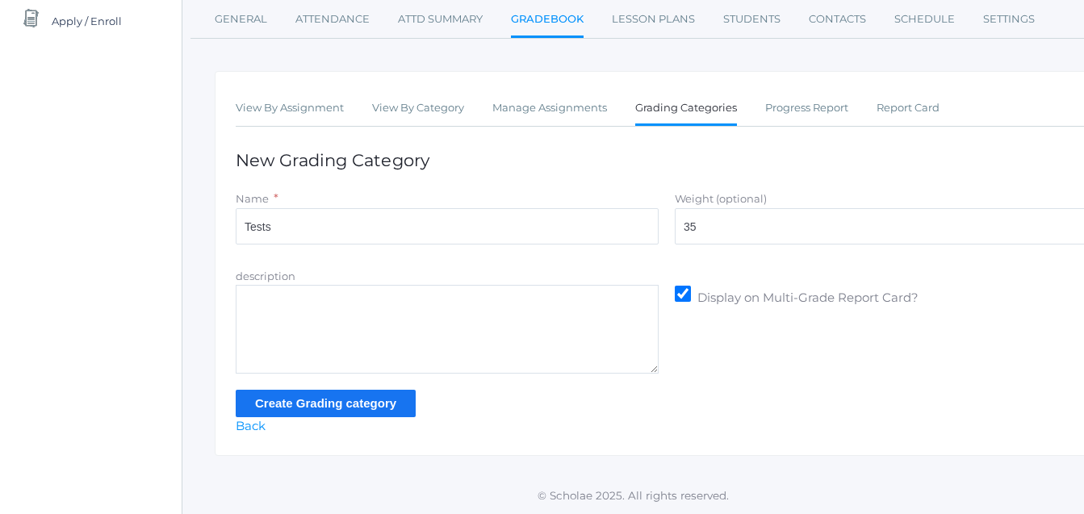
click at [368, 404] on input "Create Grading category" at bounding box center [326, 403] width 180 height 27
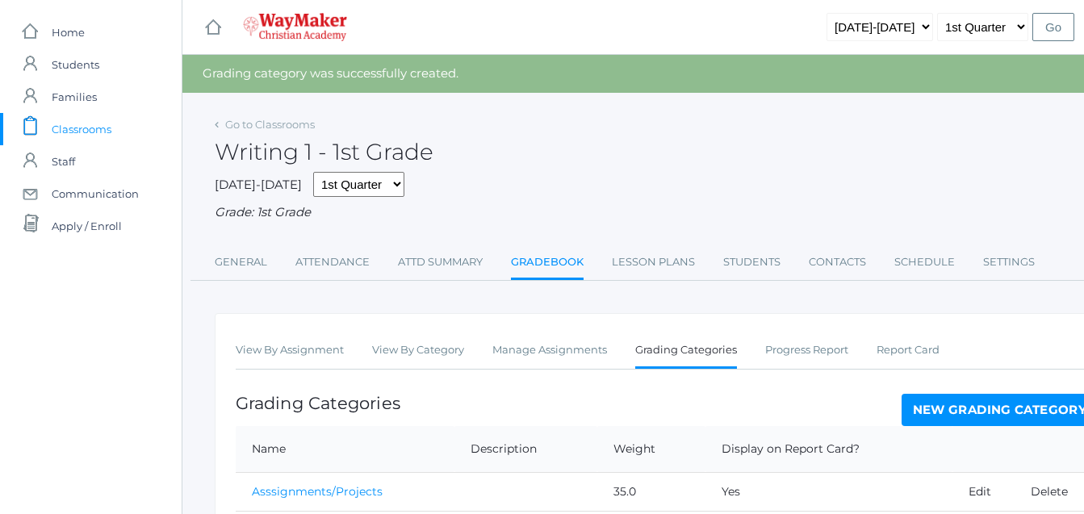
click at [98, 134] on span "Classrooms" at bounding box center [82, 129] width 60 height 32
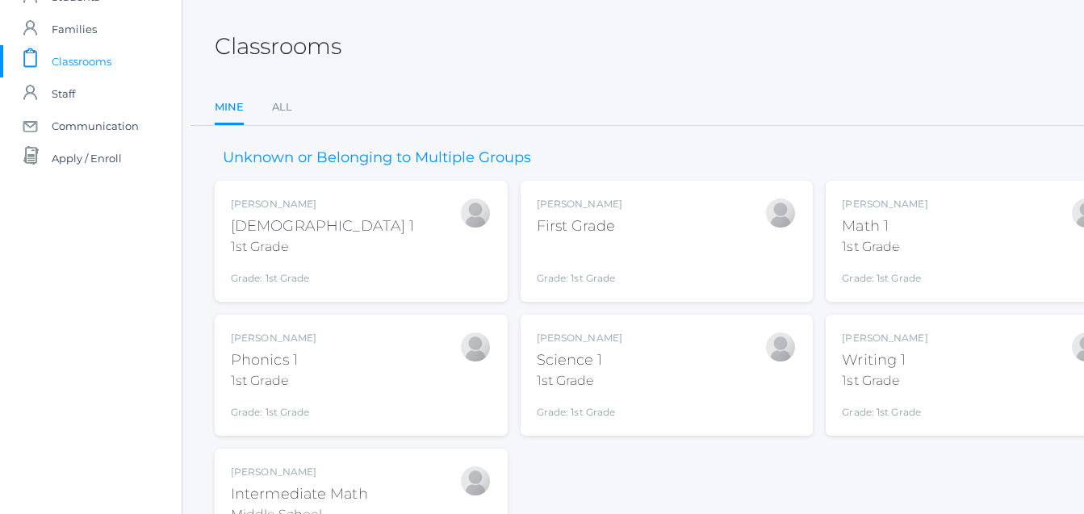
scroll to position [182, 0]
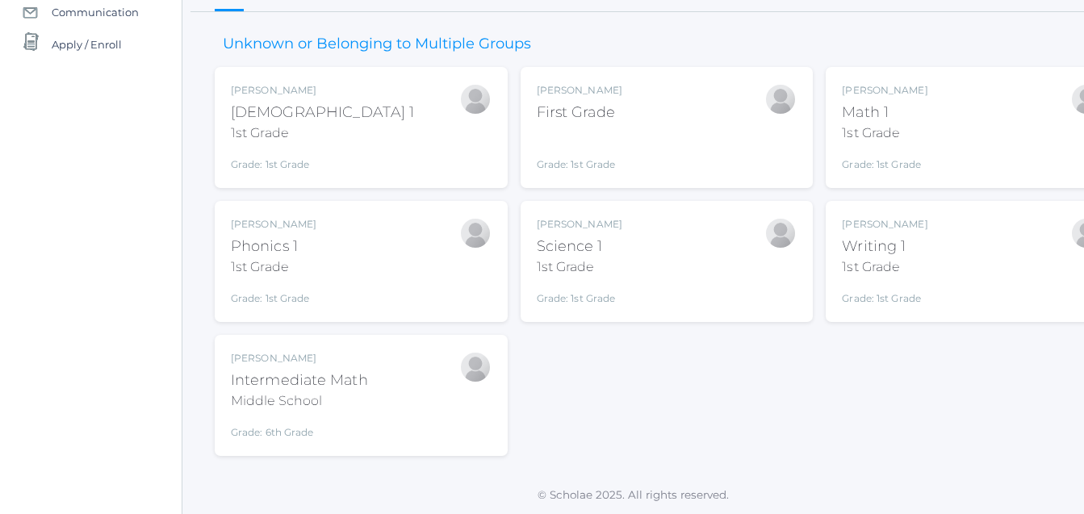
click at [305, 379] on div "Intermediate Math" at bounding box center [299, 381] width 137 height 22
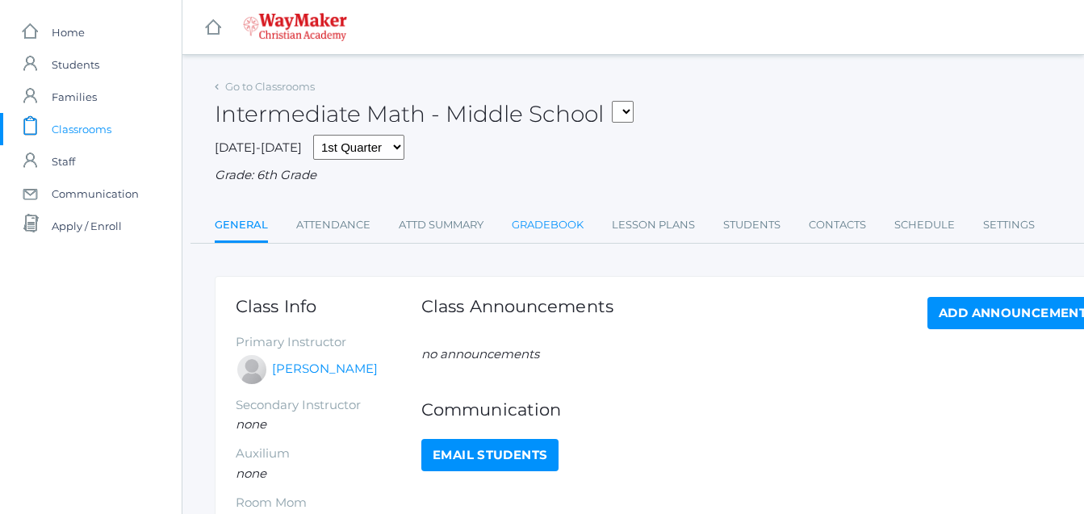
click at [557, 227] on link "Gradebook" at bounding box center [548, 225] width 72 height 32
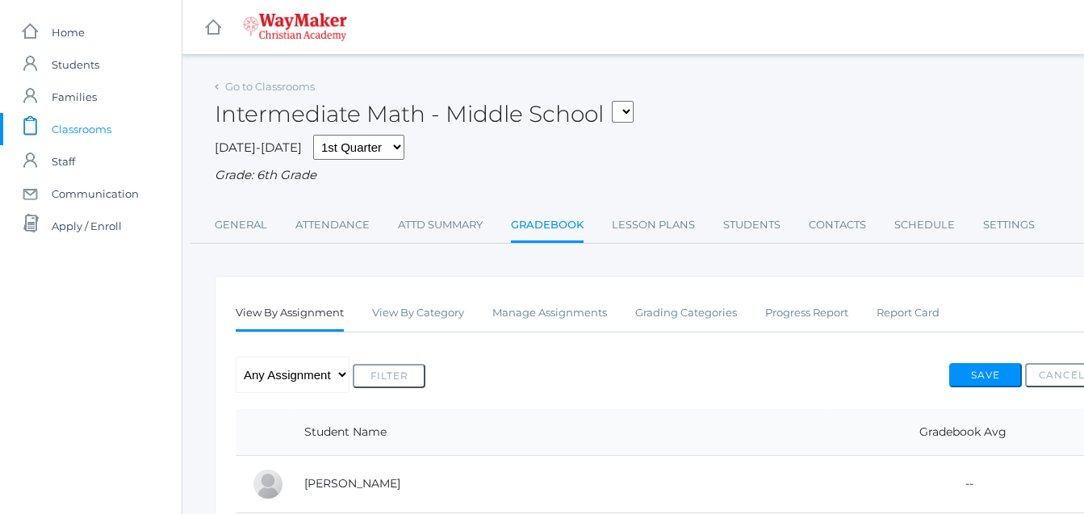
click at [557, 227] on link "Gradebook" at bounding box center [547, 226] width 73 height 35
click at [749, 324] on ul "View By Assignment View By Category Manage Assignments Grading Categories Progr…" at bounding box center [667, 314] width 862 height 35
click at [713, 308] on link "Grading Categories" at bounding box center [686, 313] width 102 height 32
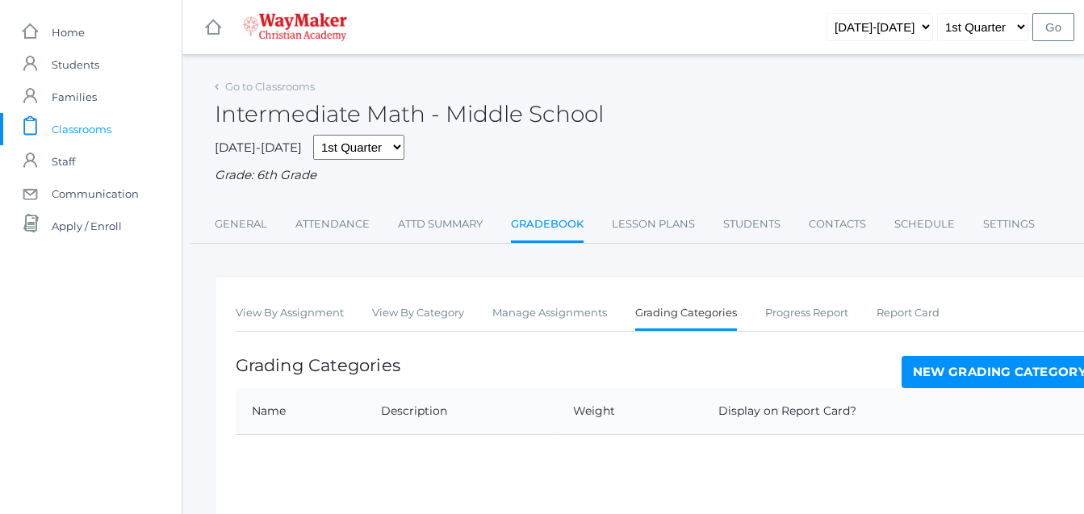
click at [1044, 370] on link "New Grading Category" at bounding box center [999, 372] width 197 height 32
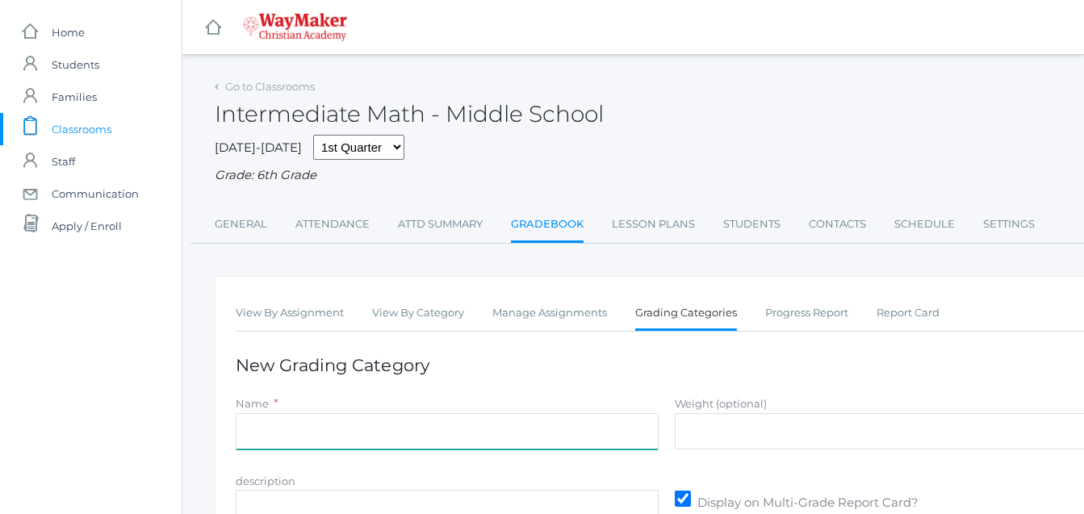
click at [237, 438] on input "Name" at bounding box center [447, 431] width 423 height 36
type input "Participation"
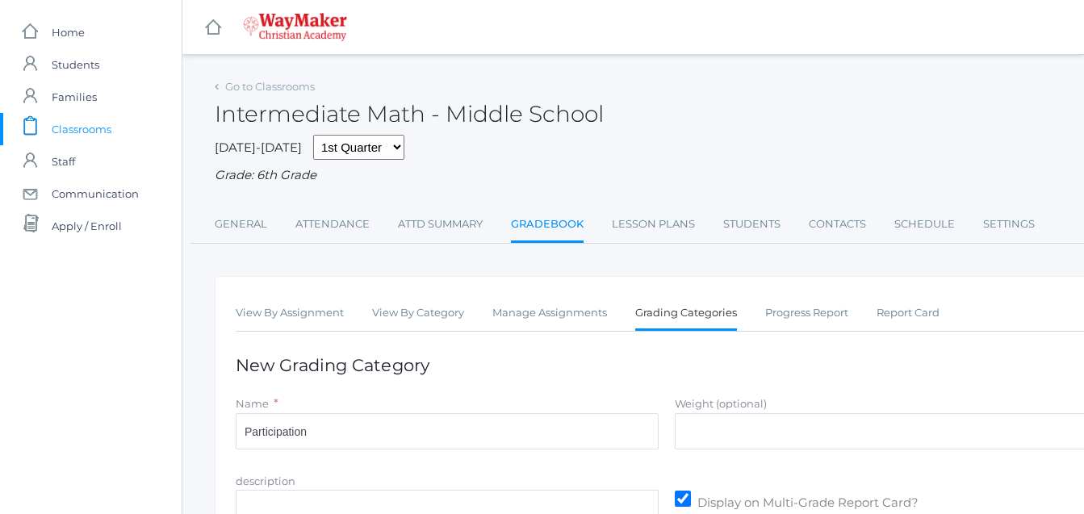
type input "30"
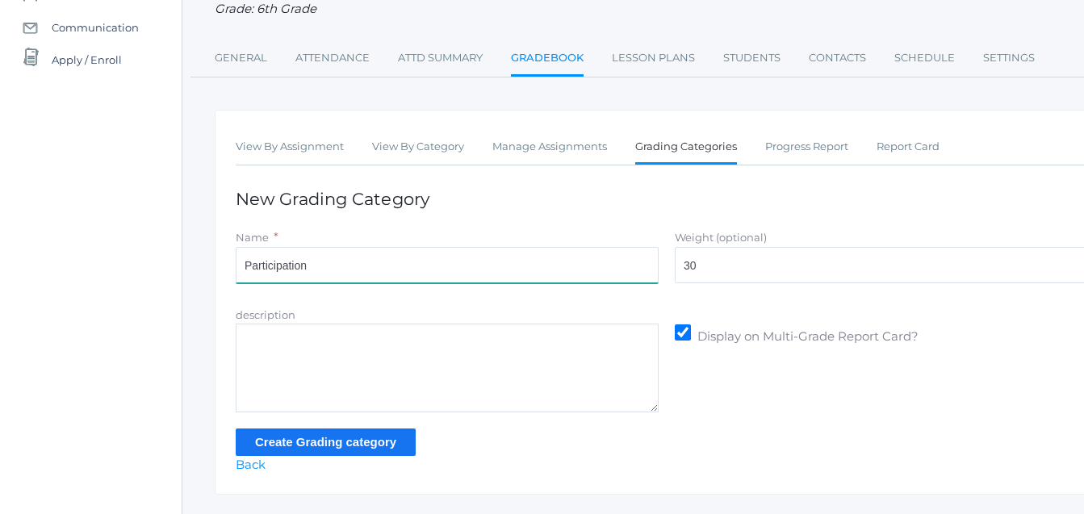
scroll to position [207, 0]
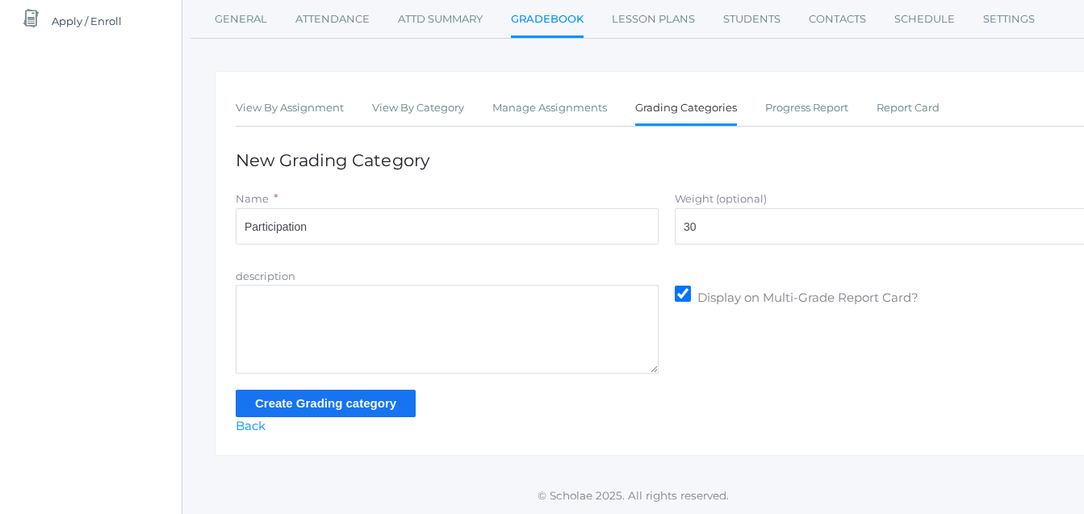
click at [312, 405] on input "Create Grading category" at bounding box center [326, 403] width 180 height 27
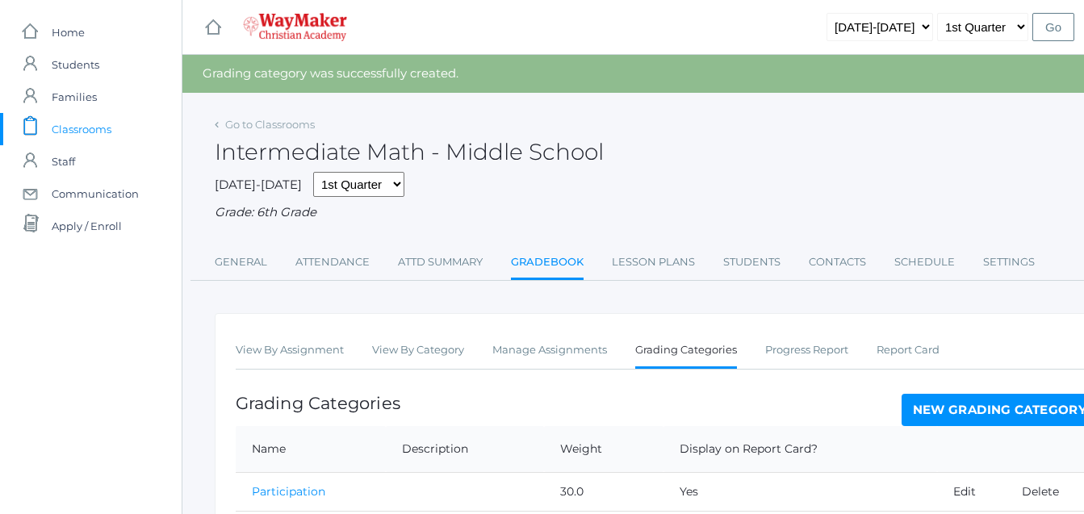
click at [964, 412] on link "New Grading Category" at bounding box center [999, 410] width 197 height 32
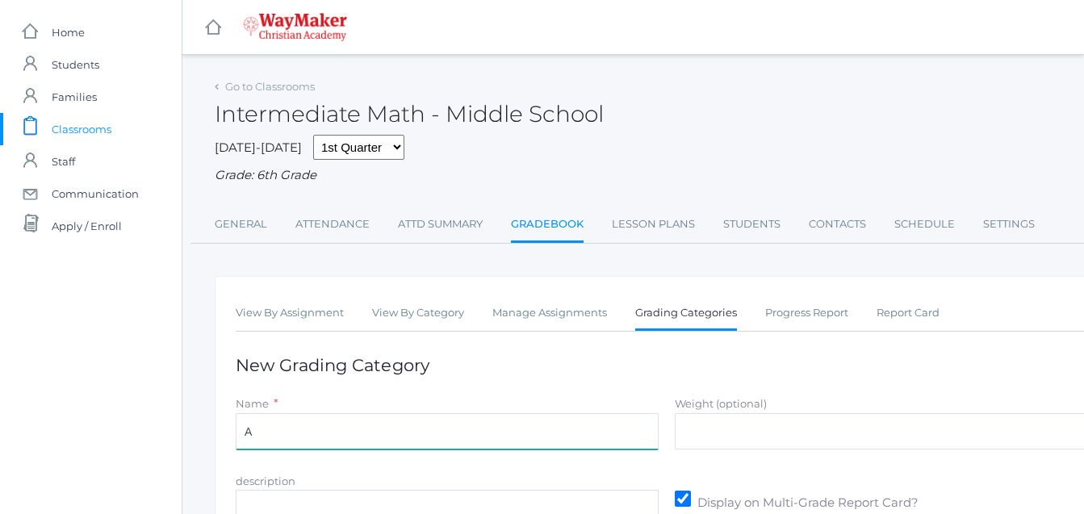
click at [257, 435] on input "A" at bounding box center [447, 431] width 423 height 36
type input "Asssignments/Projects"
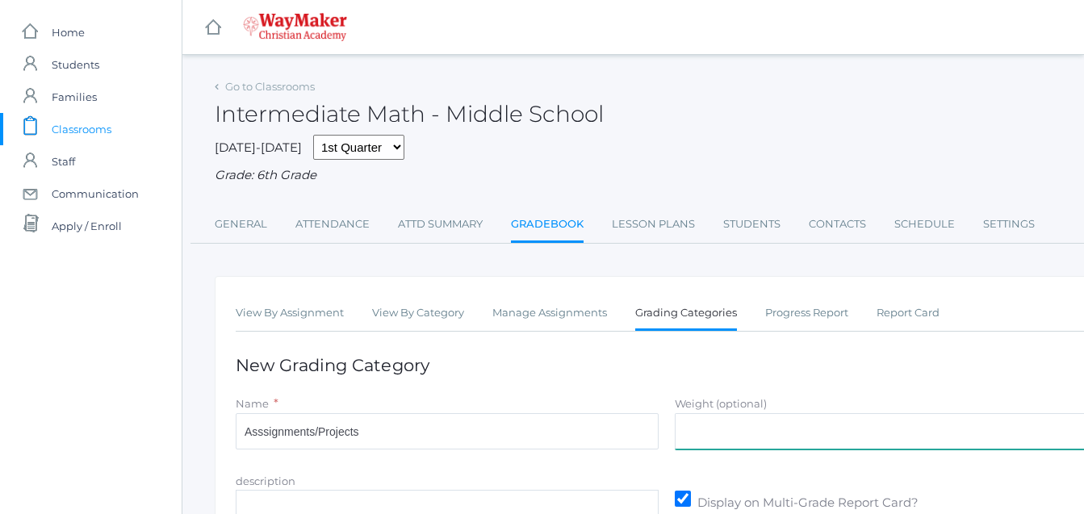
click at [686, 439] on input "Weight (optional)" at bounding box center [886, 431] width 423 height 36
type input "35"
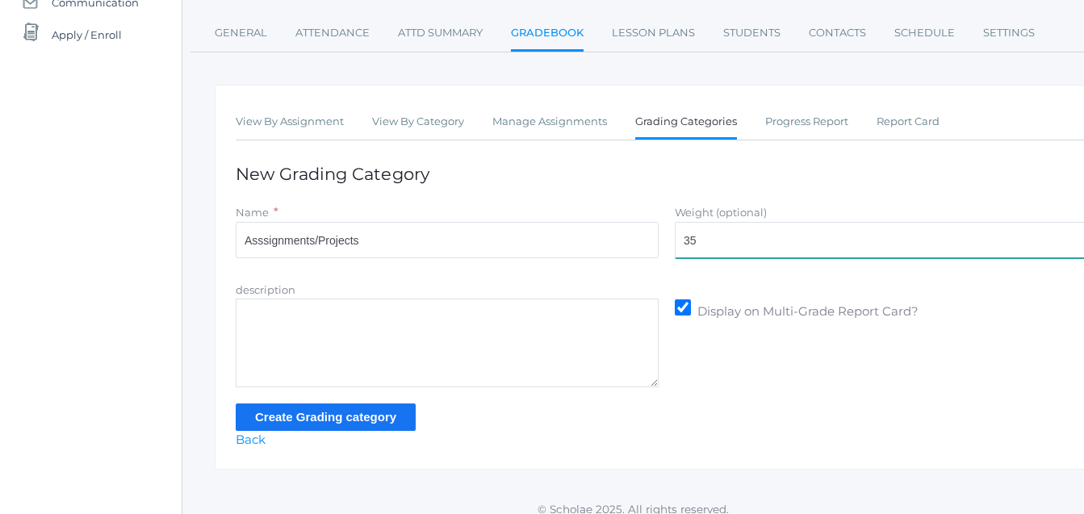
scroll to position [207, 0]
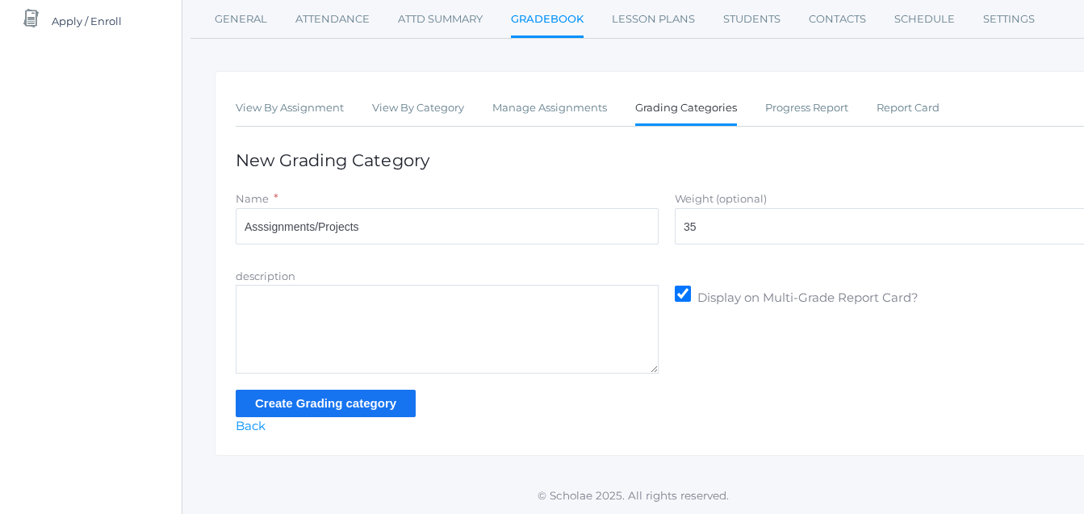
click at [318, 401] on input "Create Grading category" at bounding box center [326, 403] width 180 height 27
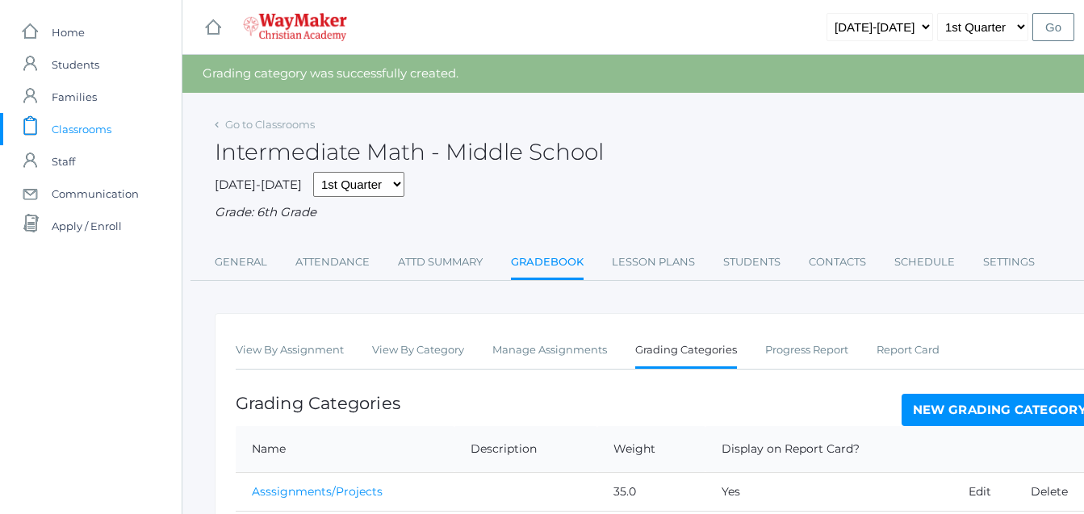
click at [1019, 414] on link "New Grading Category" at bounding box center [999, 410] width 197 height 32
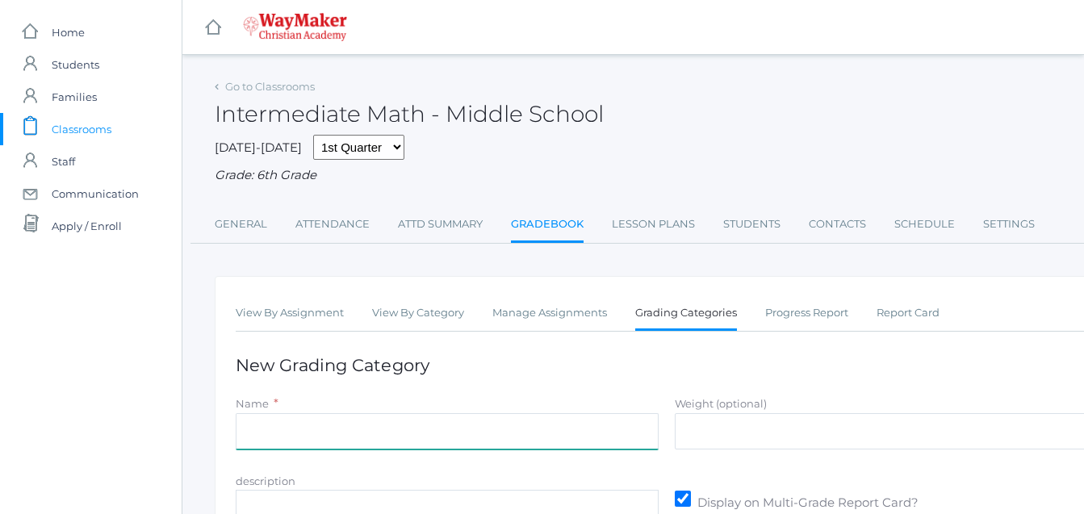
click at [246, 432] on input "Name" at bounding box center [447, 431] width 423 height 36
type input "Tests"
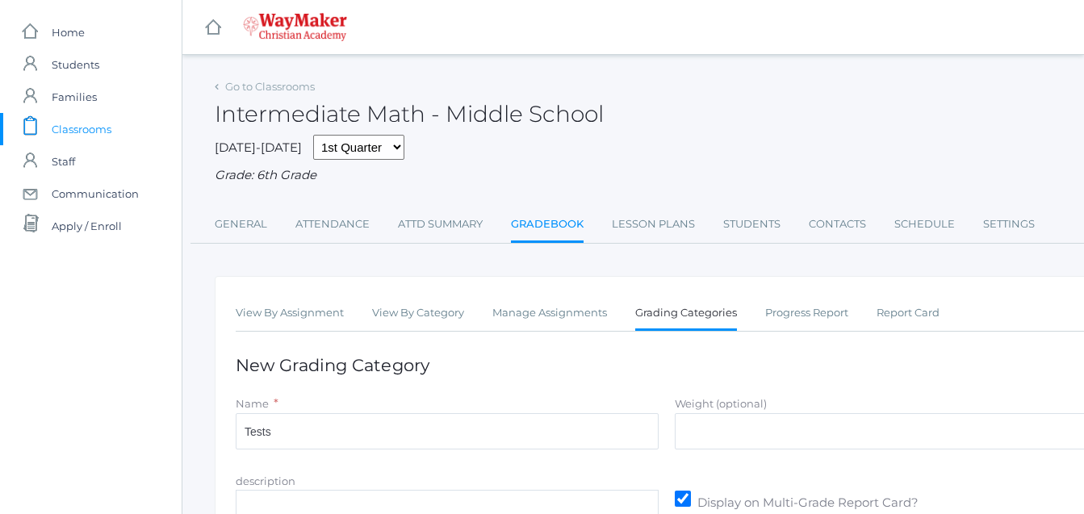
type input "35"
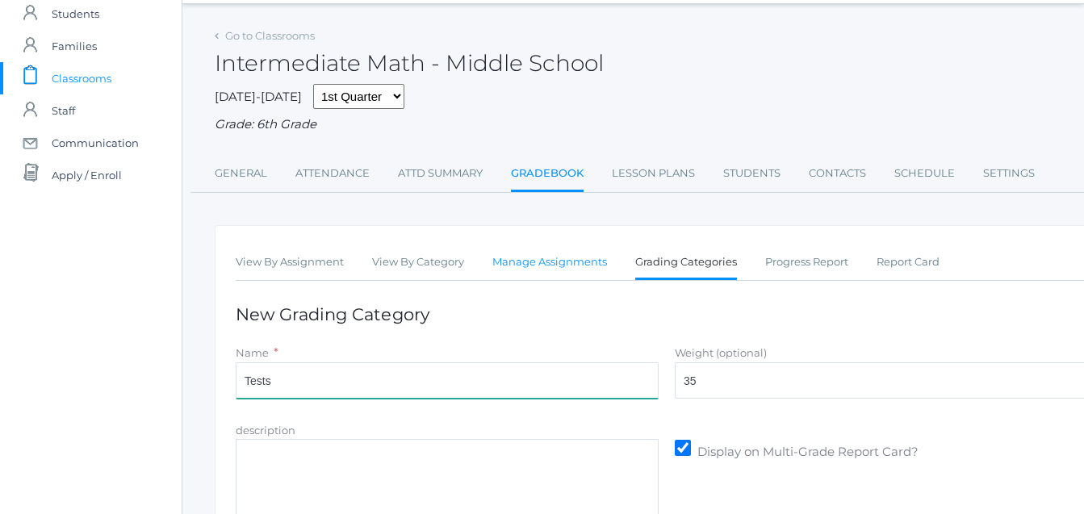
scroll to position [207, 0]
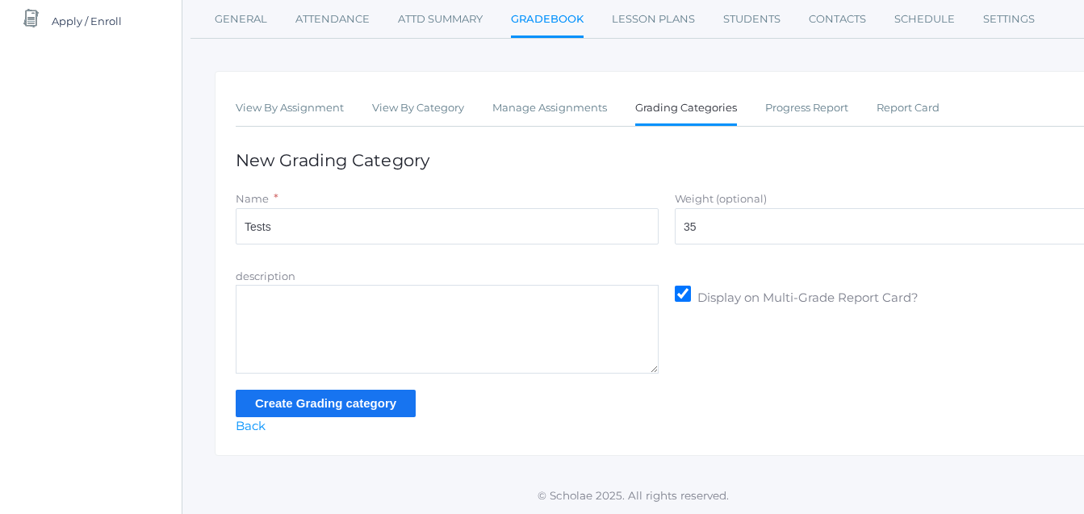
click at [319, 407] on input "Create Grading category" at bounding box center [326, 403] width 180 height 27
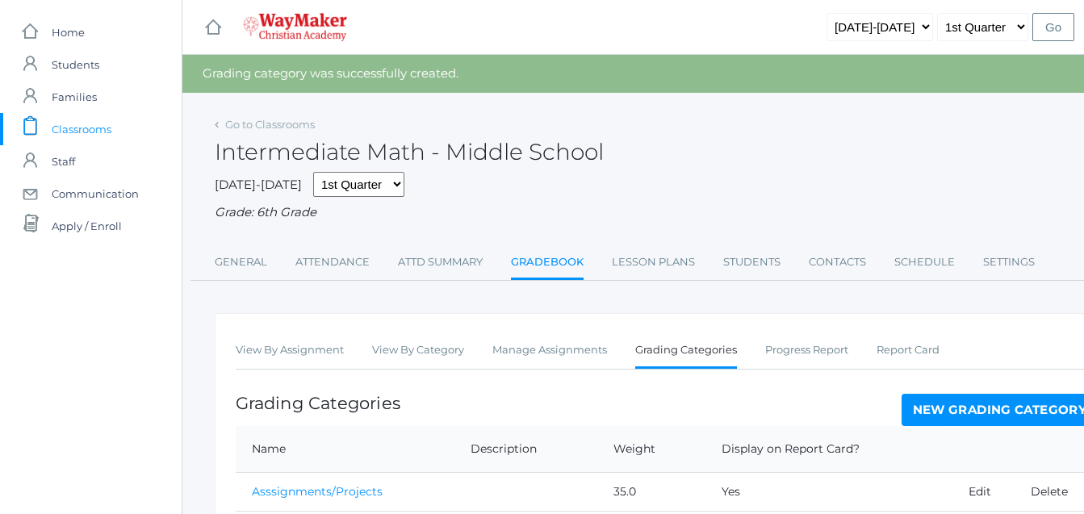
click at [86, 128] on span "Classrooms" at bounding box center [82, 129] width 60 height 32
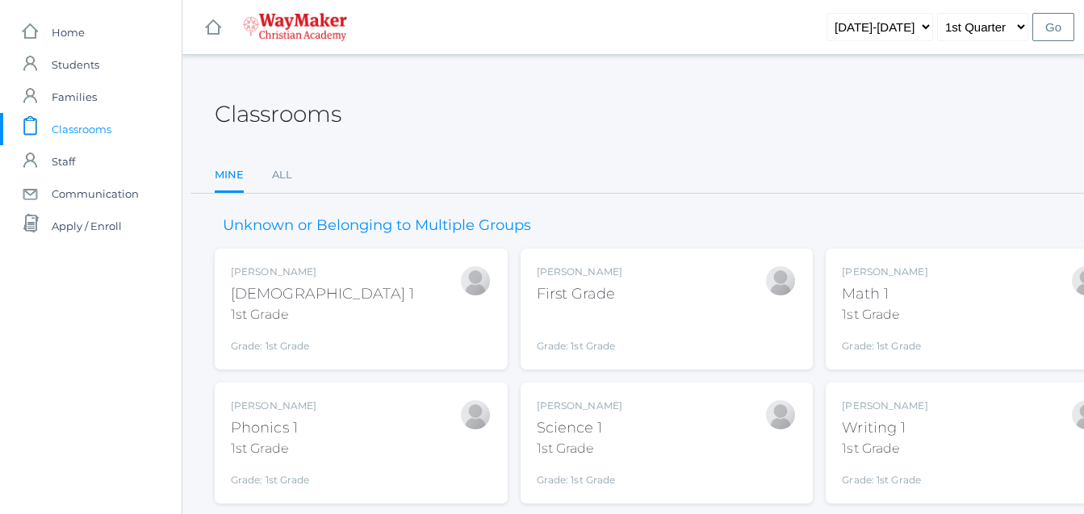
click at [314, 306] on div "[PERSON_NAME][DEMOGRAPHIC_DATA] 1 1st Grade Grade: 1st Grade 01ELEM" at bounding box center [361, 309] width 261 height 89
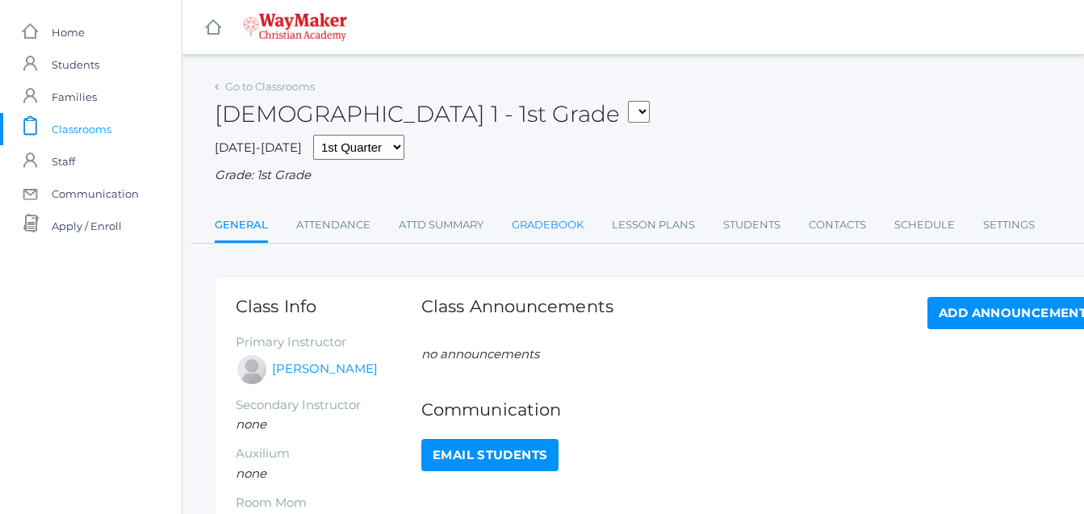
click at [567, 216] on link "Gradebook" at bounding box center [548, 225] width 72 height 32
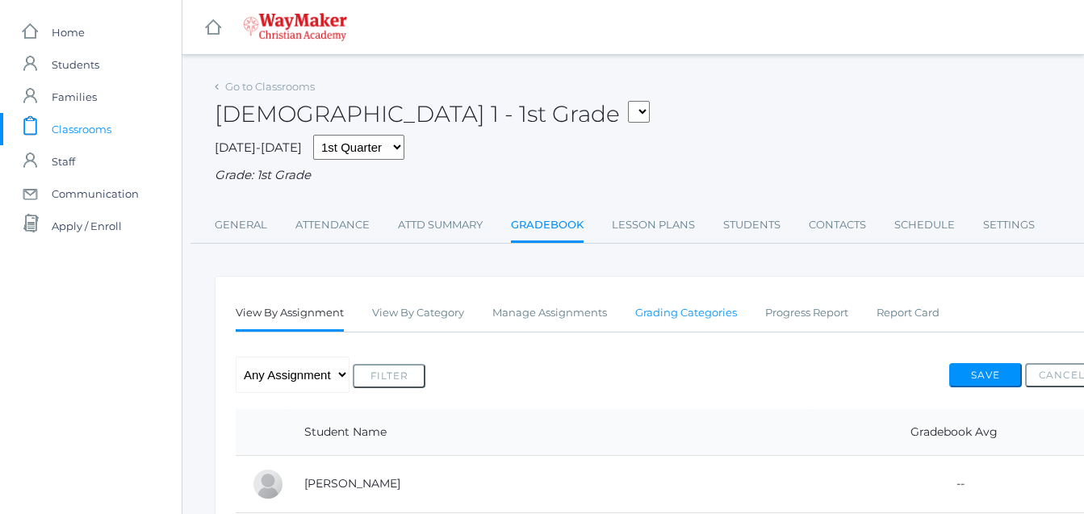
click at [671, 318] on link "Grading Categories" at bounding box center [686, 313] width 102 height 32
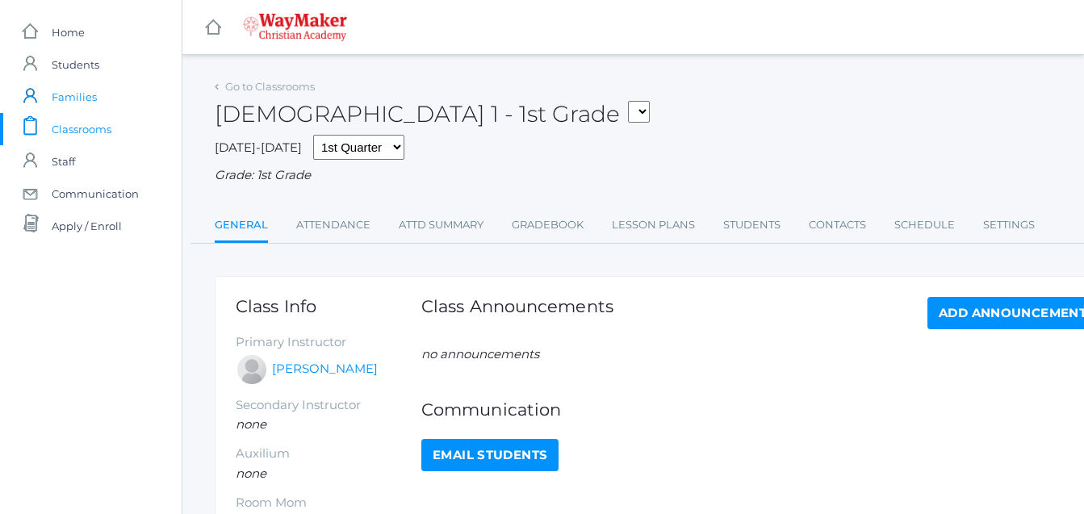
click at [119, 112] on ul "icons/ui/navigation/home Created with Sketch. Home icons/user/plain Created wit…" at bounding box center [91, 129] width 182 height 226
click at [94, 127] on span "Classrooms" at bounding box center [82, 129] width 60 height 32
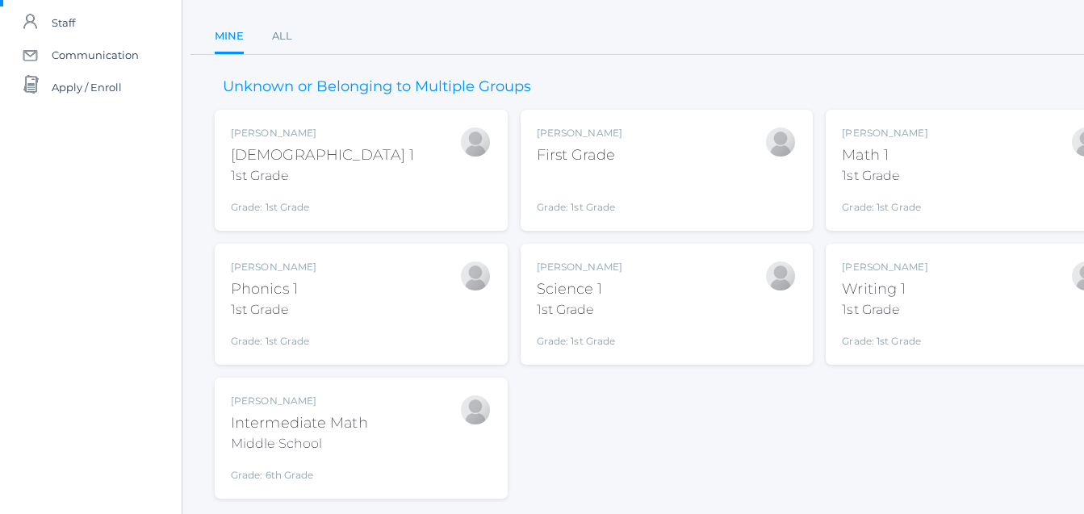
scroll to position [182, 0]
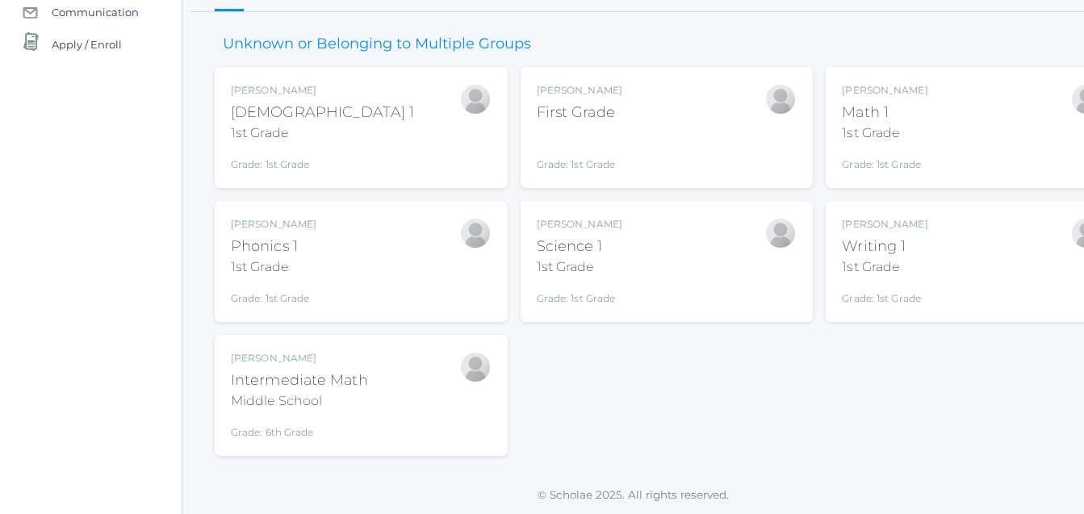
click at [360, 384] on div "Intermediate Math" at bounding box center [299, 381] width 137 height 22
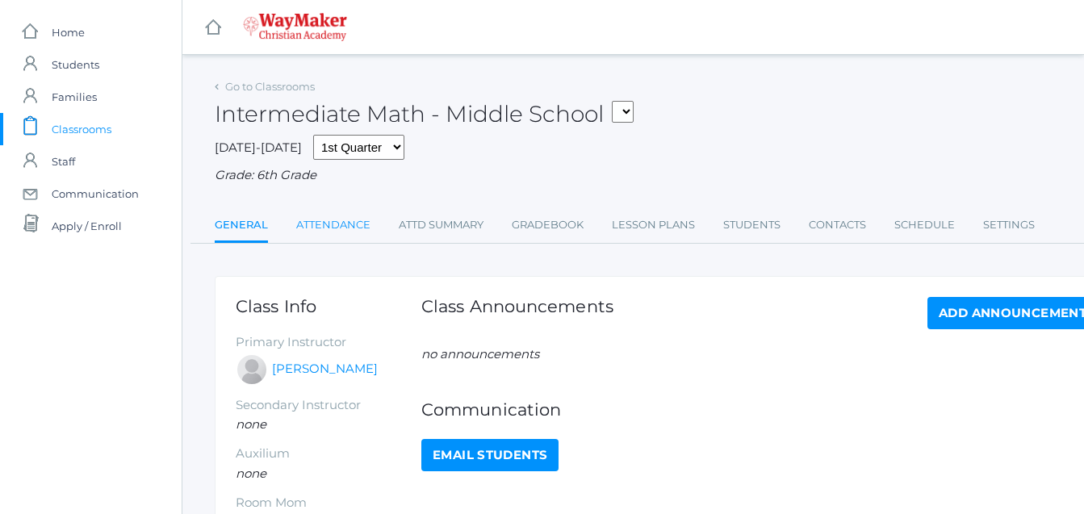
click at [337, 223] on link "Attendance" at bounding box center [333, 225] width 74 height 32
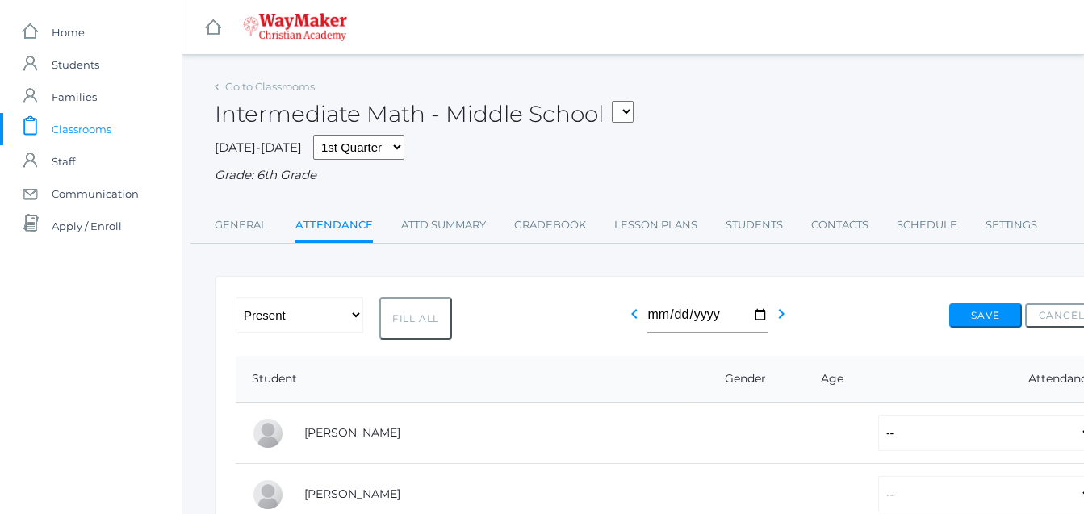
click at [73, 126] on span "Classrooms" at bounding box center [82, 129] width 60 height 32
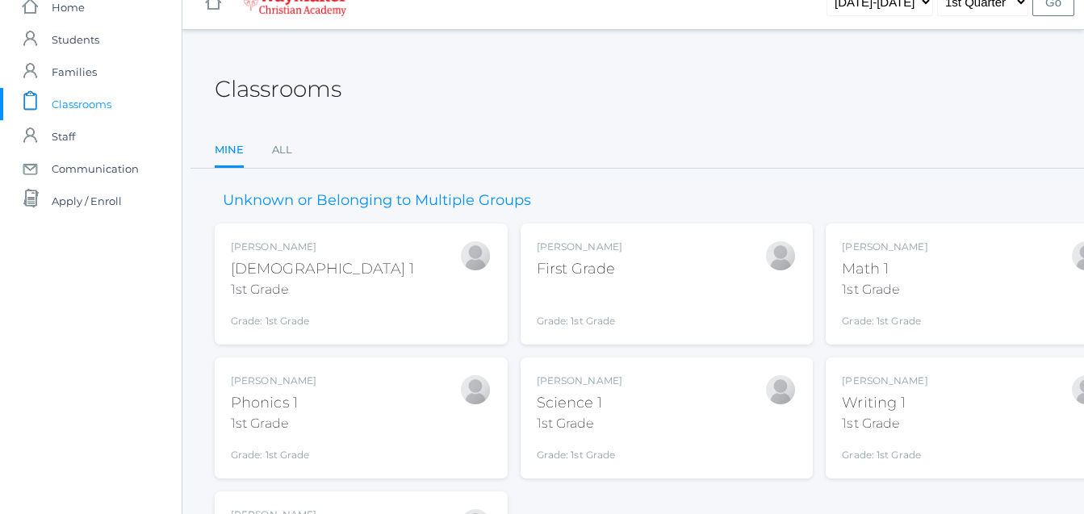
scroll to position [182, 0]
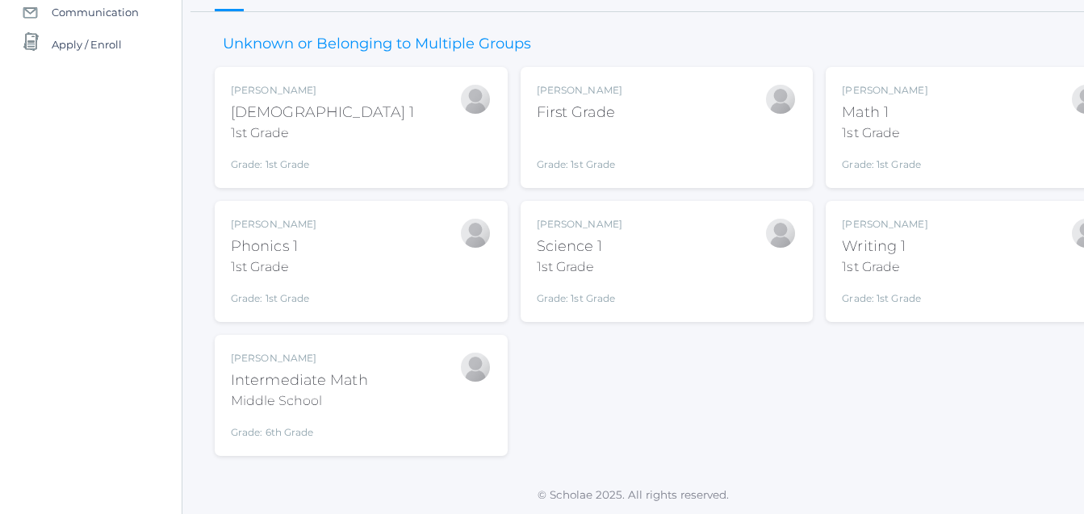
click at [282, 376] on div "Intermediate Math" at bounding box center [299, 381] width 137 height 22
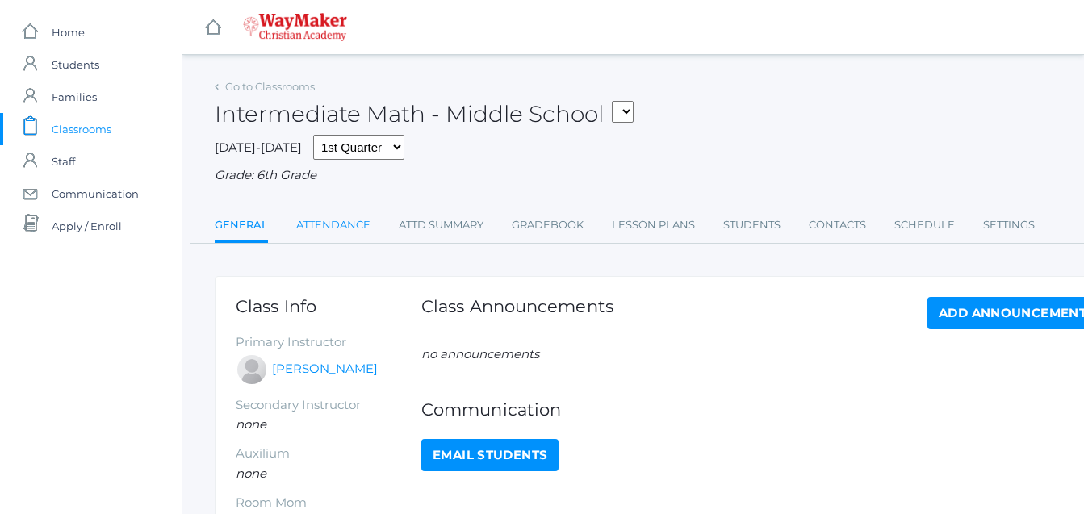
click at [324, 224] on link "Attendance" at bounding box center [333, 225] width 74 height 32
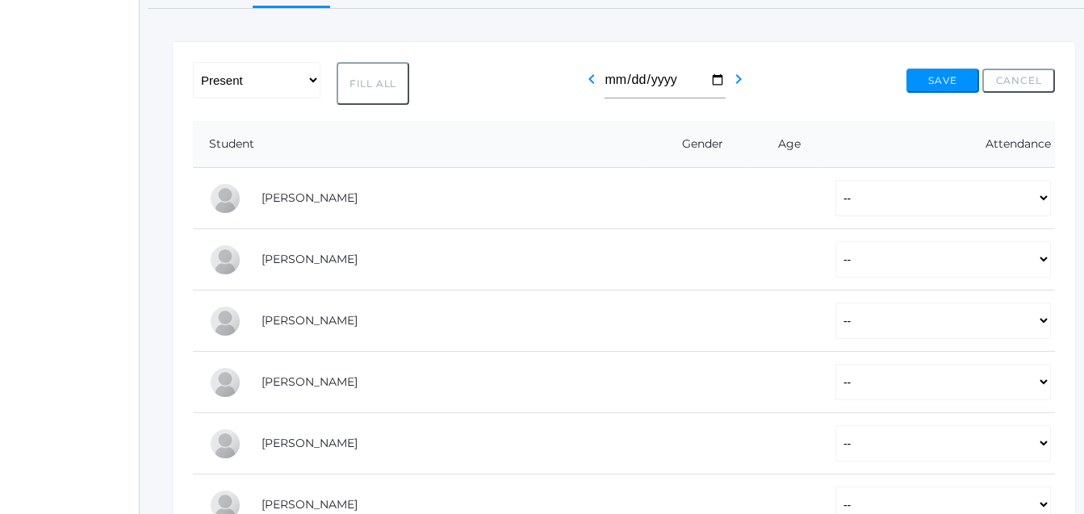
scroll to position [235, 67]
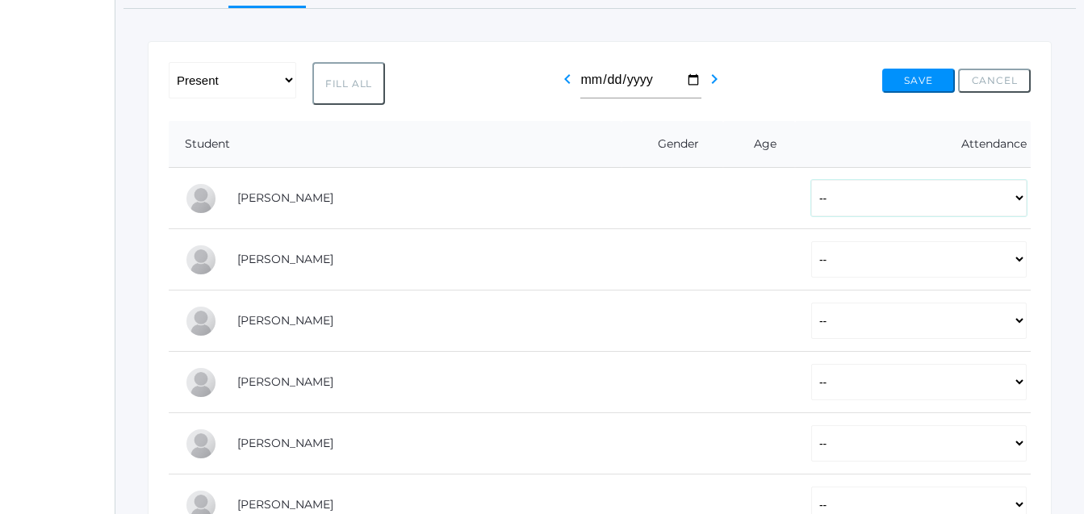
click at [1023, 205] on select "-- Present Tardy Excused Tardy Unexcused Absent Excused Absent Unexcused" at bounding box center [918, 198] width 215 height 36
click at [811, 182] on select "-- Present Tardy Excused Tardy Unexcused Absent Excused Absent Unexcused" at bounding box center [918, 198] width 215 height 36
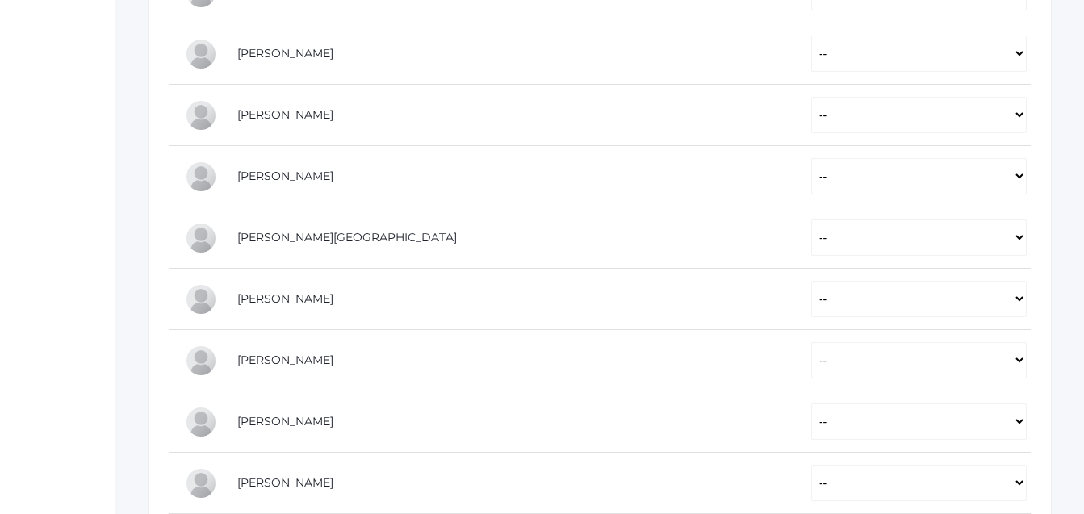
scroll to position [692, 67]
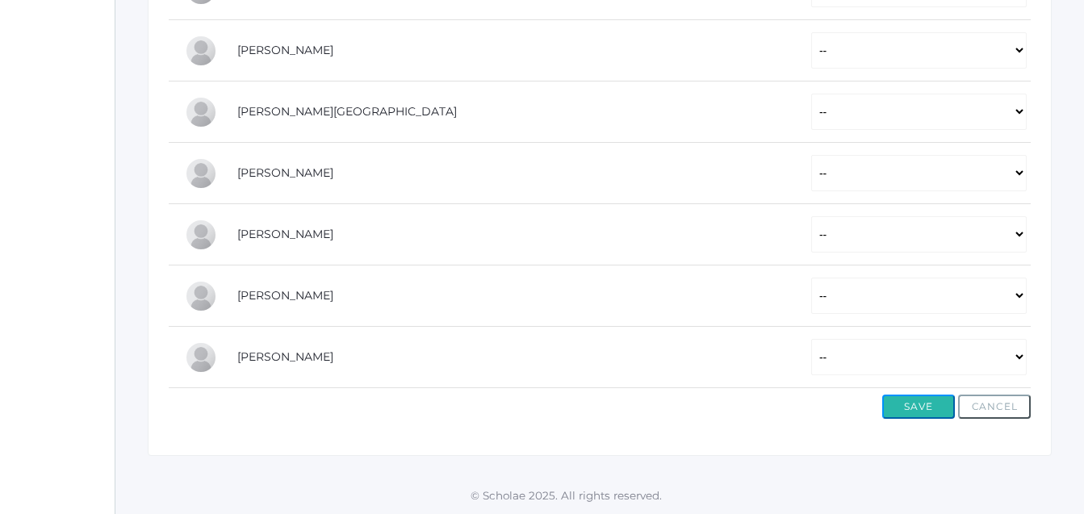
click at [904, 395] on button "Save" at bounding box center [918, 407] width 73 height 24
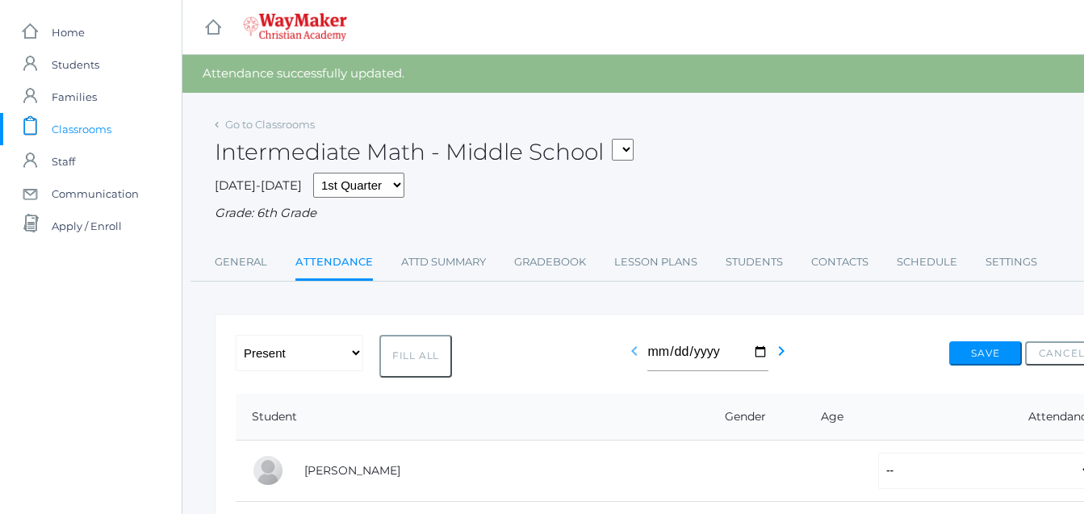
click at [641, 348] on icon "chevron_left" at bounding box center [634, 350] width 19 height 19
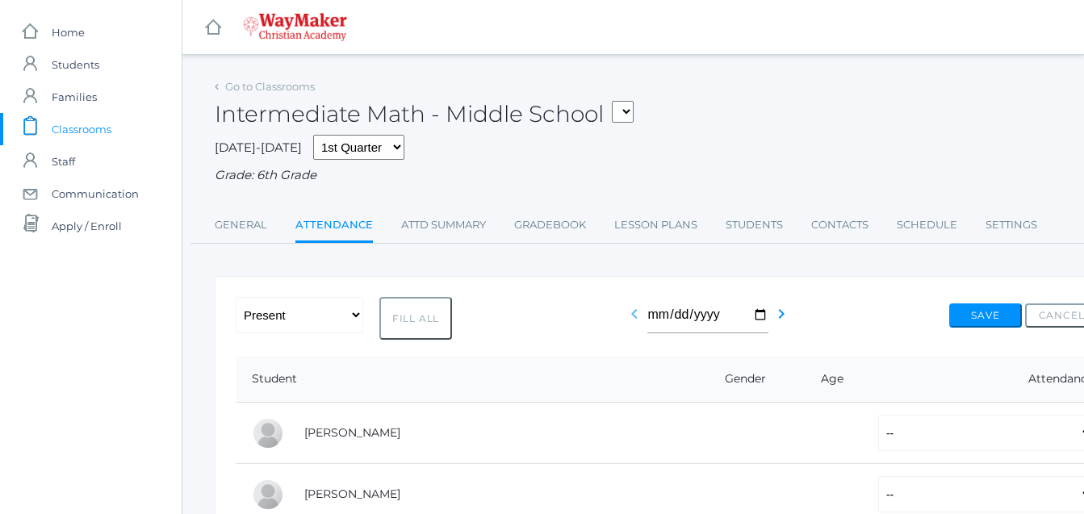
click at [638, 317] on icon "chevron_left" at bounding box center [634, 313] width 19 height 19
click at [634, 318] on icon "chevron_left" at bounding box center [634, 313] width 19 height 19
click at [634, 319] on icon "chevron_left" at bounding box center [634, 313] width 19 height 19
click at [634, 317] on icon "chevron_left" at bounding box center [634, 313] width 19 height 19
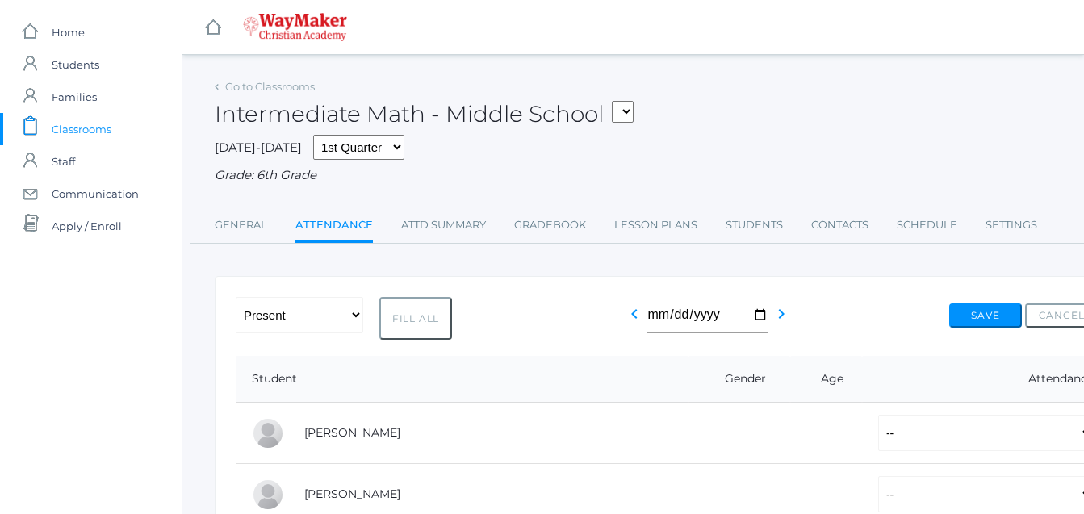
click at [634, 317] on icon "chevron_left" at bounding box center [634, 313] width 19 height 19
click at [634, 318] on icon "chevron_left" at bounding box center [634, 313] width 19 height 19
click at [635, 319] on icon "chevron_left" at bounding box center [634, 313] width 19 height 19
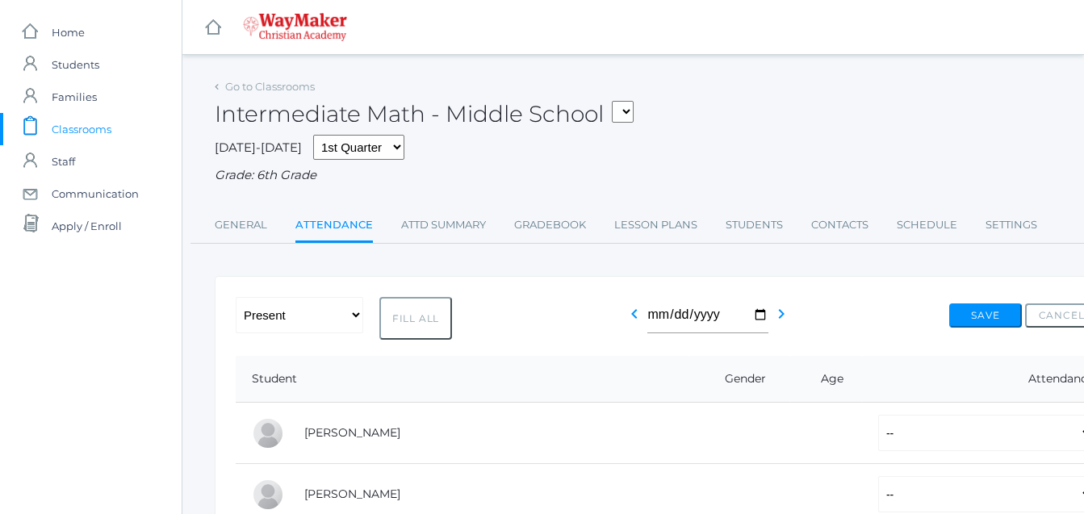
click at [636, 319] on icon "chevron_left" at bounding box center [634, 313] width 19 height 19
click at [73, 123] on span "Classrooms" at bounding box center [82, 129] width 60 height 32
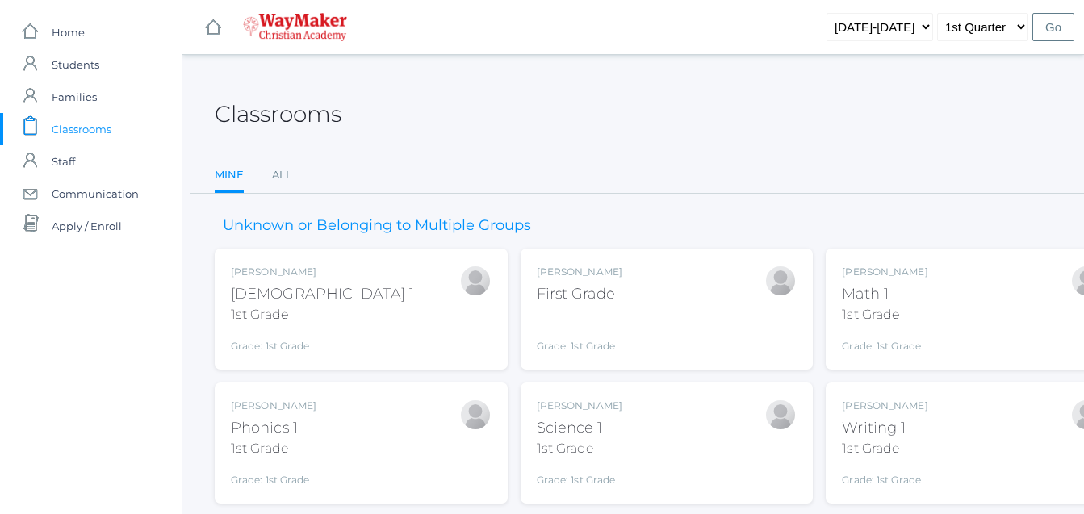
click at [300, 318] on div "1st Grade" at bounding box center [322, 314] width 183 height 19
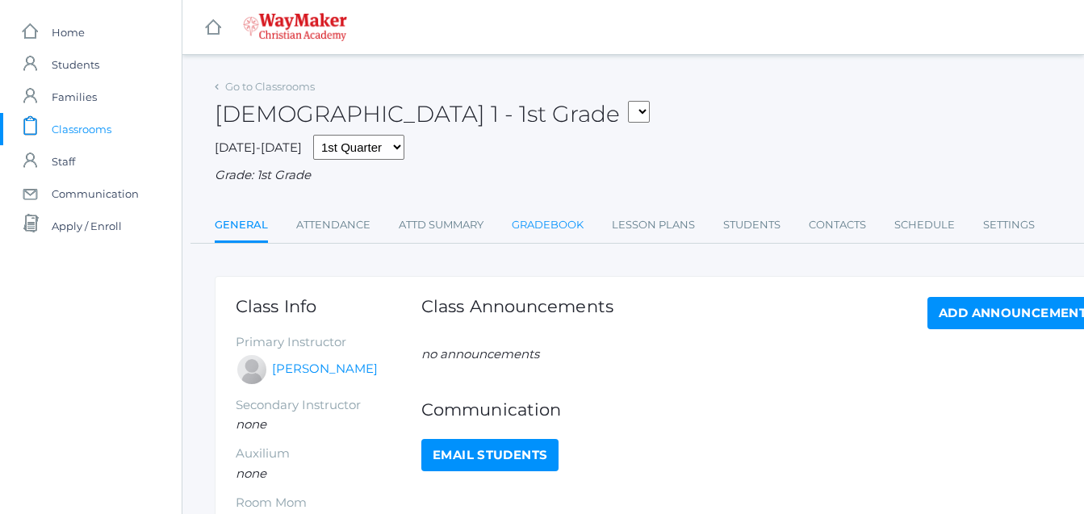
click at [540, 218] on link "Gradebook" at bounding box center [548, 225] width 72 height 32
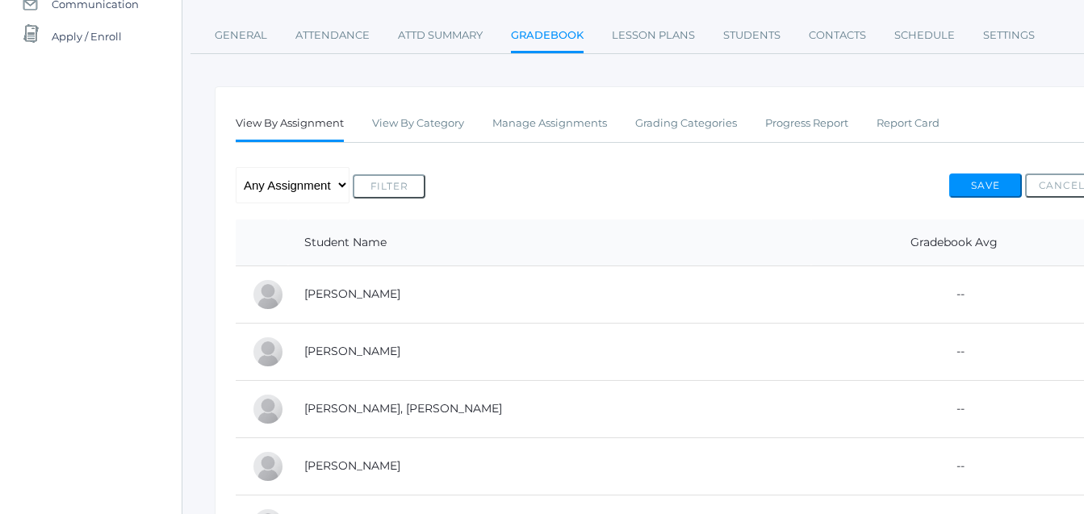
scroll to position [195, 0]
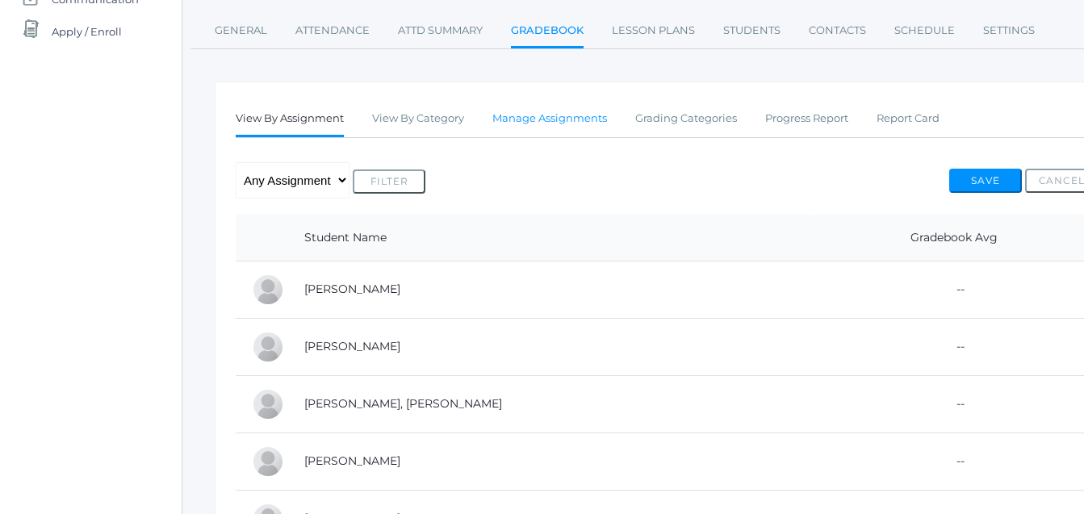
click at [537, 105] on link "Manage Assignments" at bounding box center [549, 118] width 115 height 32
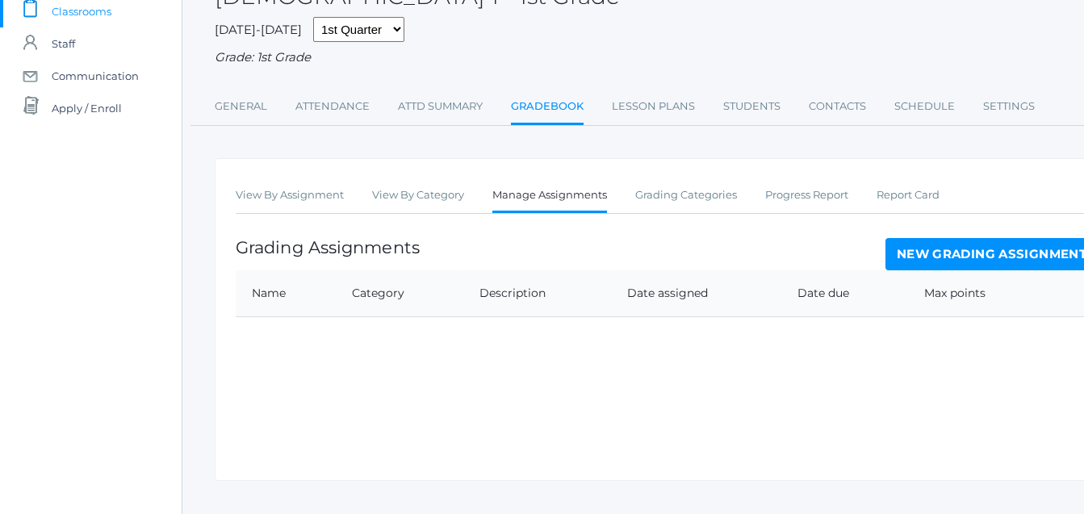
scroll to position [145, 0]
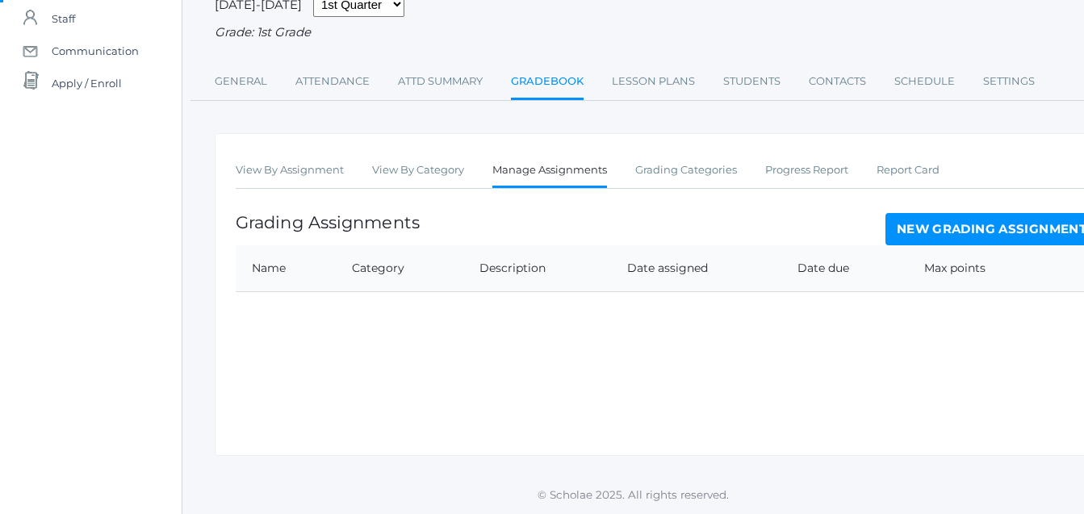
click at [912, 228] on link "New Grading Assignment" at bounding box center [991, 229] width 212 height 32
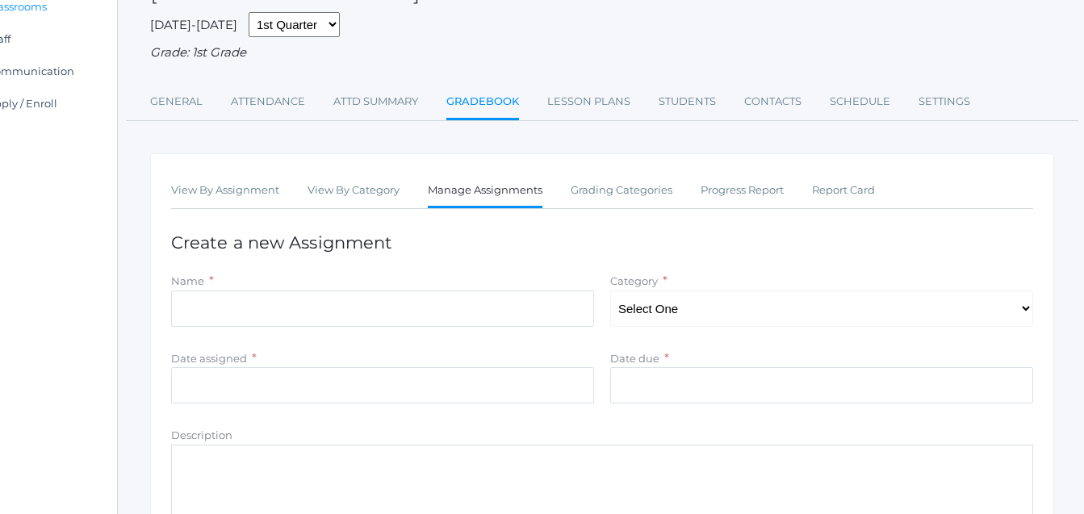
scroll to position [123, 67]
click at [229, 327] on input "Name" at bounding box center [380, 309] width 423 height 36
click at [245, 341] on form "Name * Category * Select One Participation Asssignments/Projects Tests Date ass…" at bounding box center [600, 462] width 862 height 381
drag, startPoint x: 1019, startPoint y: 316, endPoint x: 698, endPoint y: 331, distance: 321.6
click at [697, 330] on div "Name * Category * Select One Participation Asssignments/Projects Tests" at bounding box center [600, 302] width 878 height 61
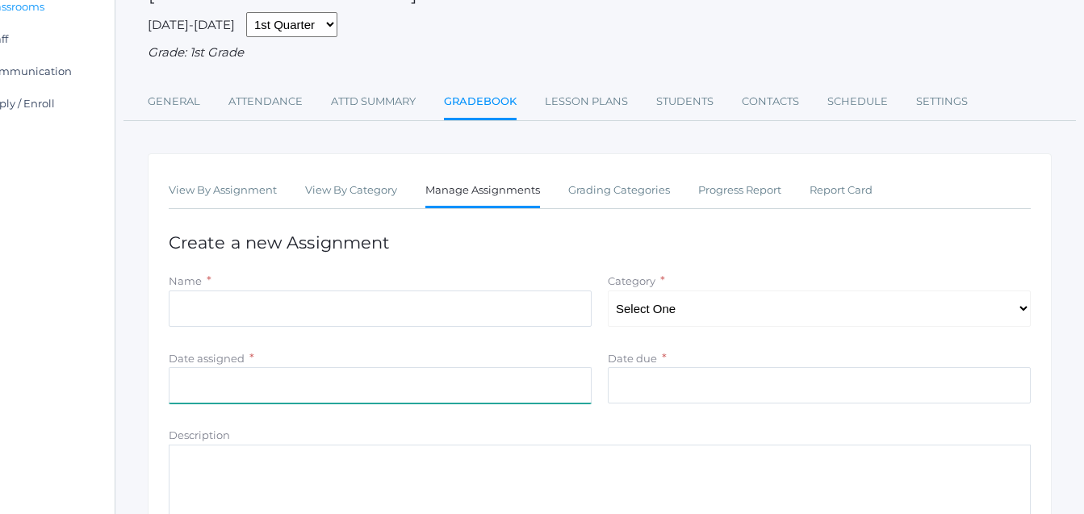
click at [317, 389] on input "Date assigned" at bounding box center [380, 385] width 423 height 36
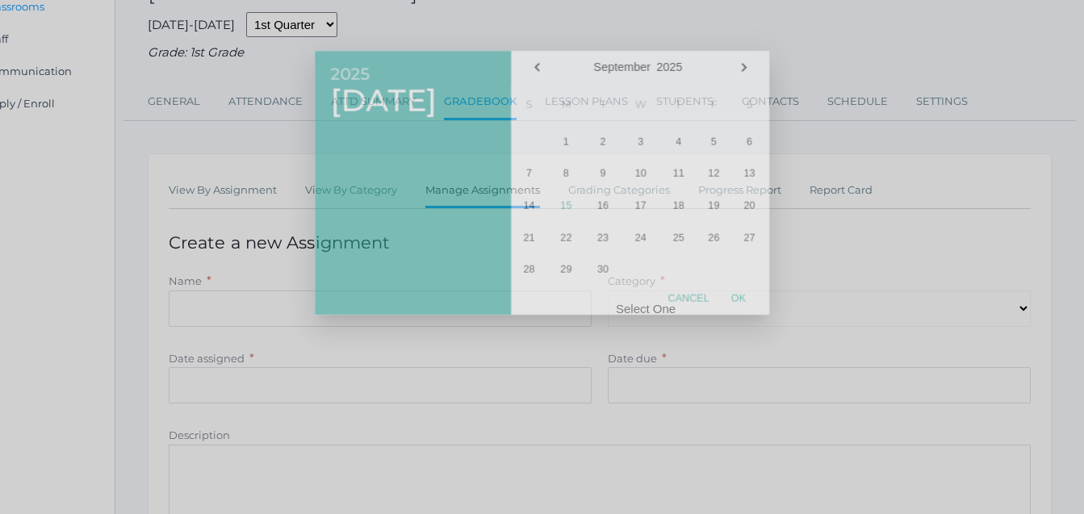
scroll to position [123, 55]
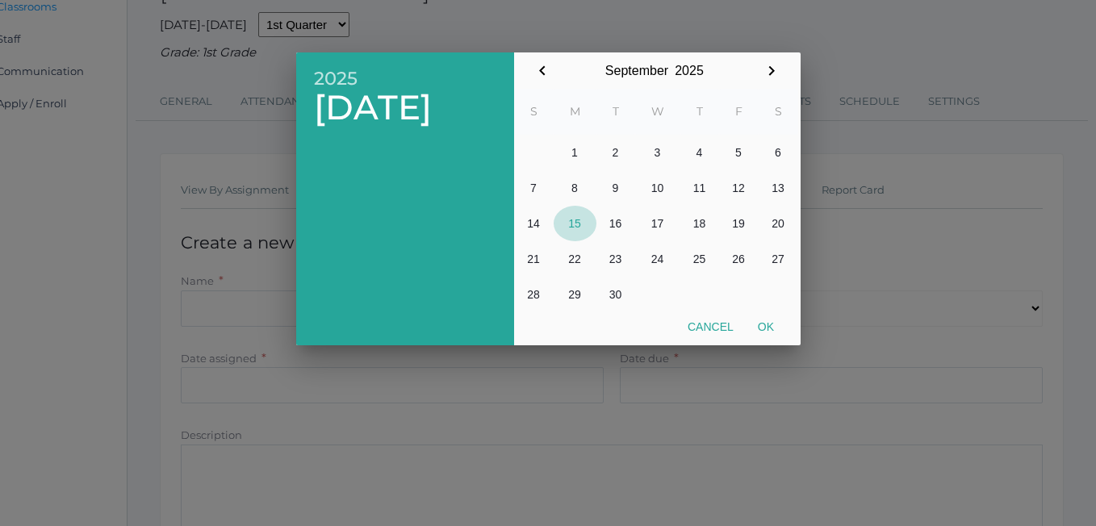
click at [578, 229] on button "15" at bounding box center [575, 224] width 43 height 36
click at [770, 333] on button "Ok" at bounding box center [766, 326] width 40 height 29
type input "2025-09-15"
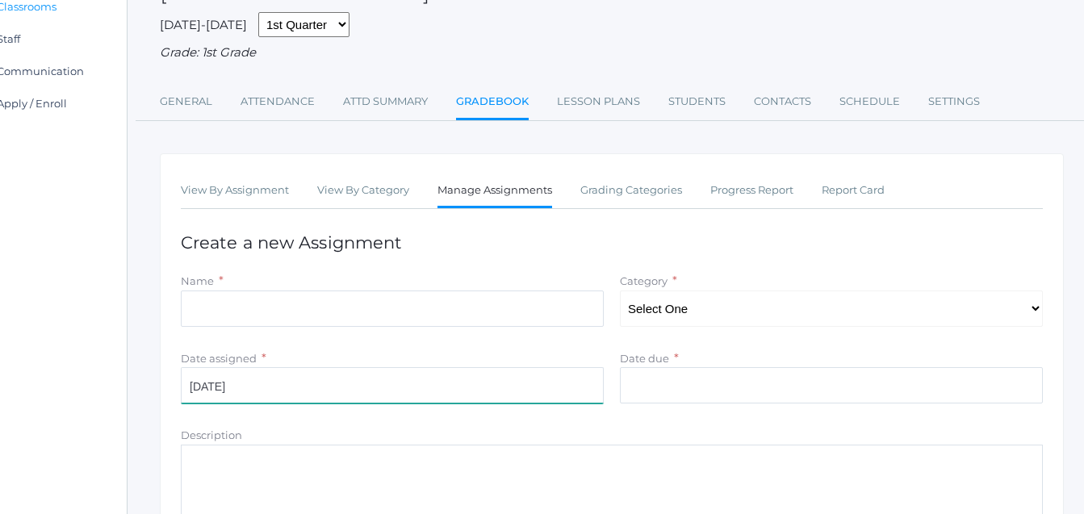
click at [306, 394] on input "2025-09-15" at bounding box center [392, 385] width 423 height 36
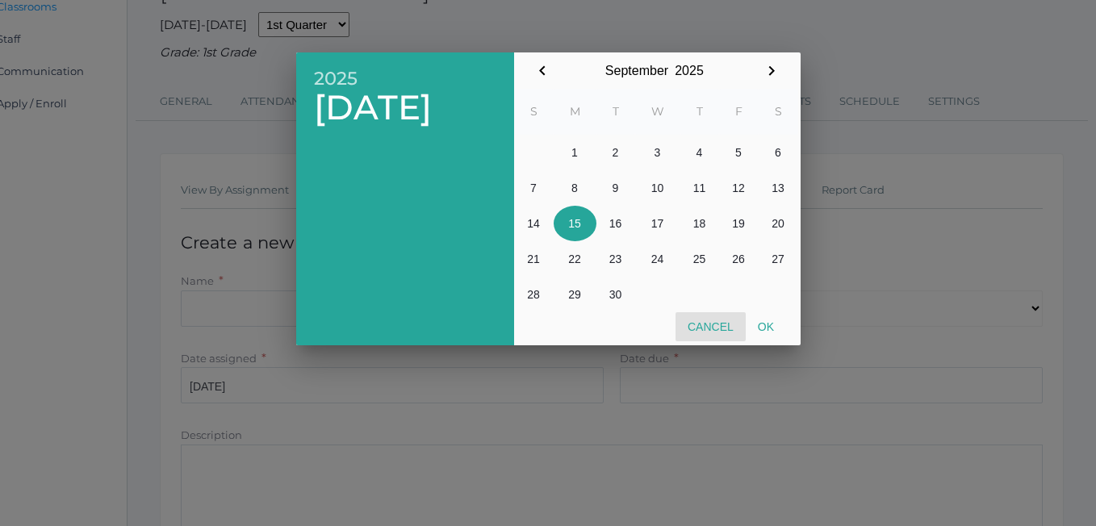
click at [698, 333] on button "Cancel" at bounding box center [711, 326] width 70 height 29
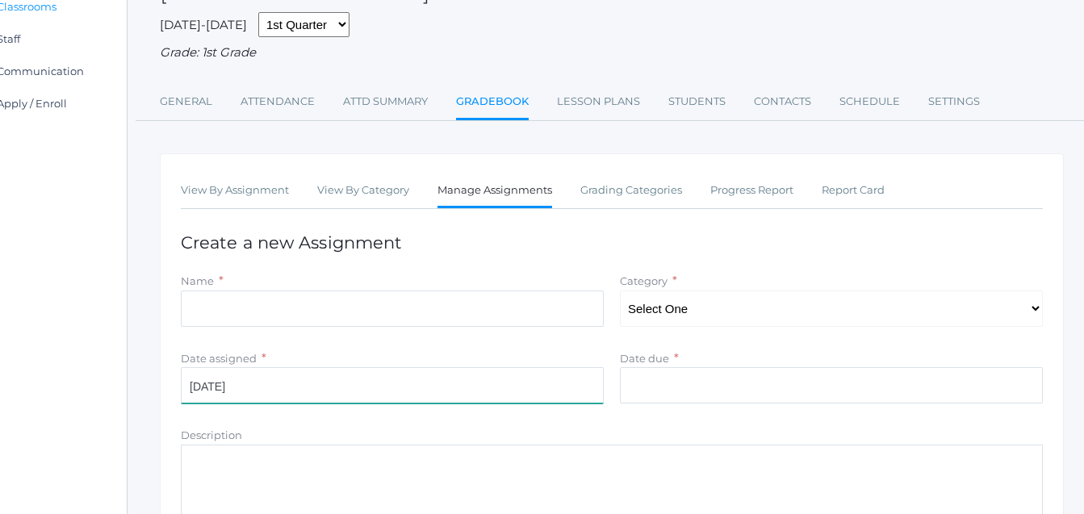
click at [258, 396] on input "2025-09-15" at bounding box center [392, 385] width 423 height 36
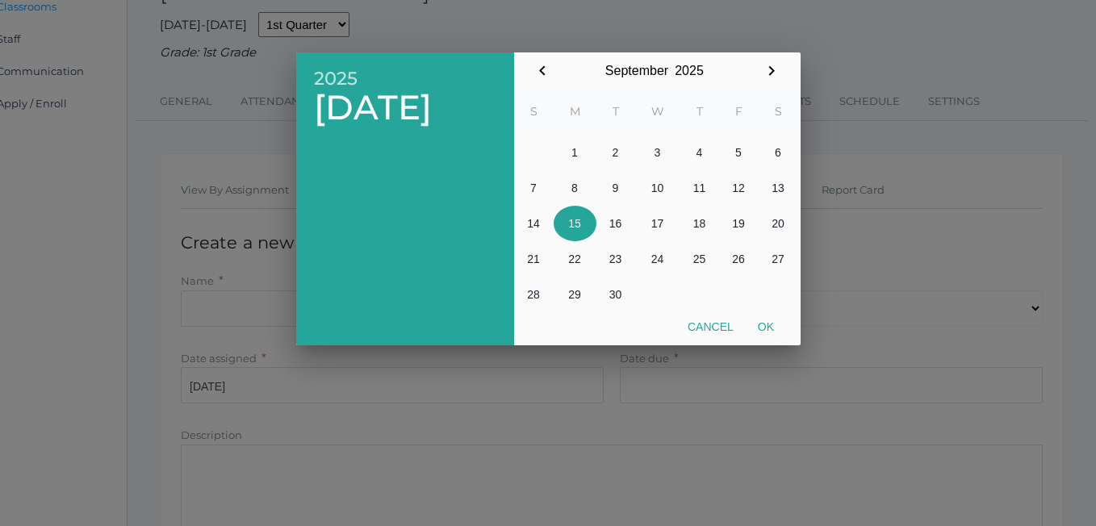
click at [581, 458] on div at bounding box center [548, 197] width 1096 height 658
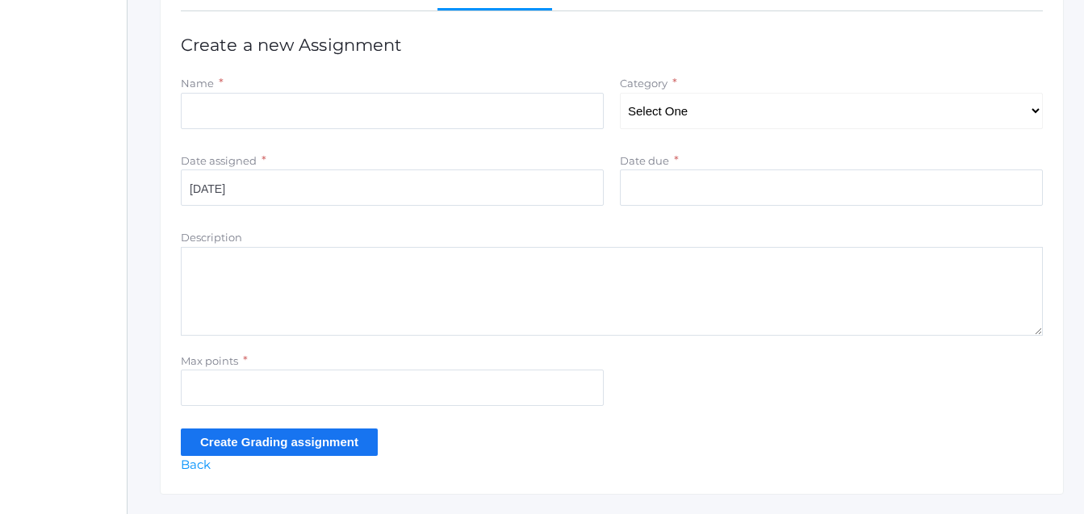
scroll to position [324, 55]
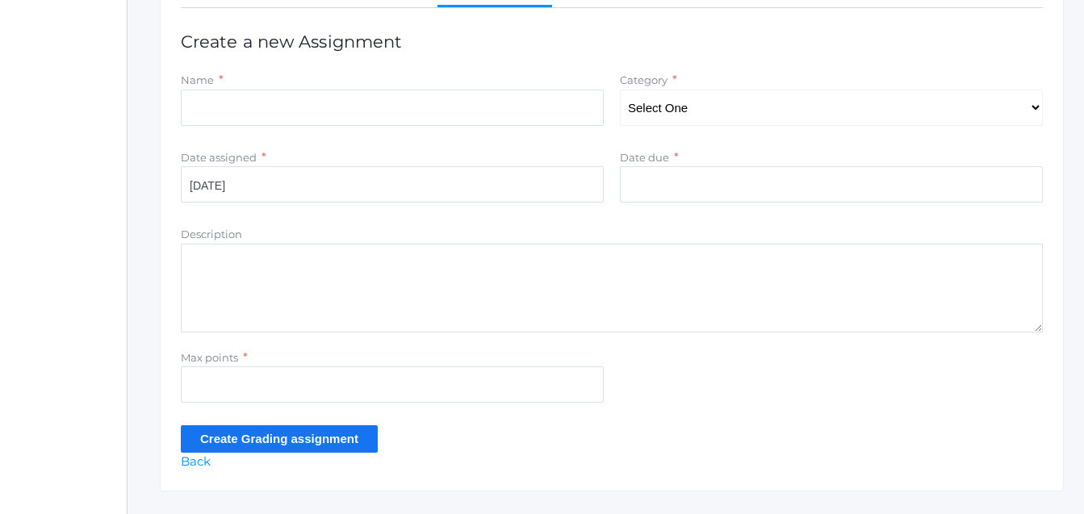
click at [201, 455] on link "Back" at bounding box center [196, 461] width 30 height 15
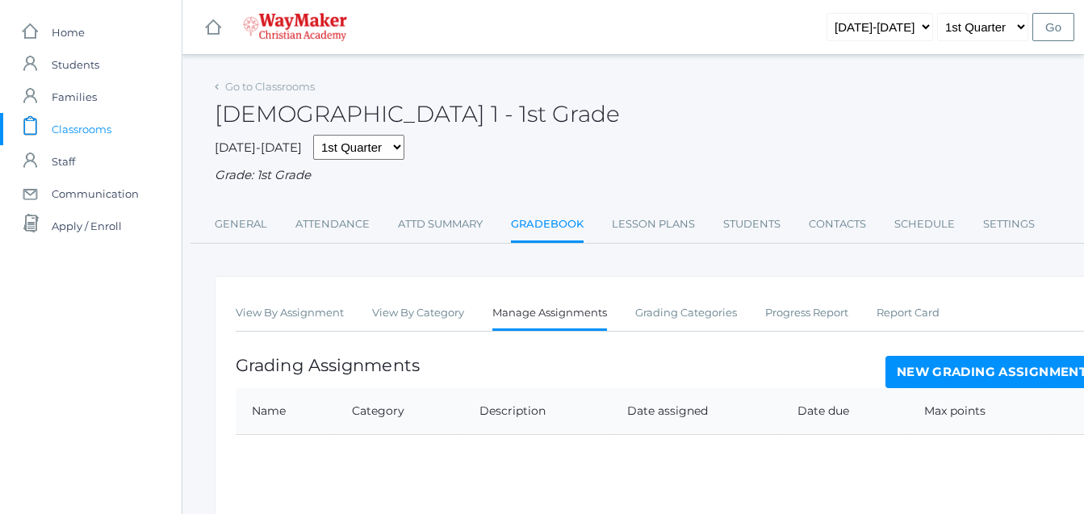
click at [78, 115] on span "Classrooms" at bounding box center [82, 129] width 60 height 32
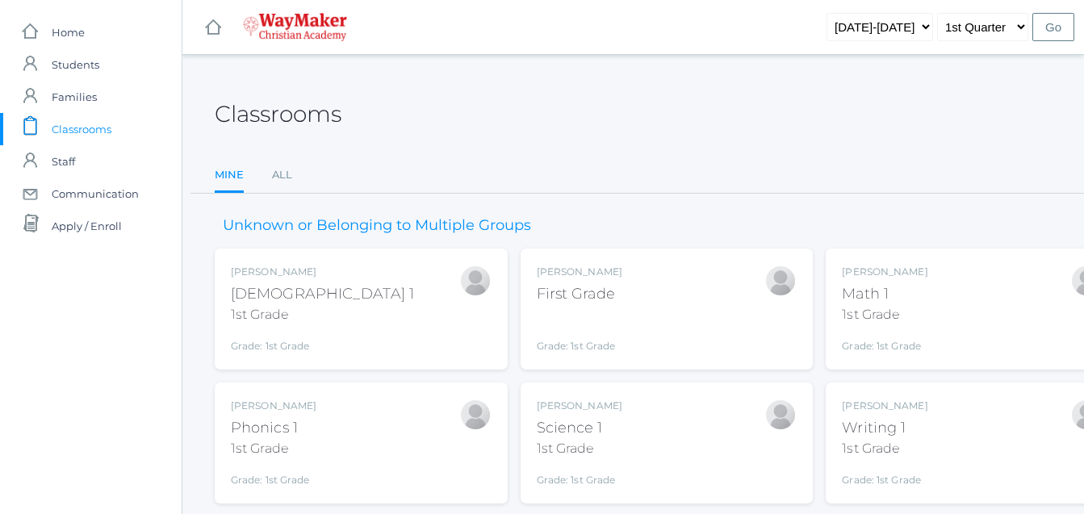
click at [312, 317] on div "Bonnie Posey Bible 1 1st Grade Grade: 1st Grade 01ELEM" at bounding box center [361, 309] width 261 height 89
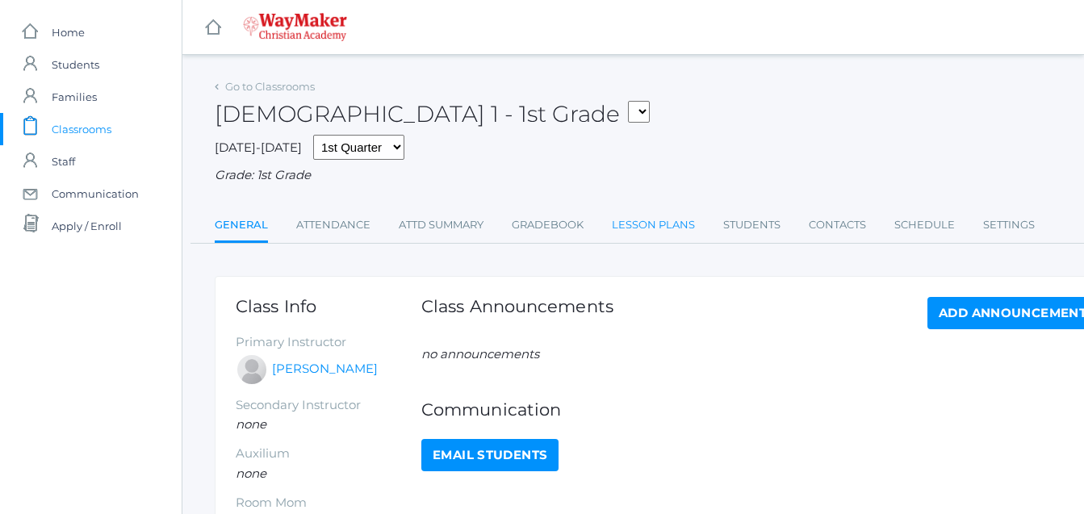
click at [669, 225] on link "Lesson Plans" at bounding box center [653, 225] width 83 height 32
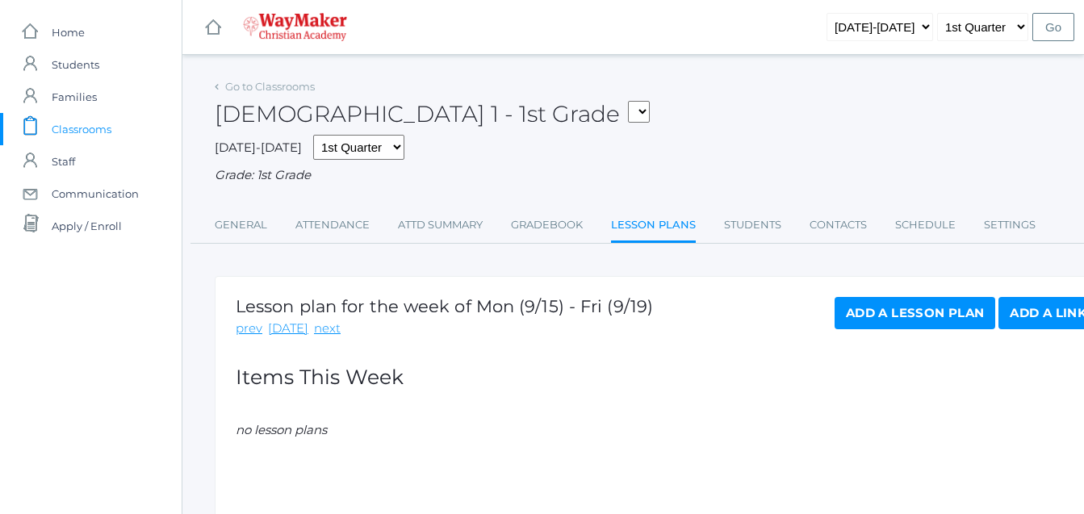
click at [907, 299] on link "Add a Lesson Plan" at bounding box center [914, 313] width 161 height 32
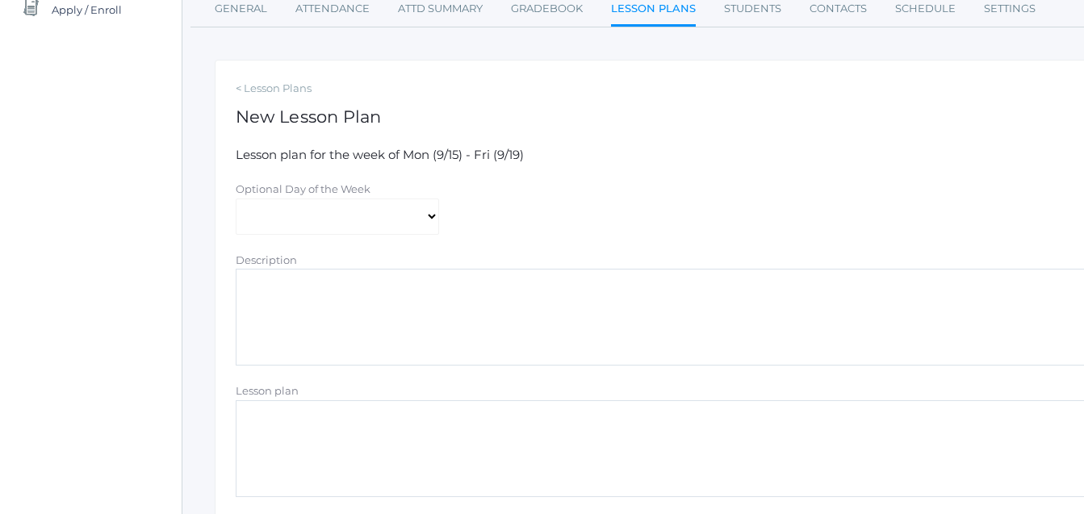
scroll to position [217, 0]
click at [434, 215] on select "[DATE] [DATE] [DATE] [DATE] [DATE]" at bounding box center [337, 216] width 203 height 36
select select "[DATE]"
click at [236, 199] on select "[DATE] [DATE] [DATE] [DATE] [DATE]" at bounding box center [337, 216] width 203 height 36
